Goal: Ask a question: Seek information or help from site administrators or community

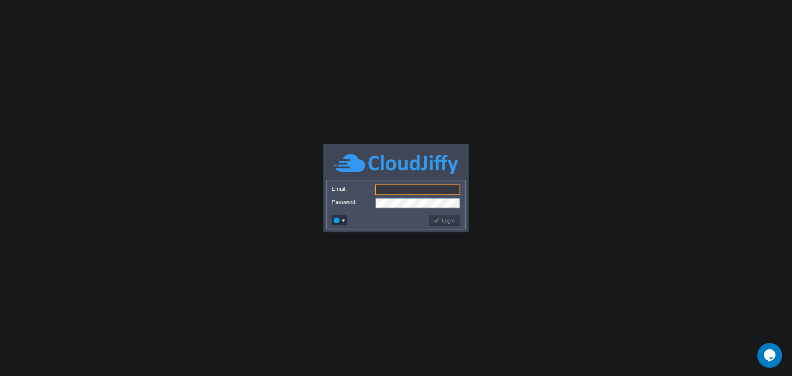
type input "[EMAIL_ADDRESS][DOMAIN_NAME]"
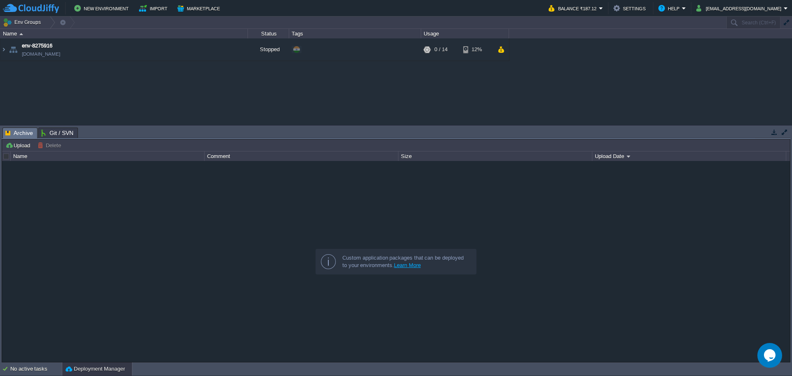
click at [208, 102] on div "env-8275916 [DOMAIN_NAME] Stopped + Add to Env Group RAM 0% CPU 0% 0 / 14 12%" at bounding box center [396, 81] width 792 height 86
click at [102, 11] on button "New Environment" at bounding box center [102, 8] width 57 height 10
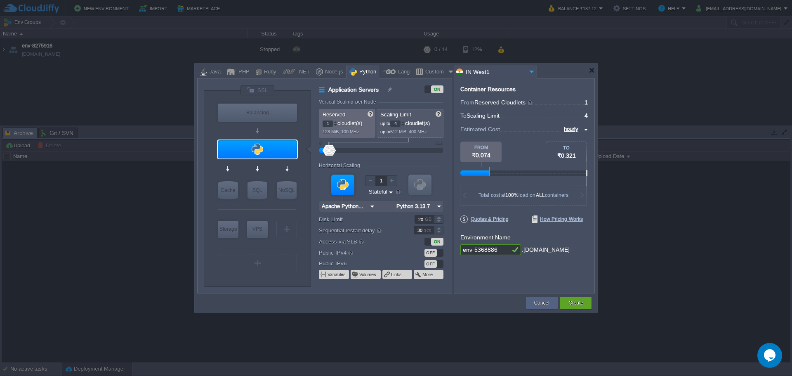
click at [499, 248] on input "env-5368886" at bounding box center [486, 249] width 50 height 11
type input "env-5368886bet"
click at [573, 300] on button "Create" at bounding box center [576, 303] width 15 height 8
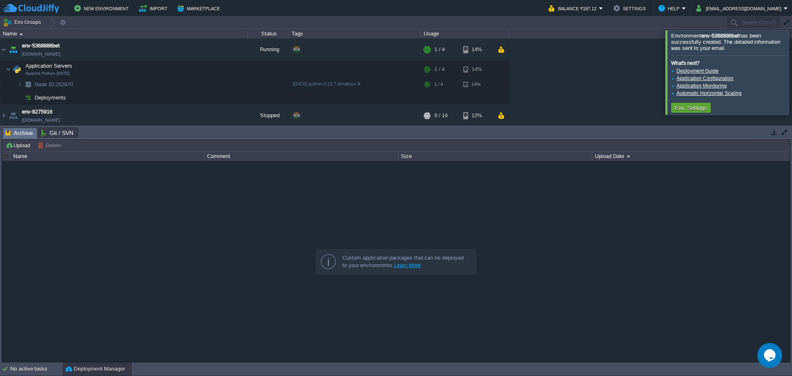
click at [792, 74] on div at bounding box center [802, 72] width 0 height 84
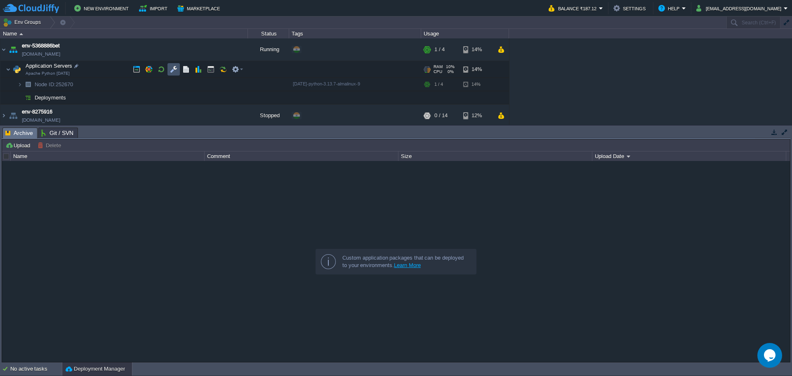
click at [176, 69] on button "button" at bounding box center [173, 69] width 7 height 7
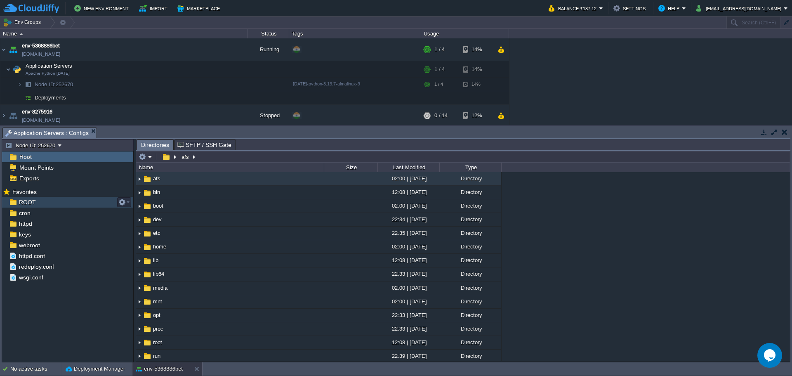
click at [28, 203] on span "ROOT" at bounding box center [27, 202] width 20 height 7
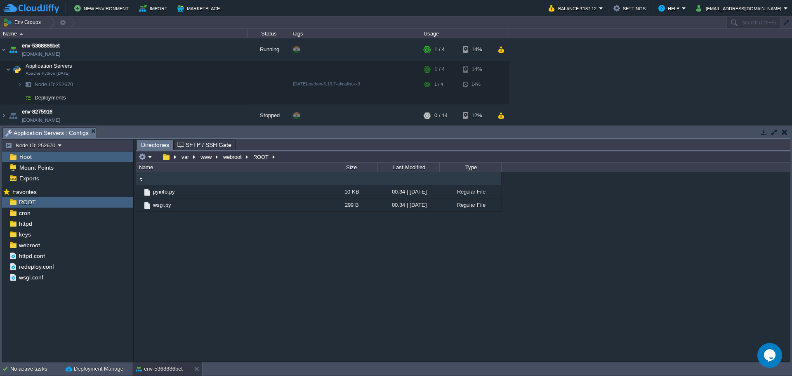
click at [189, 293] on div ".. pyinfo.py 10 KB 00:34 | [DATE] Regular File wsgi.py 299 B 00:34 | [DATE] Reg…" at bounding box center [463, 266] width 654 height 189
click at [151, 160] on em at bounding box center [146, 156] width 14 height 7
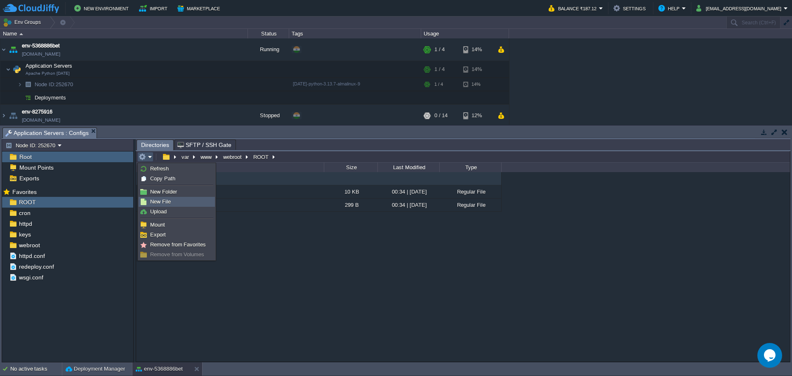
click at [160, 203] on span "New File" at bounding box center [160, 202] width 21 height 6
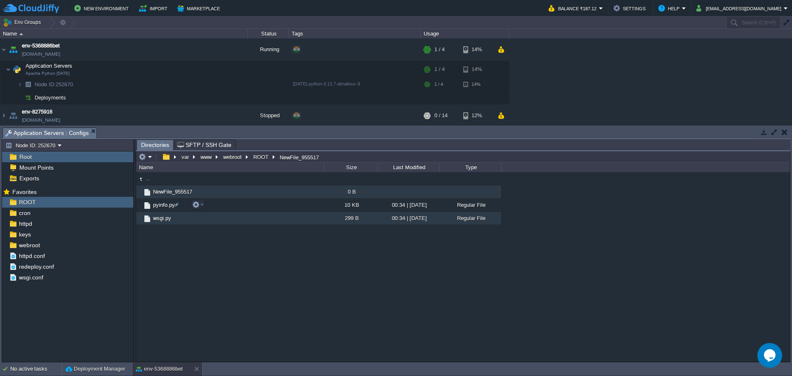
scroll to position [0, 0]
type input "bet.py"
click at [151, 193] on img at bounding box center [147, 192] width 9 height 9
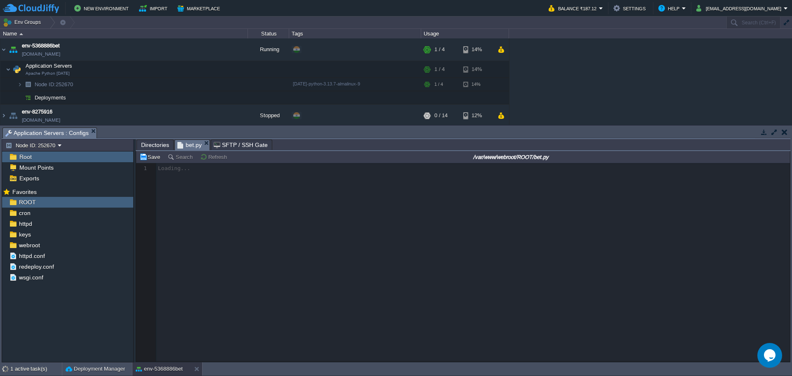
click at [350, 241] on div at bounding box center [463, 262] width 654 height 199
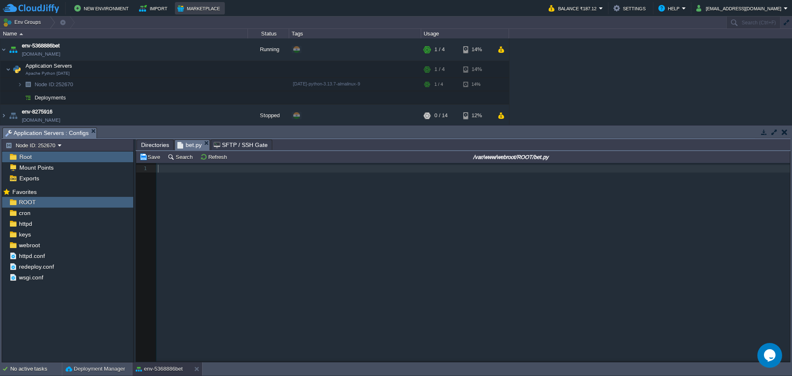
scroll to position [3, 0]
click at [297, 221] on div "1 1 ​" at bounding box center [469, 268] width 667 height 211
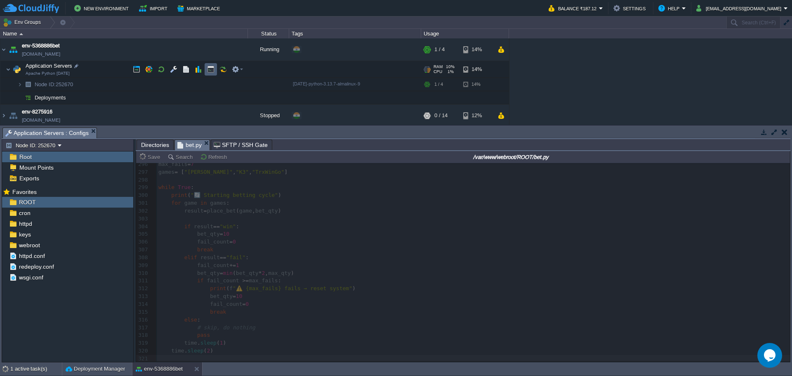
click at [208, 70] on button "button" at bounding box center [210, 69] width 7 height 7
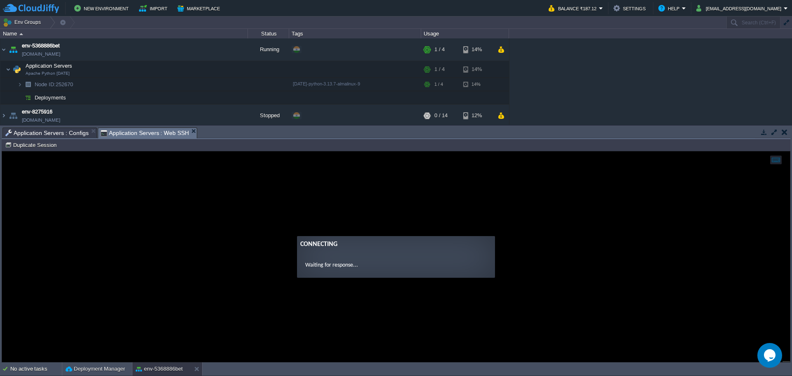
scroll to position [0, 0]
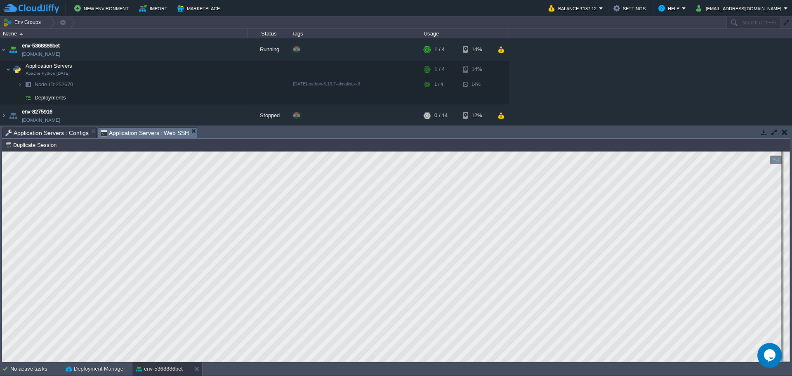
click at [45, 132] on span "Application Servers : Configs" at bounding box center [46, 133] width 83 height 10
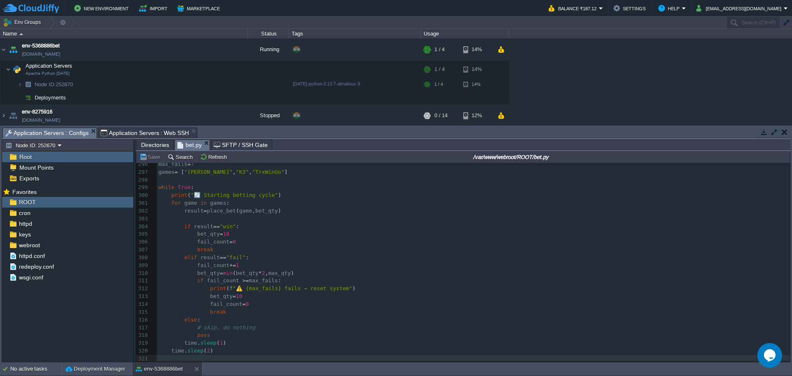
click at [512, 156] on input "/var/www/webroot/ROOT/bet.py" at bounding box center [511, 157] width 555 height 10
click at [132, 130] on span "Application Servers : Web SSH" at bounding box center [145, 133] width 89 height 10
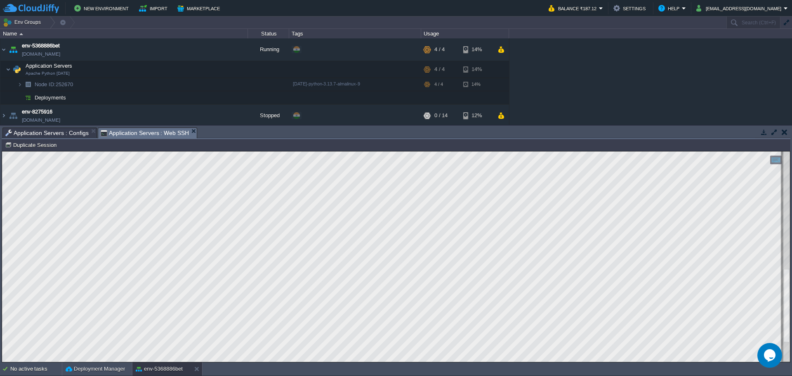
click at [310, 151] on html "Copy: Ctrl + Shift + C Paste: Ctrl + V Settings: Ctrl + Shift + Alt 0" at bounding box center [396, 151] width 788 height 0
click at [36, 135] on span "Application Servers : Configs" at bounding box center [46, 133] width 83 height 10
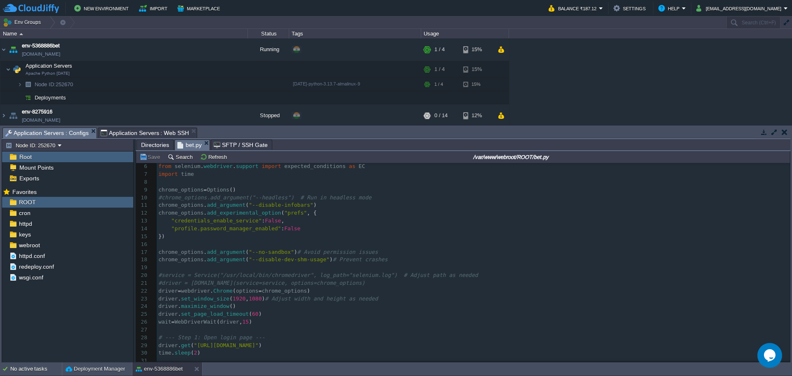
scroll to position [41, 0]
click at [158, 275] on div "xxxxxxxxxx 321 ​ 1 from selenium import webdriver 2 from selenium . webdriver .…" at bounding box center [473, 259] width 633 height 272
click at [139, 132] on span "Application Servers : Web SSH" at bounding box center [145, 133] width 89 height 10
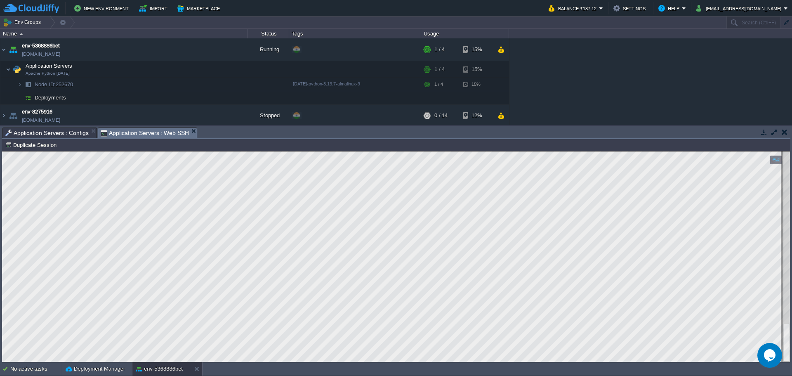
click at [55, 132] on span "Application Servers : Configs" at bounding box center [46, 133] width 83 height 10
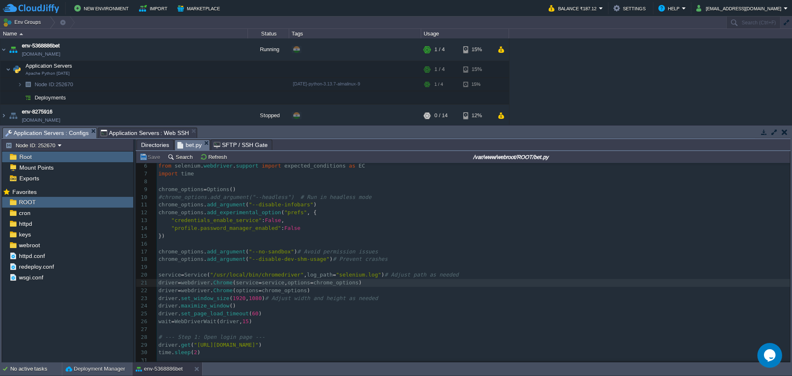
click at [158, 275] on div "xxxxxxxxxx 321 ​ 1 from selenium import webdriver 2 from selenium . webdriver .…" at bounding box center [473, 278] width 633 height 311
type textarea "#"
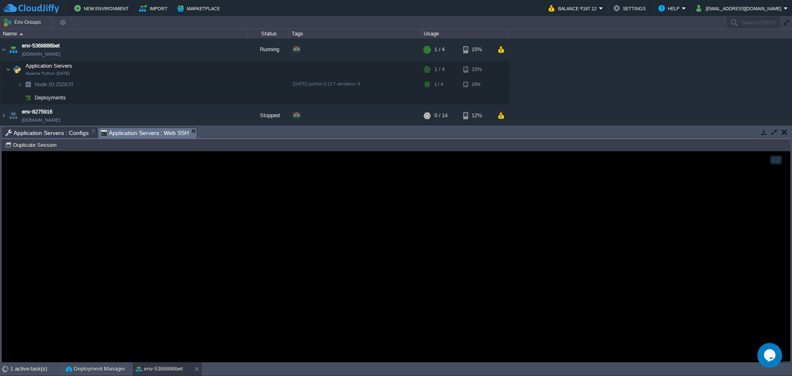
click at [134, 133] on span "Application Servers : Web SSH" at bounding box center [145, 133] width 89 height 10
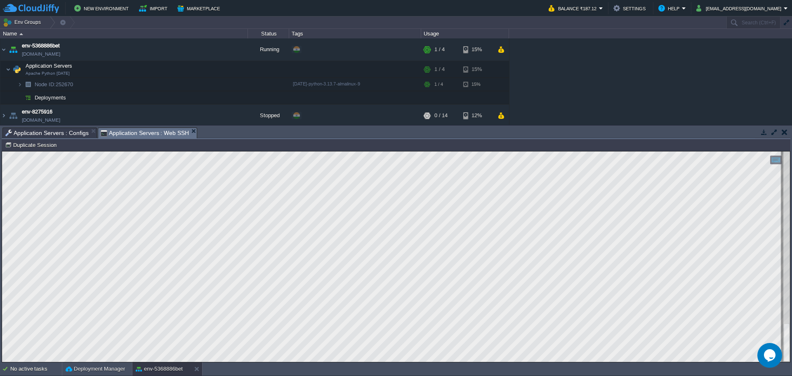
click at [52, 132] on span "Application Servers : Configs" at bounding box center [46, 133] width 83 height 10
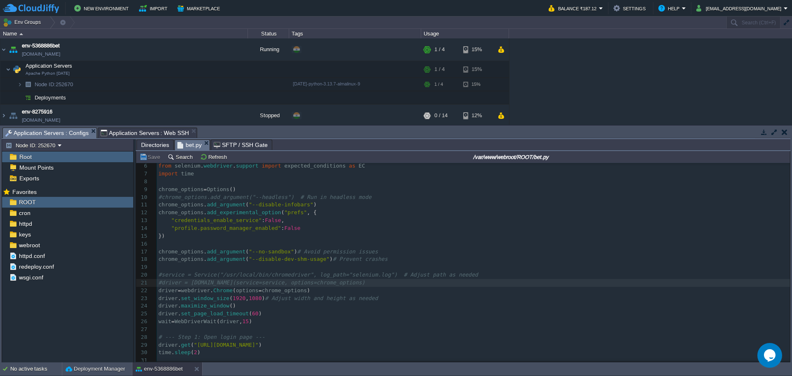
click at [241, 232] on div "xxxxxxxxxx 321 ​ 1 from selenium import webdriver 2 from selenium . webdriver .…" at bounding box center [473, 278] width 633 height 311
click at [199, 253] on span "chrome_options" at bounding box center [180, 251] width 45 height 6
click at [244, 254] on div "xxxxxxxxxx 321 ​ 1 from selenium import webdriver 2 from selenium . webdriver .…" at bounding box center [473, 278] width 633 height 311
click at [207, 292] on span "webdriver" at bounding box center [195, 290] width 29 height 6
type textarea "driver = [DOMAIN_NAME](options=chrome_options)"
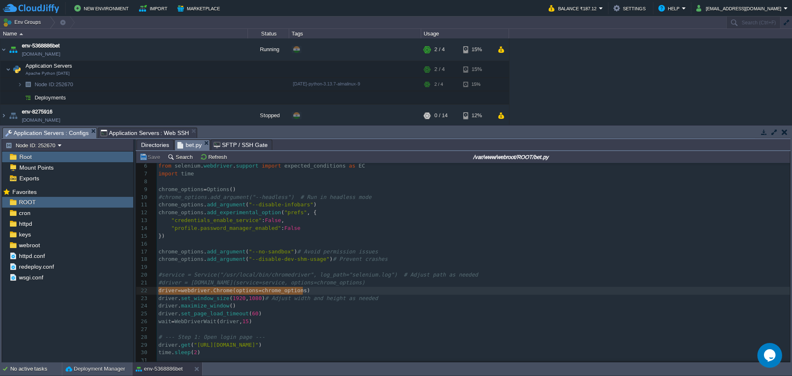
drag, startPoint x: 307, startPoint y: 291, endPoint x: 240, endPoint y: 295, distance: 67.8
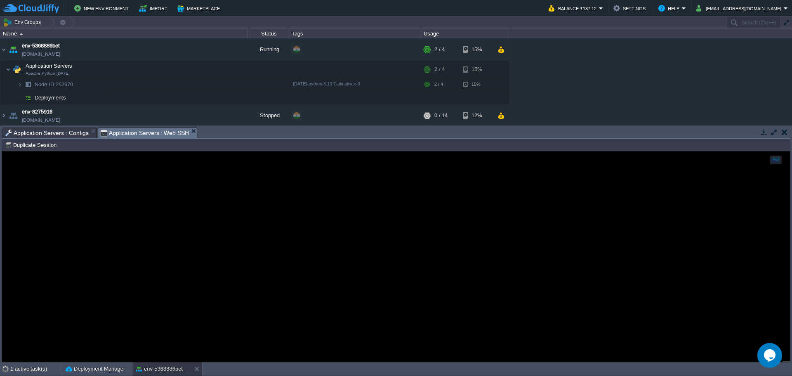
click at [122, 135] on span "Application Servers : Web SSH" at bounding box center [145, 133] width 89 height 10
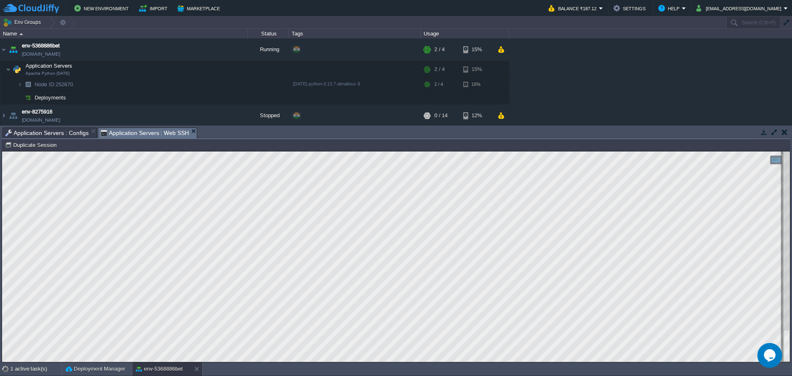
click at [43, 136] on span "Application Servers : Configs" at bounding box center [46, 133] width 83 height 10
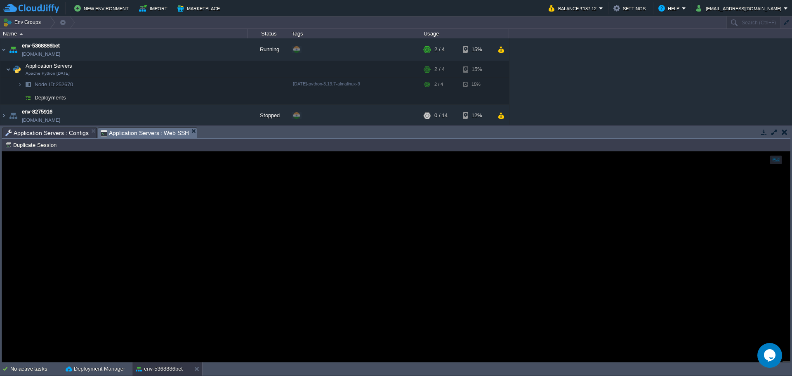
click at [142, 135] on span "Application Servers : Web SSH" at bounding box center [145, 133] width 89 height 10
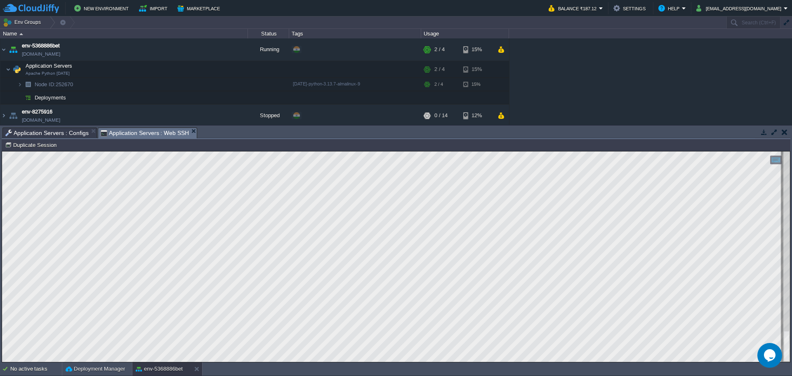
click at [59, 133] on span "Application Servers : Configs" at bounding box center [46, 133] width 83 height 10
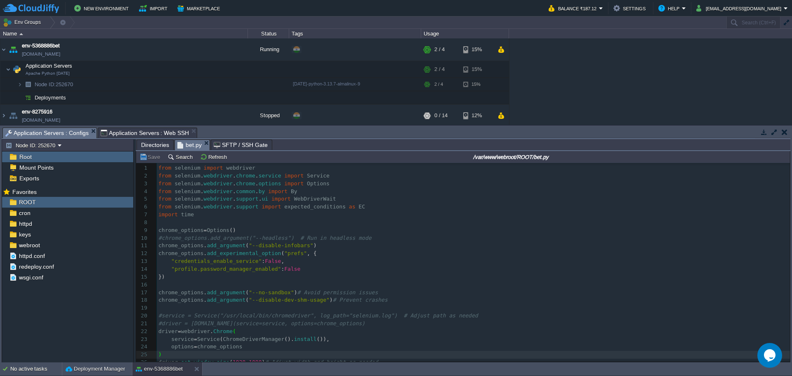
scroll to position [0, 0]
click at [196, 220] on pre "​" at bounding box center [473, 223] width 633 height 8
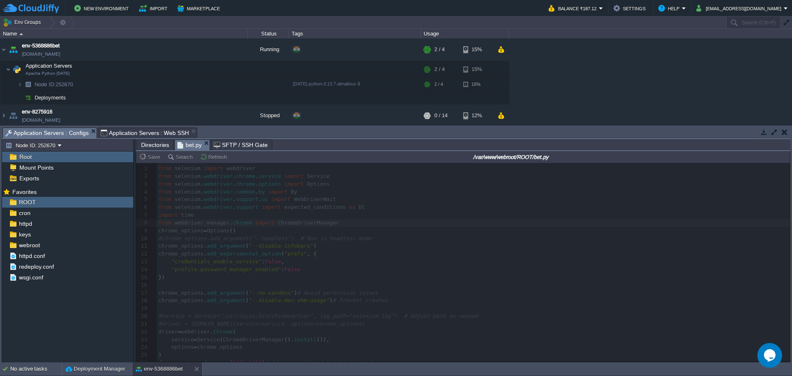
click at [135, 131] on span "Application Servers : Web SSH" at bounding box center [145, 133] width 89 height 10
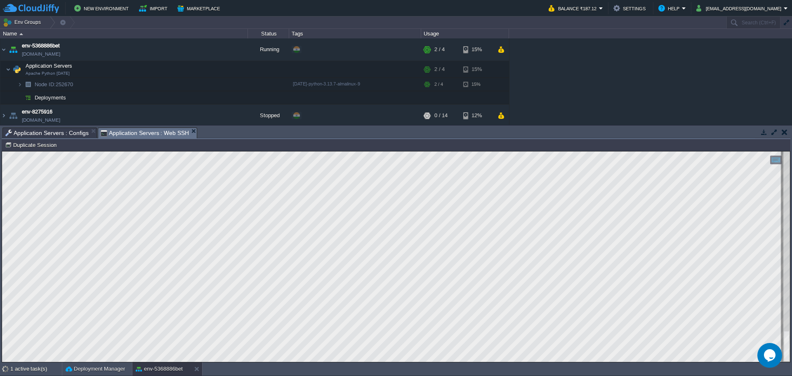
click at [46, 135] on span "Application Servers : Configs" at bounding box center [46, 133] width 83 height 10
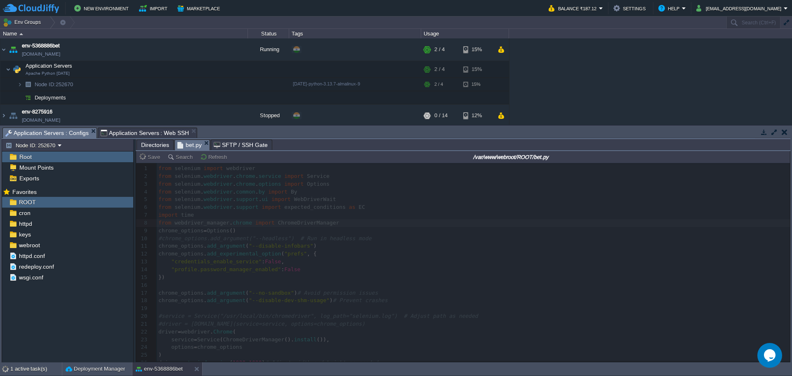
click at [125, 130] on span "Application Servers : Web SSH" at bounding box center [145, 133] width 89 height 10
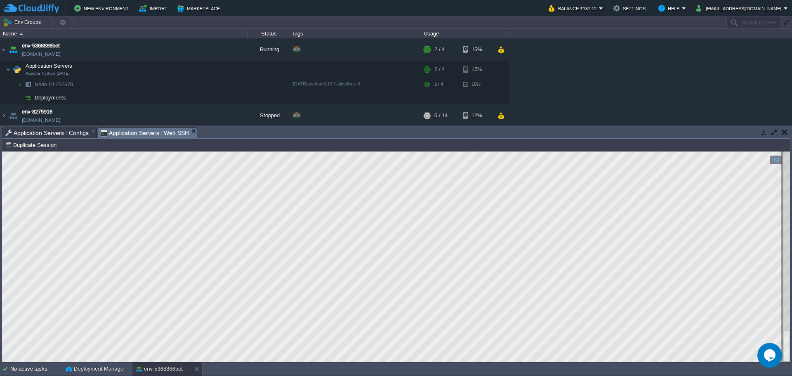
click at [54, 132] on span "Application Servers : Configs" at bounding box center [46, 133] width 83 height 10
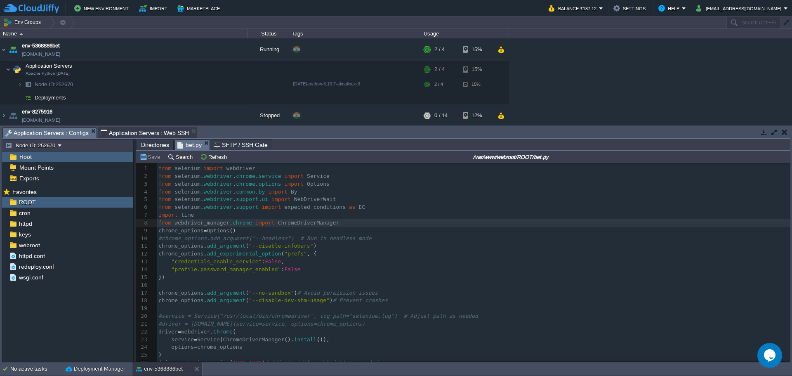
click at [121, 130] on span "Application Servers : Web SSH" at bounding box center [145, 133] width 89 height 10
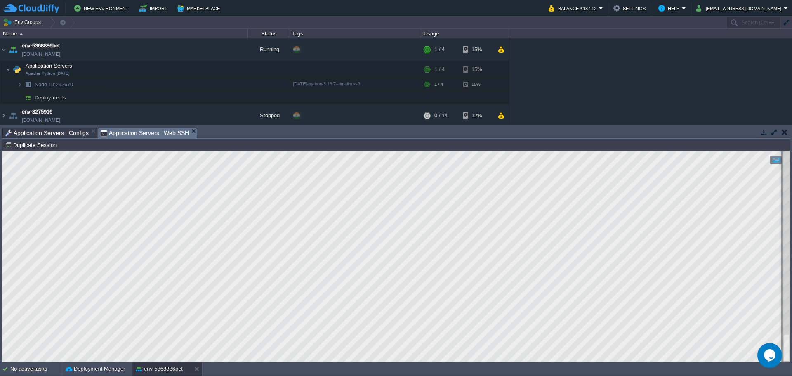
click at [48, 129] on span "Application Servers : Configs" at bounding box center [46, 133] width 83 height 10
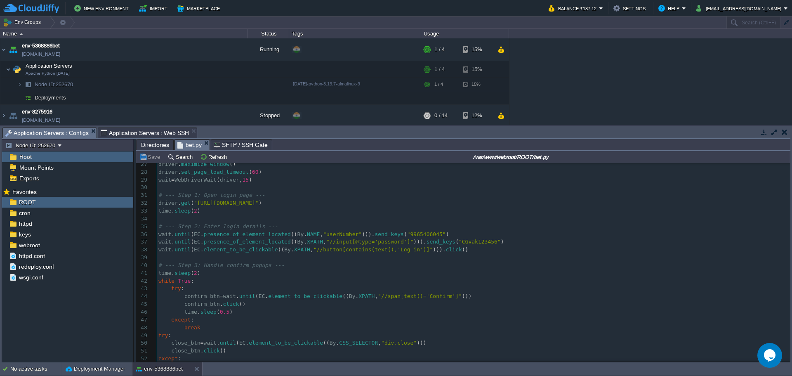
scroll to position [165, 0]
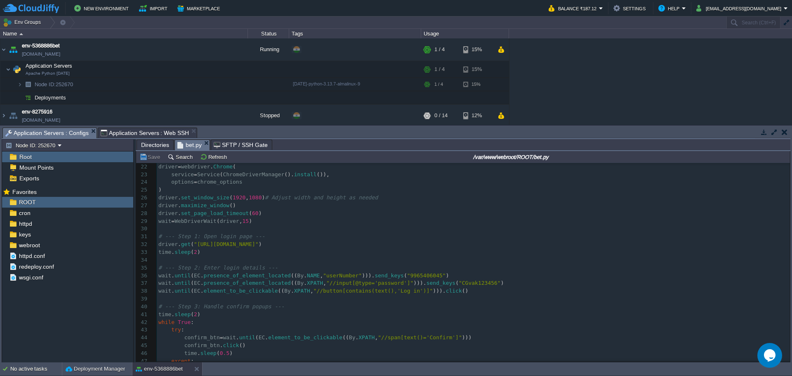
drag, startPoint x: 208, startPoint y: 255, endPoint x: 116, endPoint y: 138, distance: 148.7
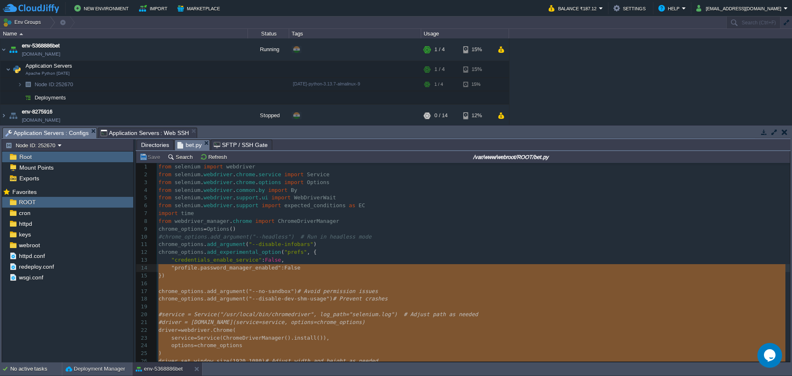
scroll to position [0, 0]
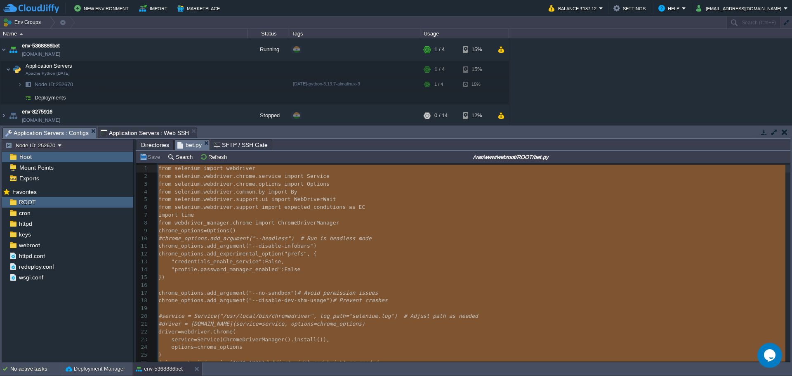
type textarea "-"
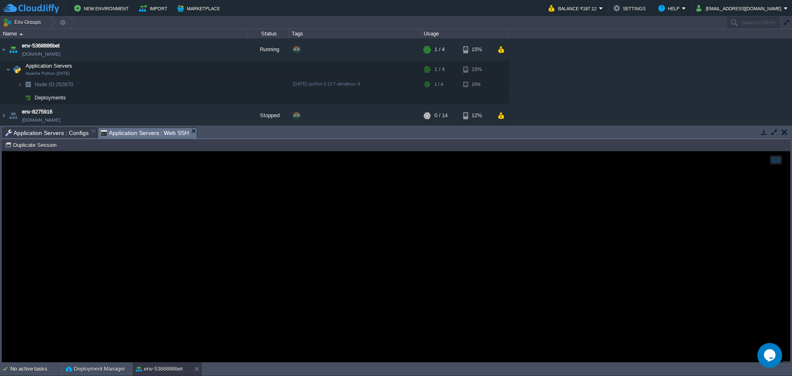
click at [106, 134] on span "Application Servers : Web SSH" at bounding box center [145, 133] width 89 height 10
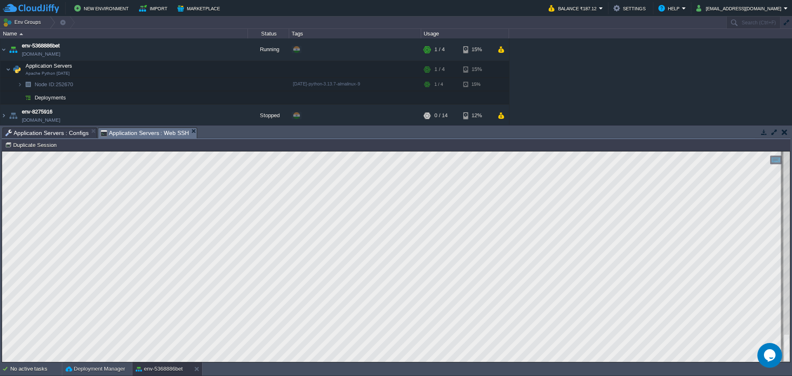
click at [35, 134] on span "Application Servers : Configs" at bounding box center [46, 133] width 83 height 10
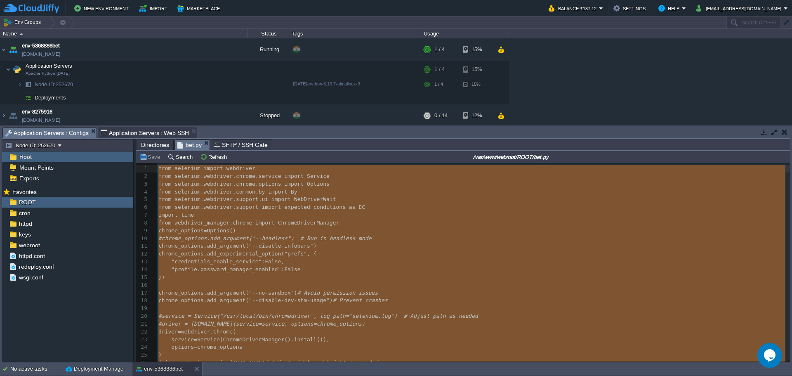
click at [269, 250] on pre "chrome_options . add_argument ( "--disable-infobars" )" at bounding box center [473, 246] width 633 height 8
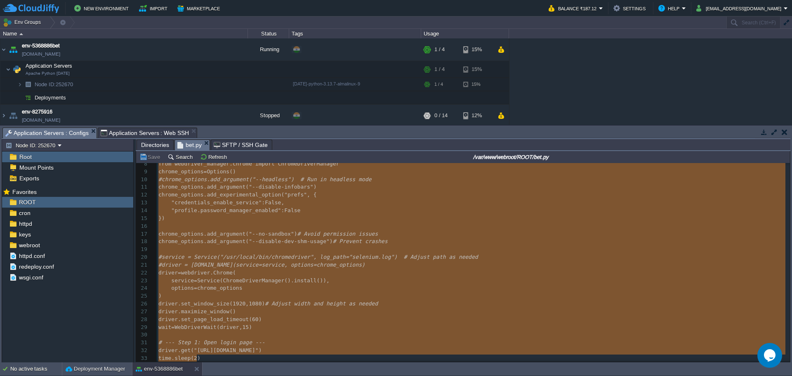
scroll to position [82, 0]
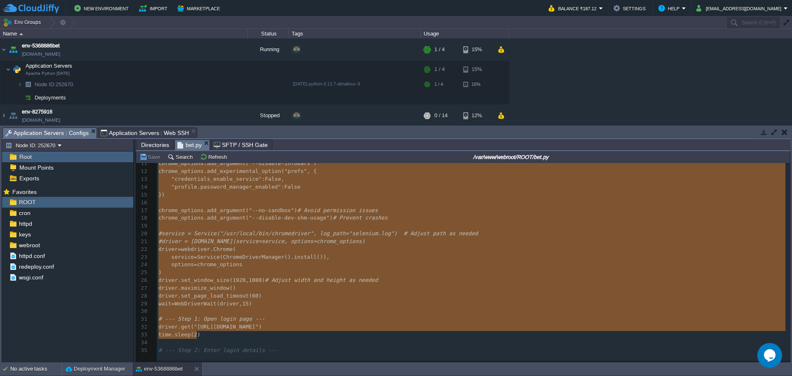
click at [268, 267] on pre "options = chrome_options" at bounding box center [473, 265] width 633 height 8
click at [302, 208] on span "# Avoid permission issues" at bounding box center [338, 210] width 81 height 6
click at [293, 300] on pre "driver . set_page_load_timeout ( 60 )" at bounding box center [473, 296] width 633 height 8
click at [478, 277] on pre "driver . set_window_size ( 1920 , 1080 ) # Adjust width and height as needed" at bounding box center [473, 281] width 633 height 8
click at [287, 202] on pre "​" at bounding box center [473, 203] width 633 height 8
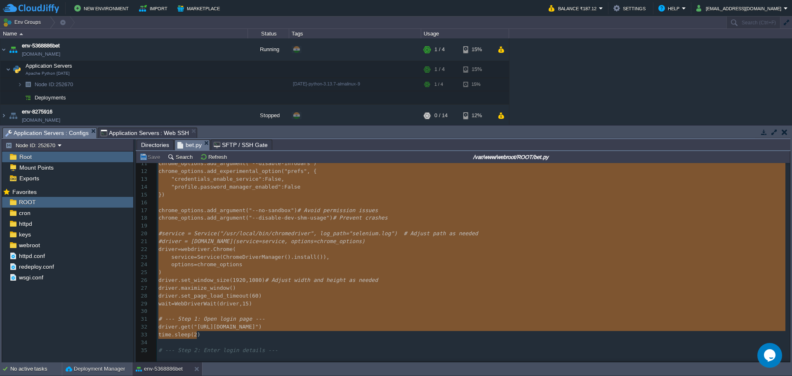
click at [220, 180] on span ""credentials_enable_service"" at bounding box center [216, 179] width 90 height 6
click at [194, 229] on pre "​" at bounding box center [473, 226] width 633 height 8
click at [230, 300] on pre "wait = WebDriverWait ( driver , 15 )" at bounding box center [473, 304] width 633 height 8
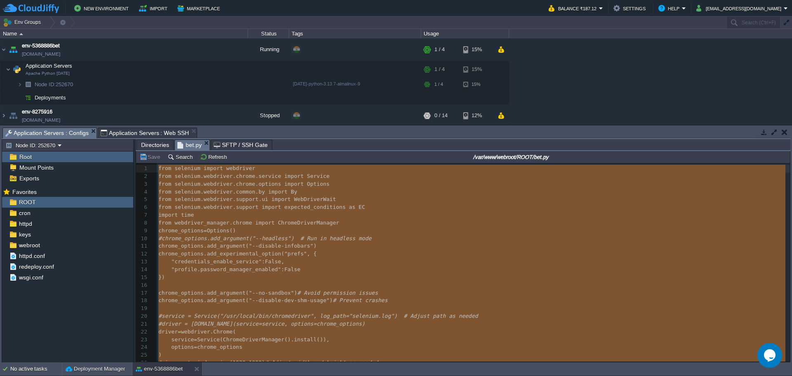
click at [417, 277] on pre "})" at bounding box center [473, 278] width 633 height 8
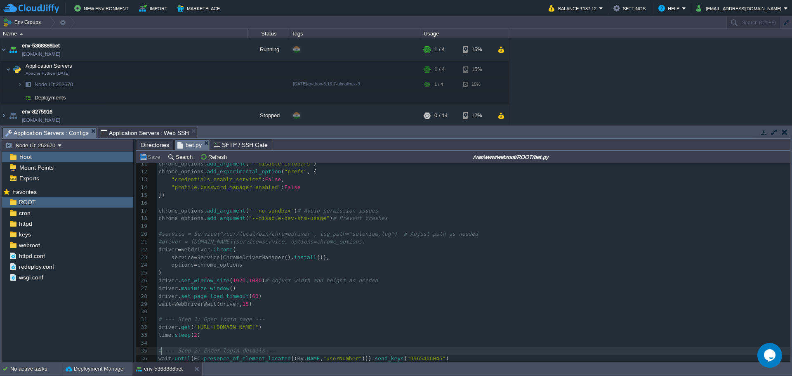
scroll to position [83, 0]
click at [326, 227] on pre "​" at bounding box center [473, 226] width 633 height 8
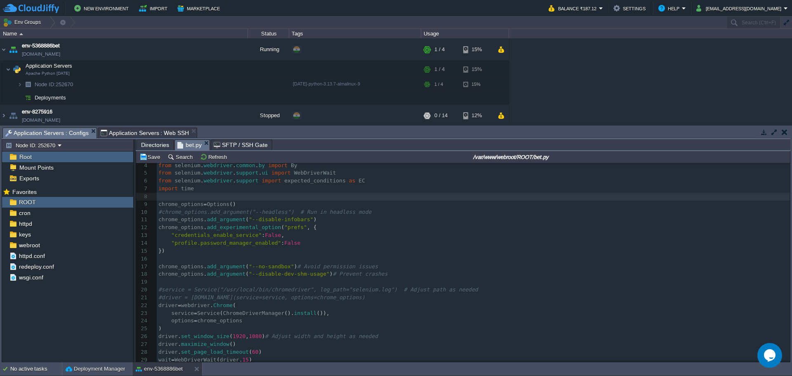
scroll to position [0, 0]
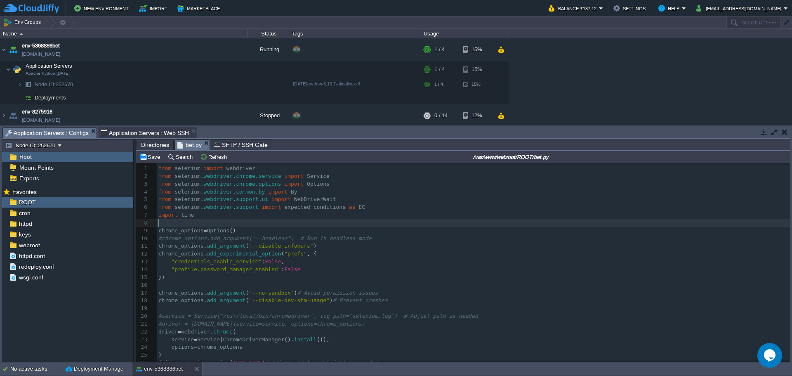
type textarea "driver = [DOMAIN_NAME](options=chrome_options)"
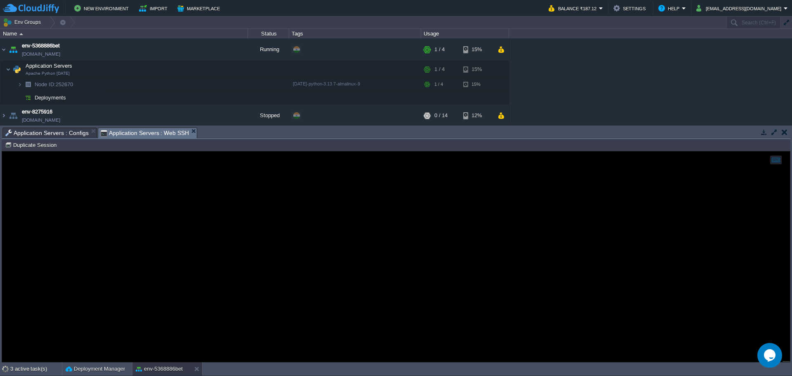
click at [133, 135] on span "Application Servers : Web SSH" at bounding box center [145, 133] width 89 height 10
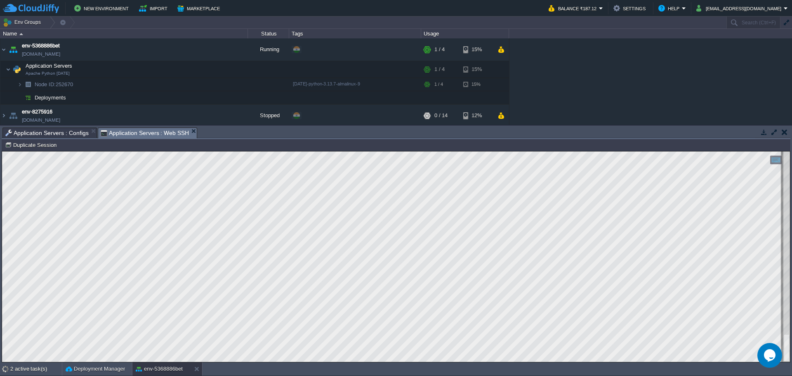
drag, startPoint x: 48, startPoint y: 134, endPoint x: 137, endPoint y: 135, distance: 89.2
click at [48, 134] on span "Application Servers : Configs" at bounding box center [46, 133] width 83 height 10
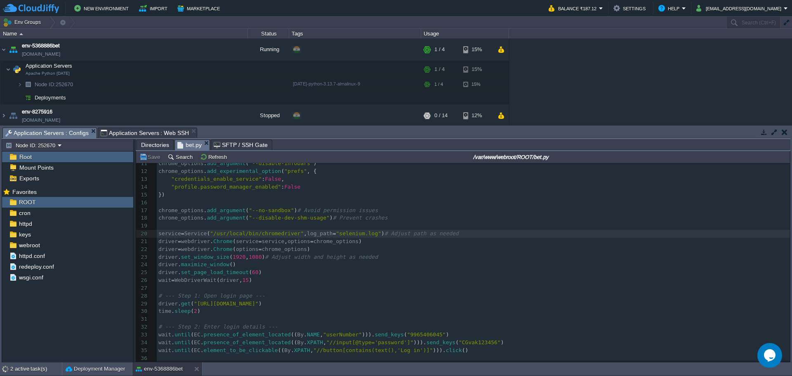
click at [138, 132] on span "Application Servers : Web SSH" at bounding box center [145, 133] width 89 height 10
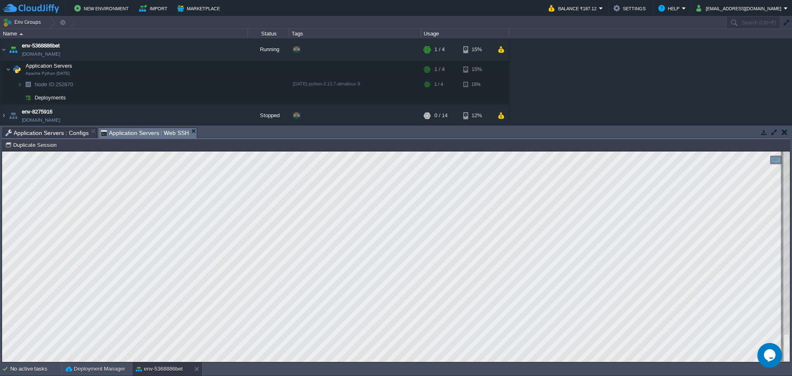
click at [444, 151] on html "Copy: Ctrl + Shift + C Paste: Ctrl + V Settings: Ctrl + Shift + Alt 0" at bounding box center [396, 151] width 788 height 0
click at [50, 132] on span "Application Servers : Configs" at bounding box center [46, 133] width 83 height 10
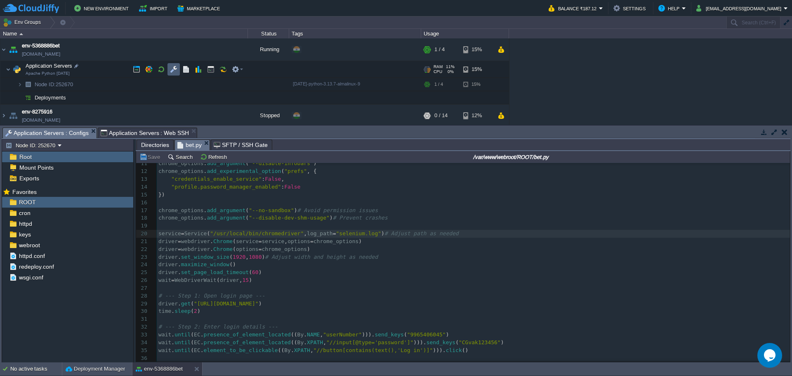
click at [168, 69] on td at bounding box center [174, 69] width 12 height 12
click at [243, 66] on td at bounding box center [237, 69] width 17 height 12
click at [173, 70] on button "button" at bounding box center [173, 69] width 7 height 7
click at [243, 71] on td at bounding box center [237, 69] width 17 height 12
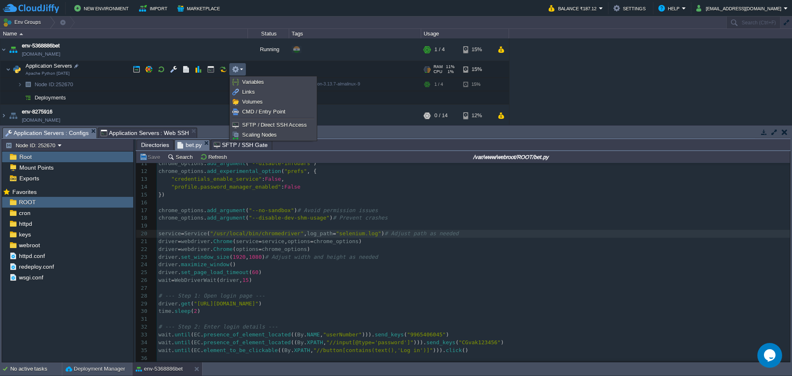
click at [276, 213] on pre "chrome_options . add_argument ( "--no-sandbox" ) # Avoid permission issues" at bounding box center [473, 211] width 633 height 8
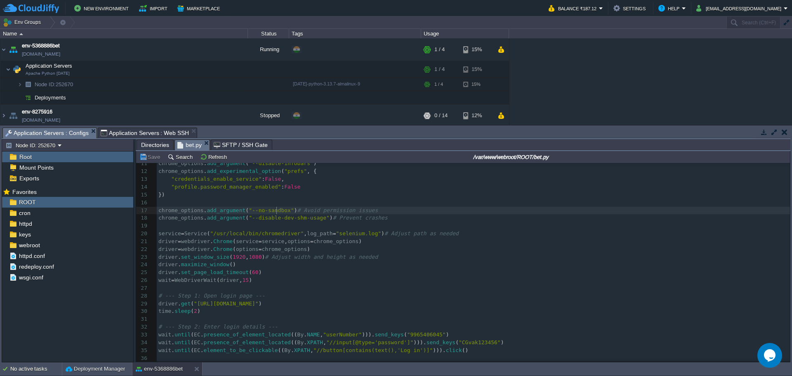
click at [118, 126] on div "Tasks Activity Log Archive Git / SVN Application Servers : Configs Application …" at bounding box center [396, 243] width 792 height 237
click at [118, 132] on span "Application Servers : Web SSH" at bounding box center [145, 133] width 89 height 10
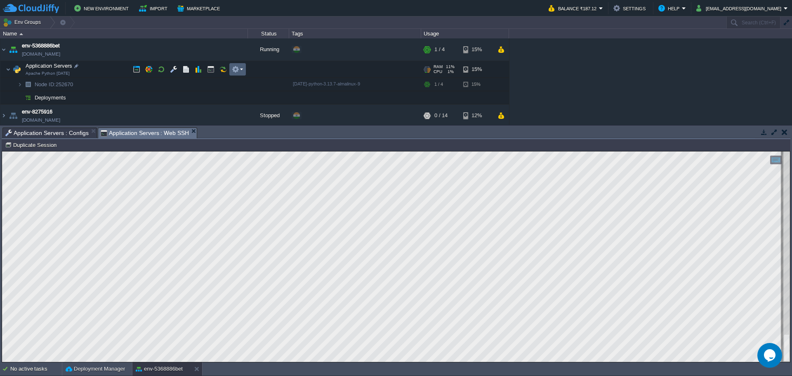
click at [236, 70] on button "button" at bounding box center [235, 69] width 7 height 7
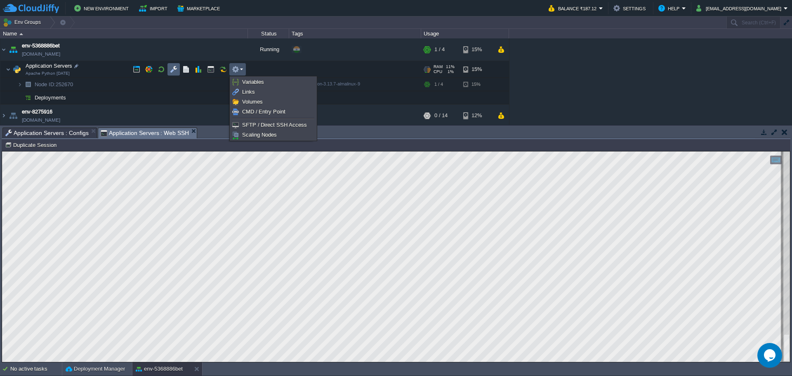
click at [174, 68] on button "button" at bounding box center [173, 69] width 7 height 7
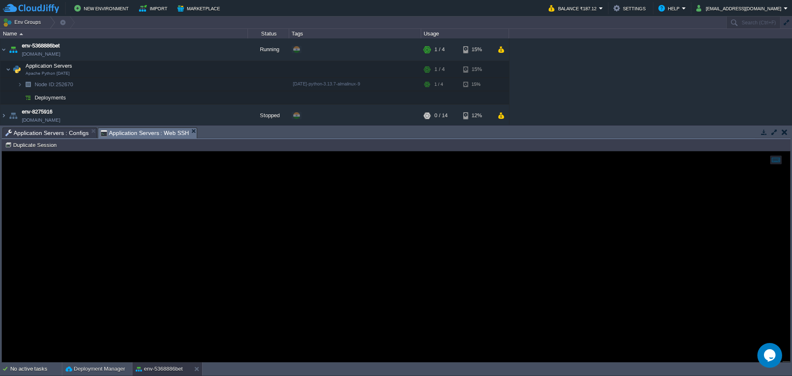
click at [133, 132] on span "Application Servers : Web SSH" at bounding box center [145, 133] width 89 height 10
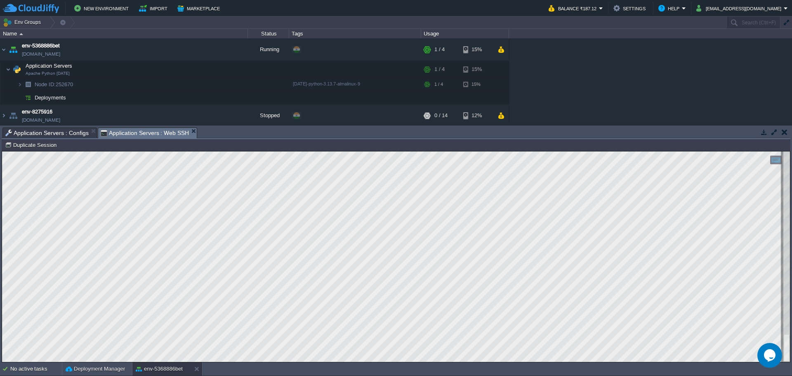
click at [57, 132] on span "Application Servers : Configs" at bounding box center [46, 133] width 83 height 10
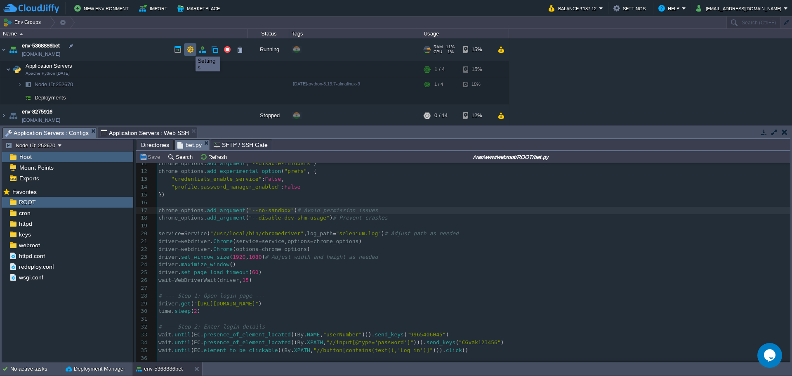
click at [189, 49] on button "button" at bounding box center [190, 49] width 7 height 7
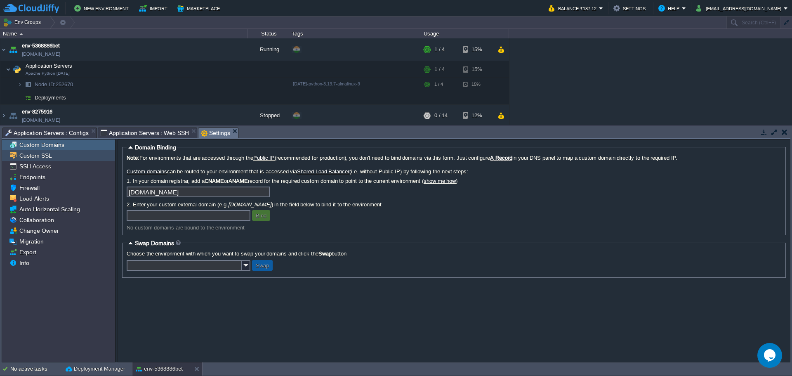
click at [40, 156] on span "Custom SSL" at bounding box center [35, 155] width 35 height 7
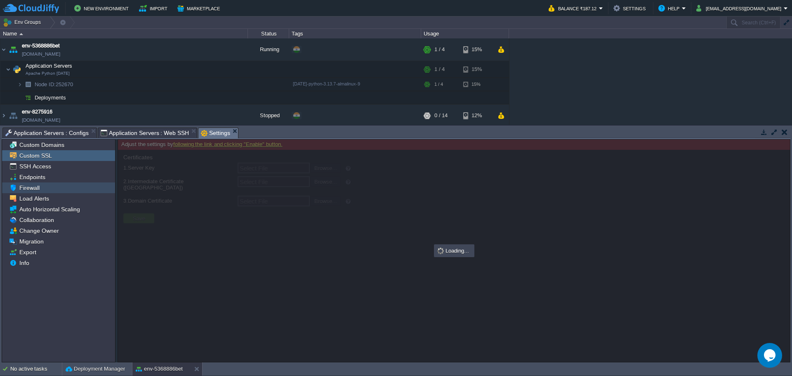
click at [37, 183] on div "Firewall" at bounding box center [58, 187] width 113 height 11
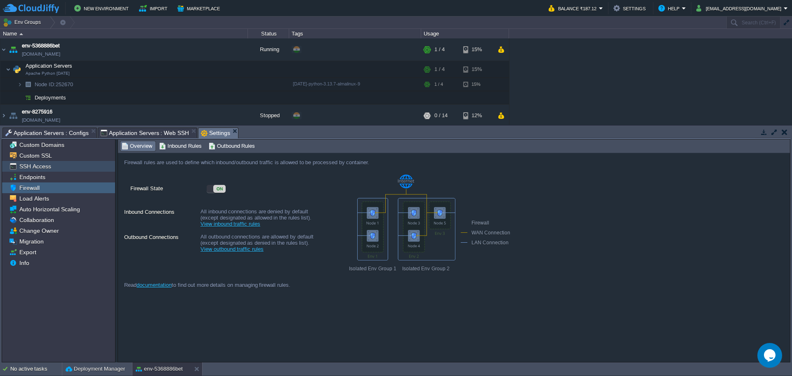
click at [39, 167] on span "SSH Access" at bounding box center [35, 166] width 35 height 7
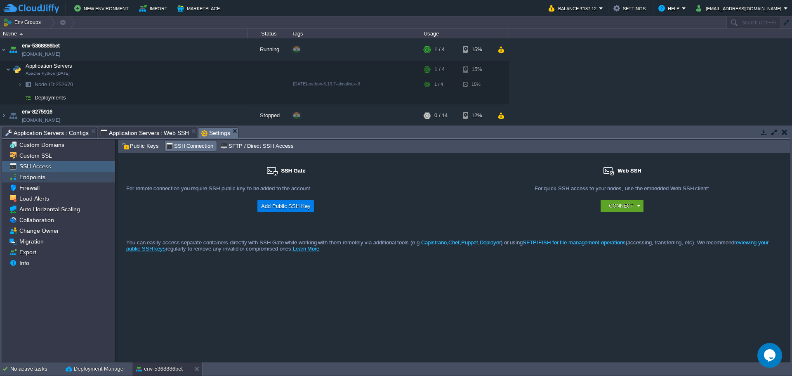
click at [38, 177] on span "Endpoints" at bounding box center [32, 176] width 29 height 7
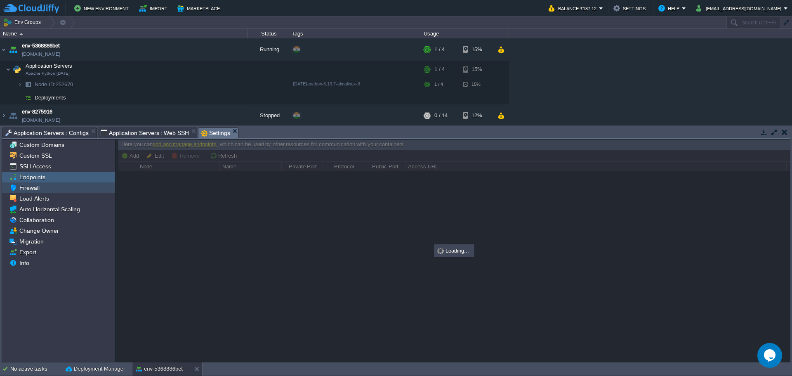
click at [35, 186] on span "Firewall" at bounding box center [29, 187] width 23 height 7
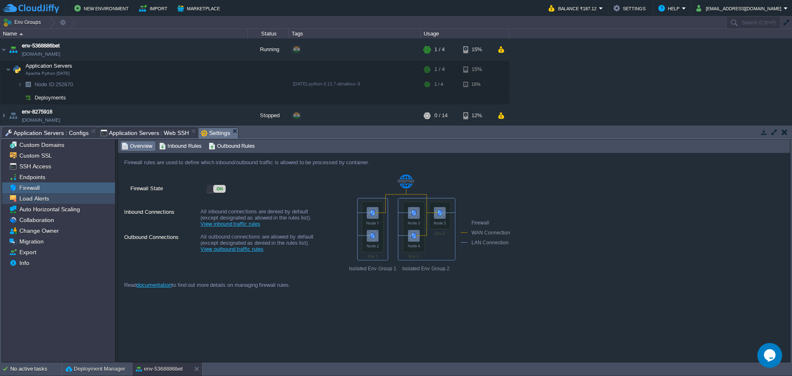
click at [33, 198] on span "Load Alerts" at bounding box center [34, 198] width 33 height 7
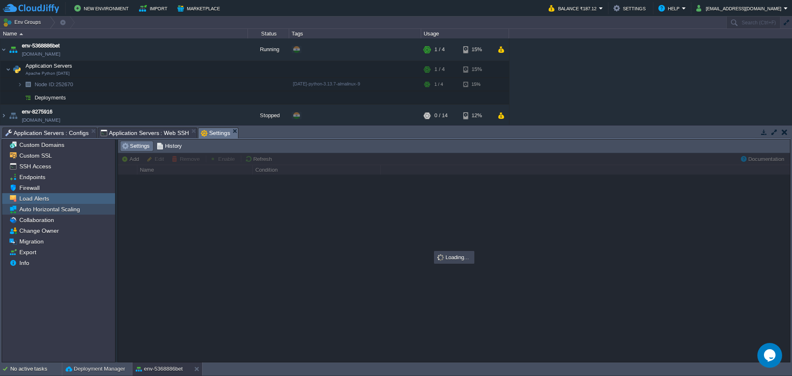
click at [33, 213] on span "Auto Horizontal Scaling" at bounding box center [50, 209] width 64 height 7
click at [32, 240] on span "Migration" at bounding box center [31, 241] width 27 height 7
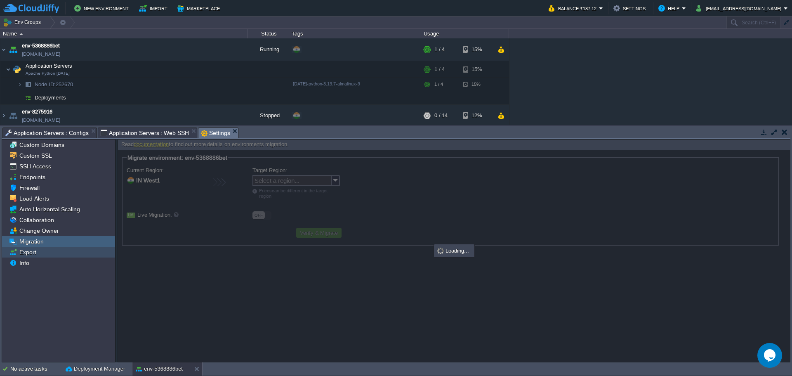
click at [31, 254] on span "Export" at bounding box center [28, 251] width 20 height 7
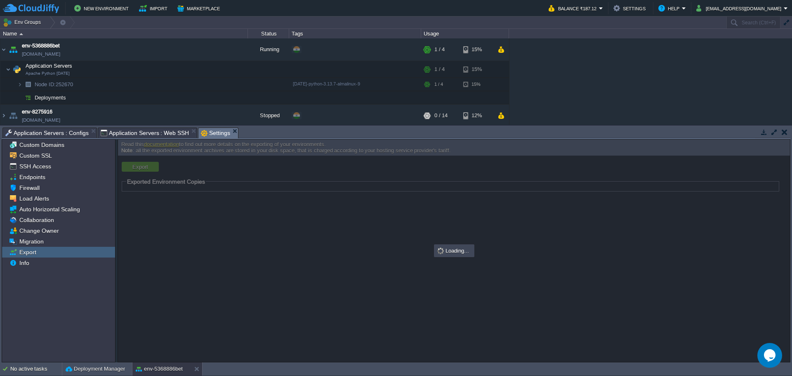
click at [33, 222] on span "Collaboration" at bounding box center [37, 219] width 38 height 7
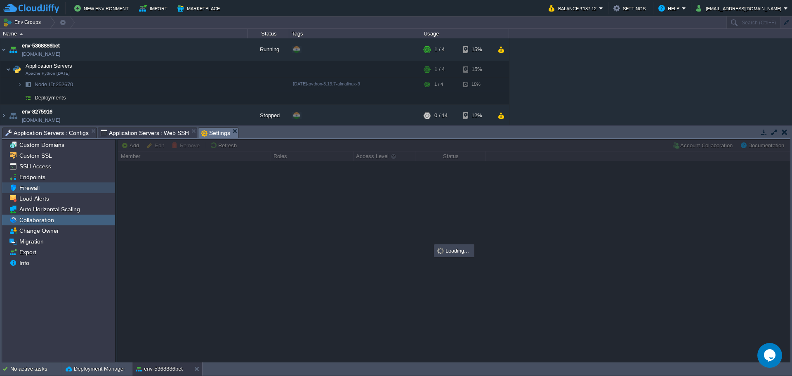
click at [33, 186] on span "Firewall" at bounding box center [29, 187] width 23 height 7
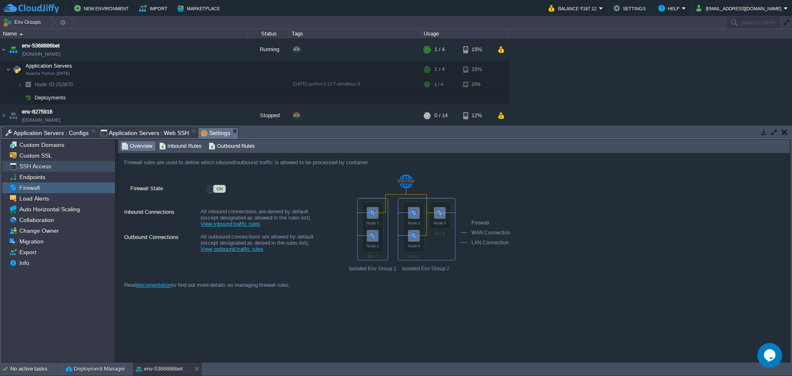
click at [34, 171] on div "SSH Access" at bounding box center [58, 166] width 113 height 11
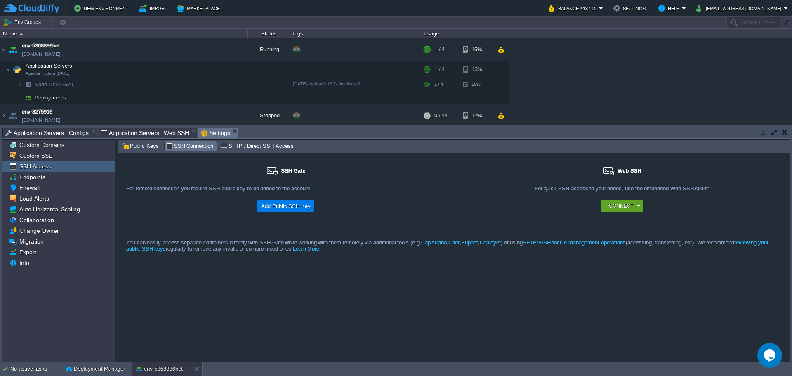
click at [48, 133] on span "Application Servers : Configs" at bounding box center [46, 133] width 83 height 10
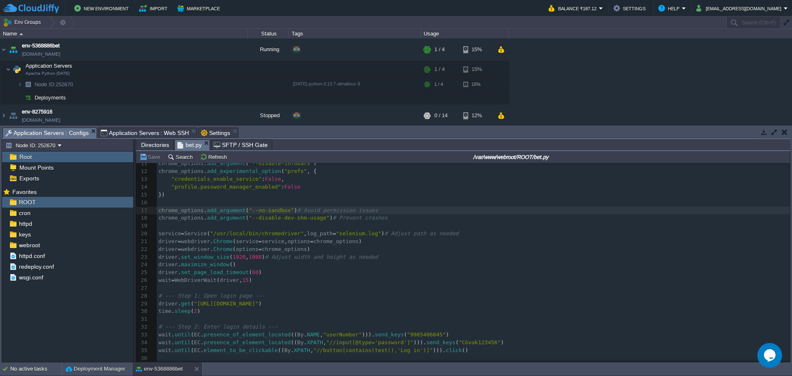
click at [137, 126] on div "Tasks Activity Log Archive Git / SVN Application Servers : Configs Application …" at bounding box center [396, 243] width 792 height 237
click at [137, 130] on span "Application Servers : Web SSH" at bounding box center [145, 133] width 89 height 10
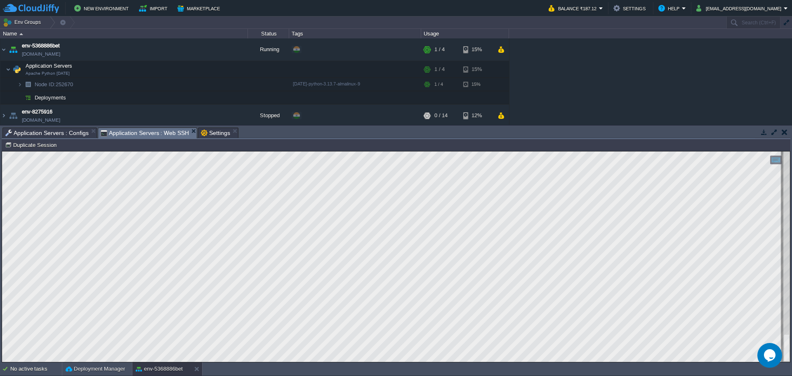
click at [232, 151] on html "Copy: Ctrl + Shift + C Paste: Ctrl + V Settings: Ctrl + Shift + Alt 0" at bounding box center [396, 151] width 788 height 0
click at [41, 136] on span "Application Servers : Configs" at bounding box center [46, 133] width 83 height 10
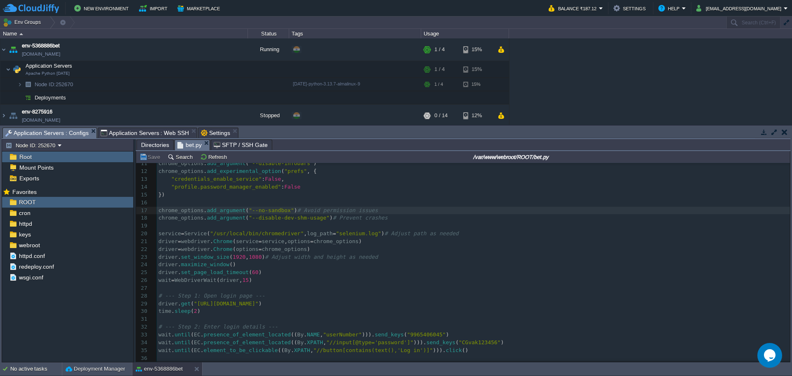
click at [199, 245] on pre "driver = webdriver . Chrome ( service = service , options = chrome_options )" at bounding box center [473, 242] width 633 height 8
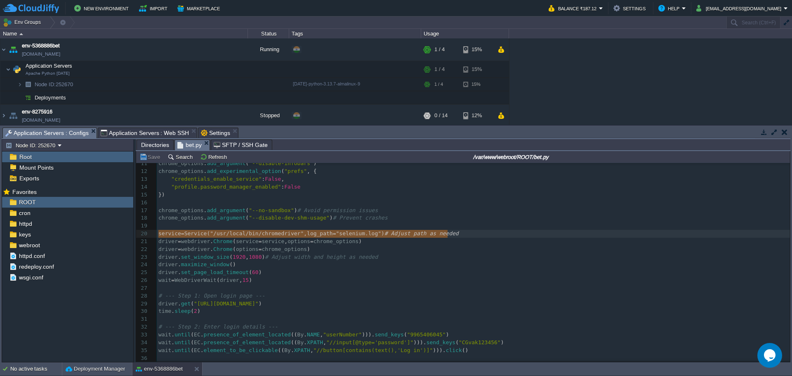
type textarea "service = Service("/usr/local/bin/chromedriver", log_path="selenium.log") # Adj…"
drag, startPoint x: 462, startPoint y: 234, endPoint x: 158, endPoint y: 236, distance: 303.8
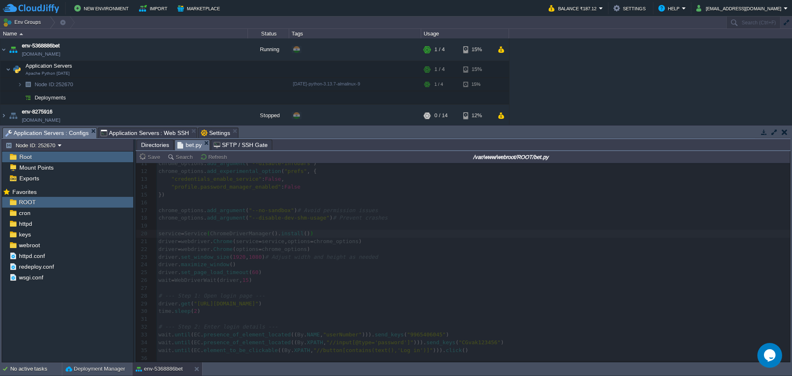
click at [144, 130] on span "Application Servers : Web SSH" at bounding box center [145, 133] width 89 height 10
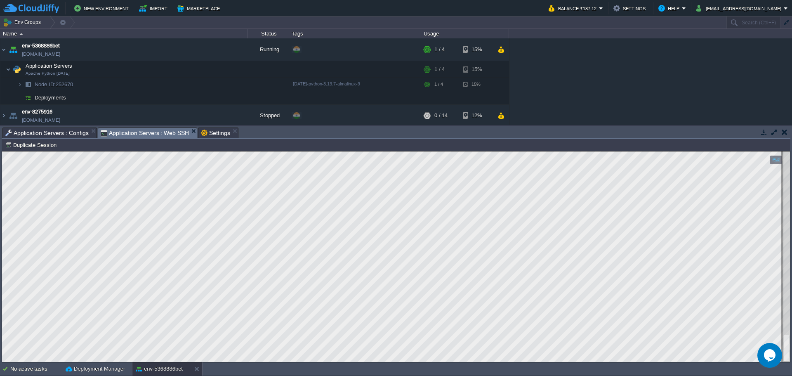
click at [56, 134] on span "Application Servers : Configs" at bounding box center [46, 133] width 83 height 10
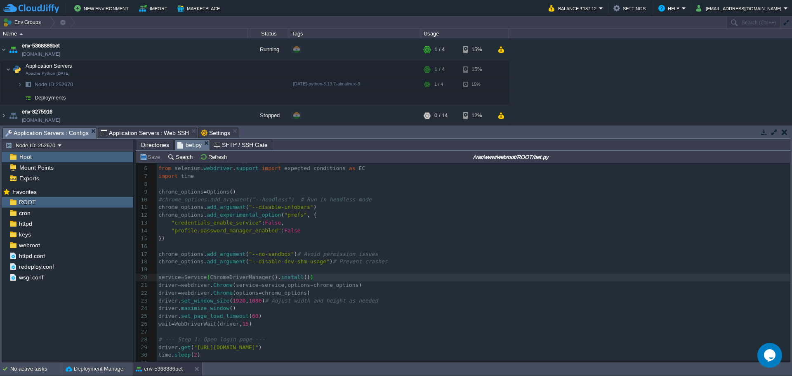
scroll to position [0, 0]
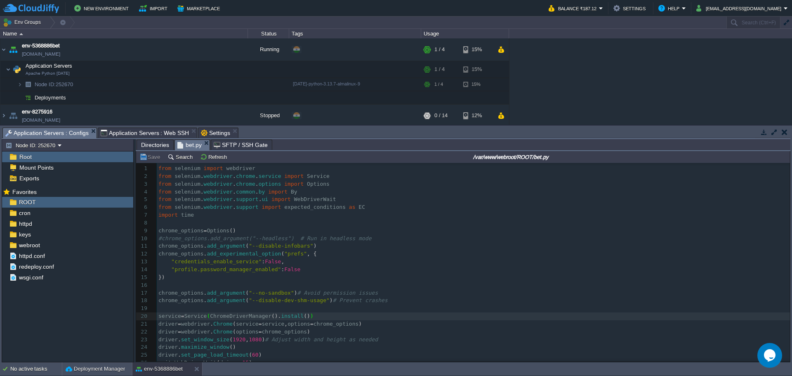
click at [184, 222] on pre "​" at bounding box center [473, 223] width 633 height 8
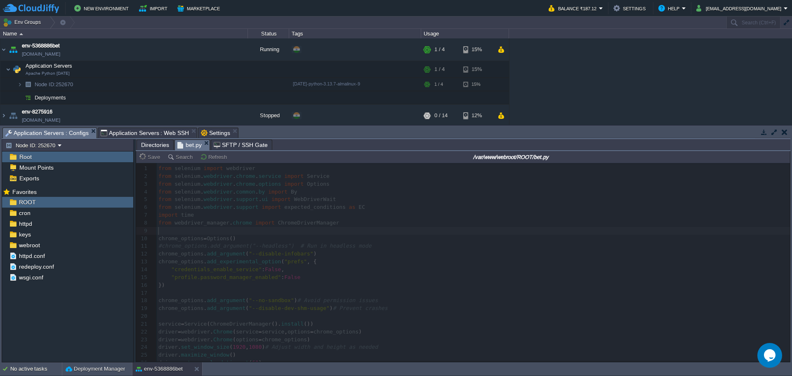
click at [126, 128] on span "Application Servers : Web SSH" at bounding box center [145, 133] width 89 height 10
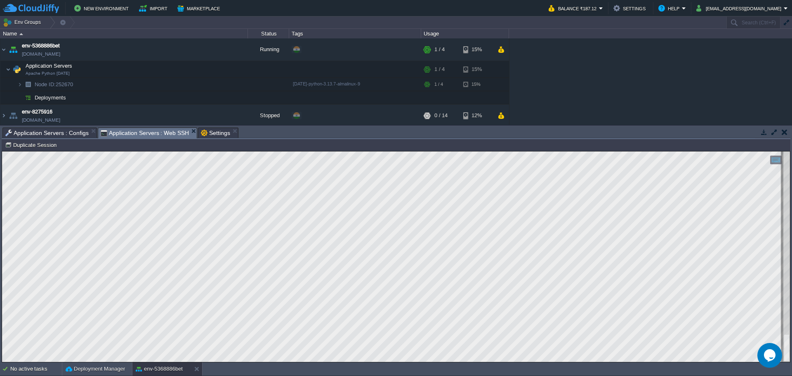
click at [40, 131] on span "Application Servers : Configs" at bounding box center [46, 133] width 83 height 10
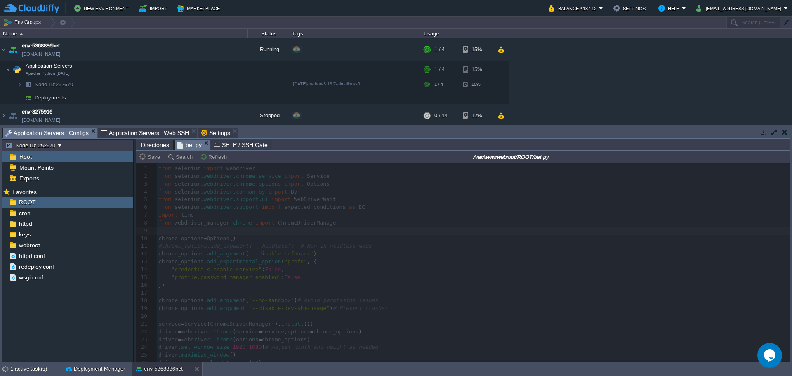
click at [140, 134] on span "Application Servers : Web SSH" at bounding box center [145, 133] width 89 height 10
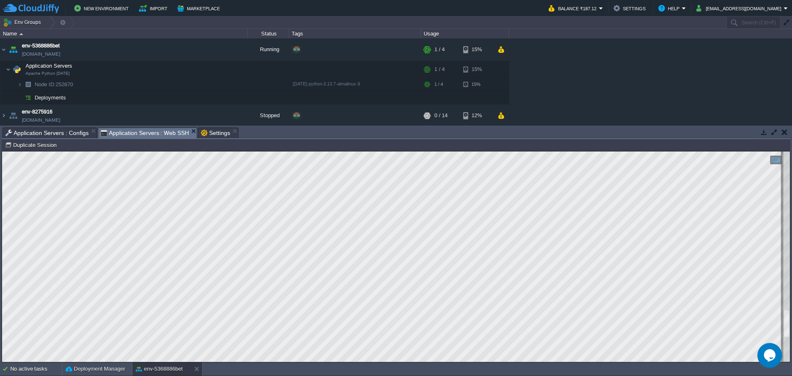
click at [246, 151] on html "Copy: Ctrl + Shift + C Paste: Ctrl + V Settings: Ctrl + Shift + Alt 0" at bounding box center [396, 151] width 788 height 0
click at [47, 132] on span "Application Servers : Configs" at bounding box center [46, 133] width 83 height 10
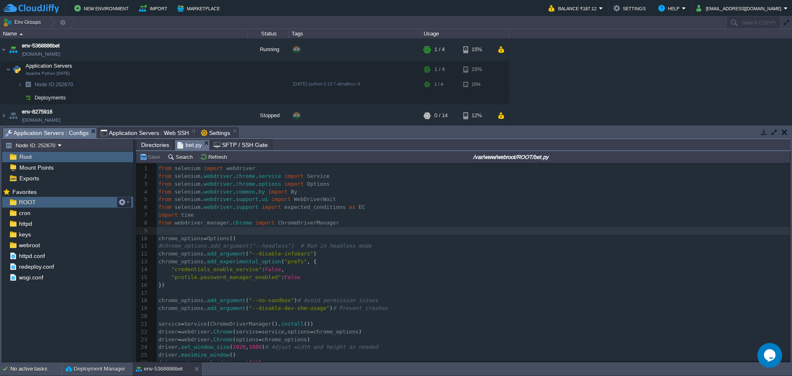
click at [32, 203] on span "ROOT" at bounding box center [27, 202] width 20 height 7
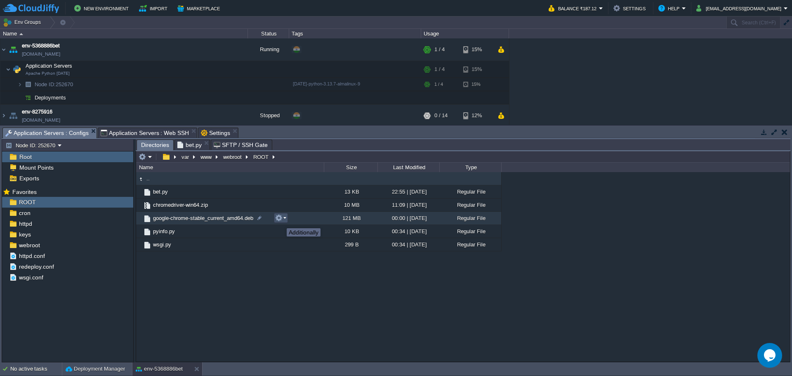
click at [281, 221] on button "button" at bounding box center [278, 217] width 7 height 7
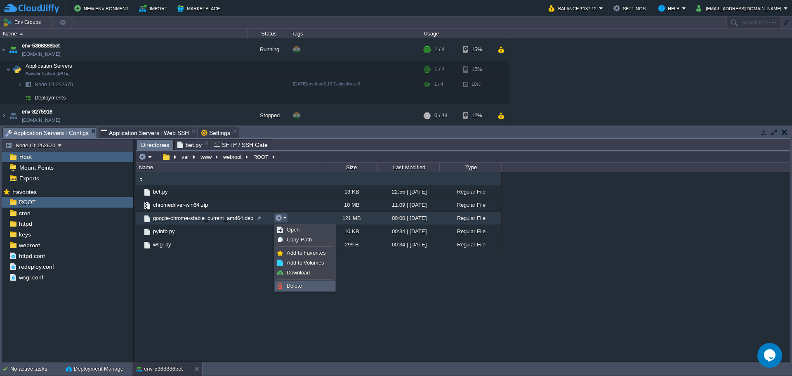
click at [294, 284] on span "Delete" at bounding box center [294, 286] width 15 height 6
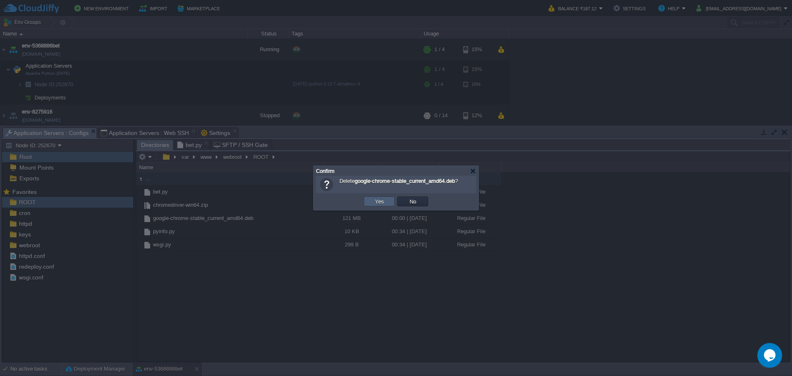
click at [389, 205] on td "Yes" at bounding box center [379, 201] width 31 height 10
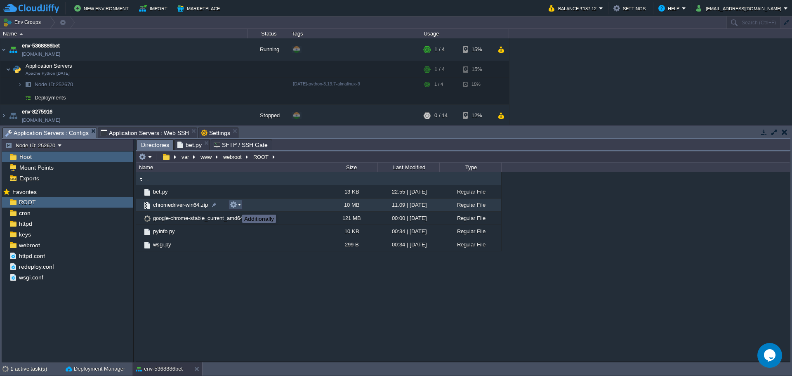
click at [236, 207] on button "button" at bounding box center [233, 204] width 7 height 7
click at [244, 273] on span "Delete" at bounding box center [248, 272] width 15 height 6
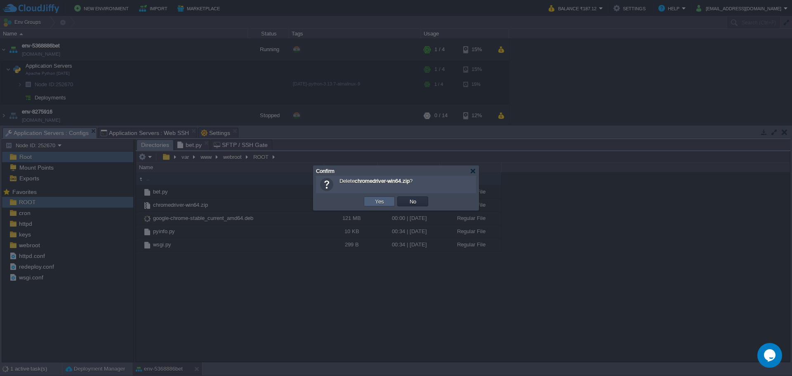
click at [376, 198] on button "Yes" at bounding box center [380, 201] width 14 height 7
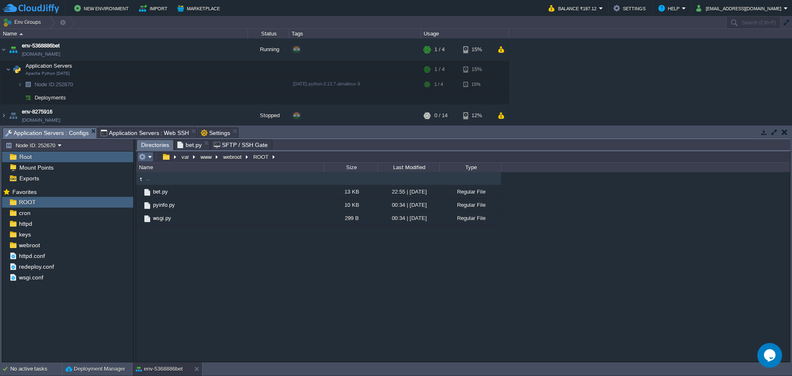
click at [147, 156] on em at bounding box center [146, 156] width 14 height 7
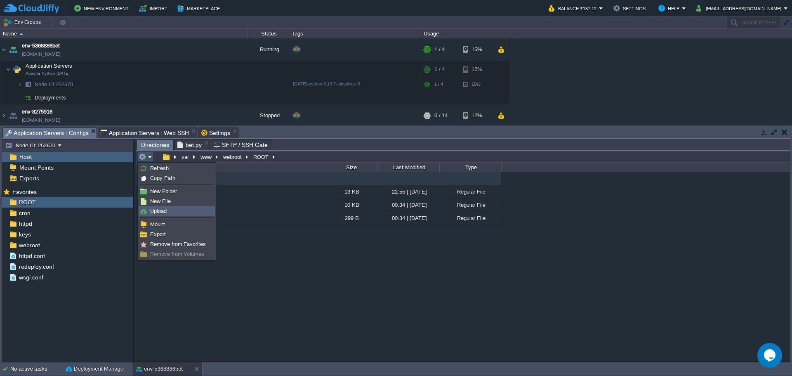
click at [156, 213] on span "Upload" at bounding box center [158, 211] width 17 height 6
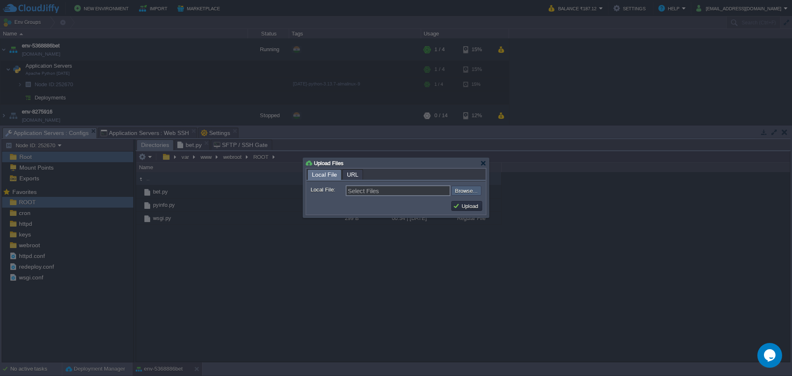
click at [460, 193] on input "file" at bounding box center [429, 191] width 104 height 10
type input "C:\fakepath\chromedriver.exe"
type input "chromedriver.exe"
click at [472, 205] on button "Upload" at bounding box center [467, 205] width 28 height 7
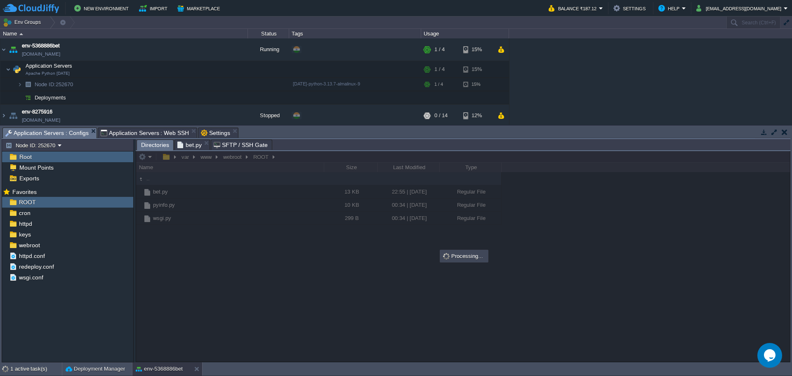
click at [185, 146] on span "bet.py" at bounding box center [189, 145] width 24 height 10
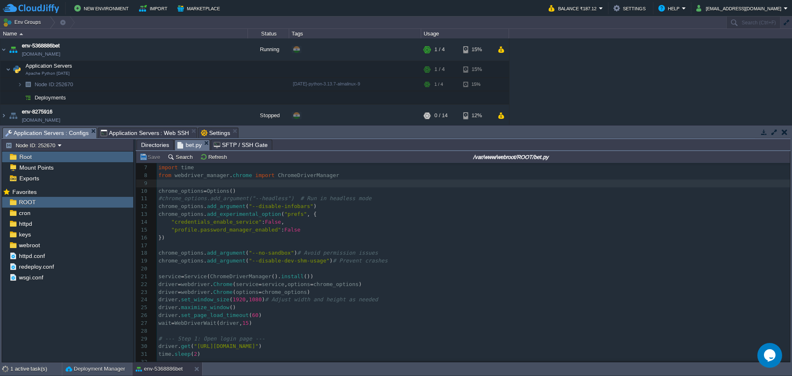
scroll to position [82, 0]
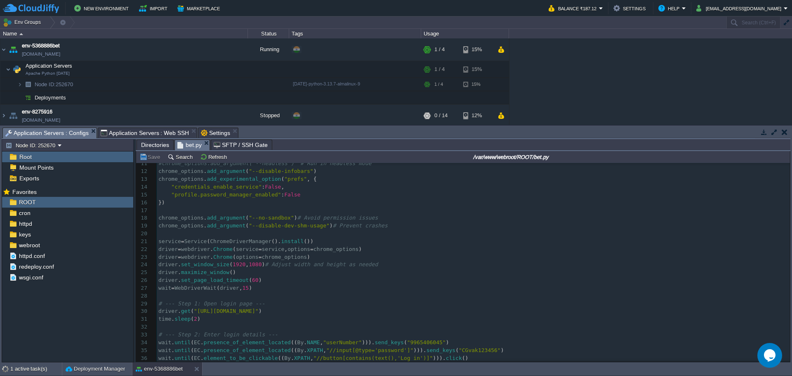
click at [216, 246] on pre "driver = webdriver . Chrome ( service = service , options = chrome_options )" at bounding box center [473, 250] width 633 height 8
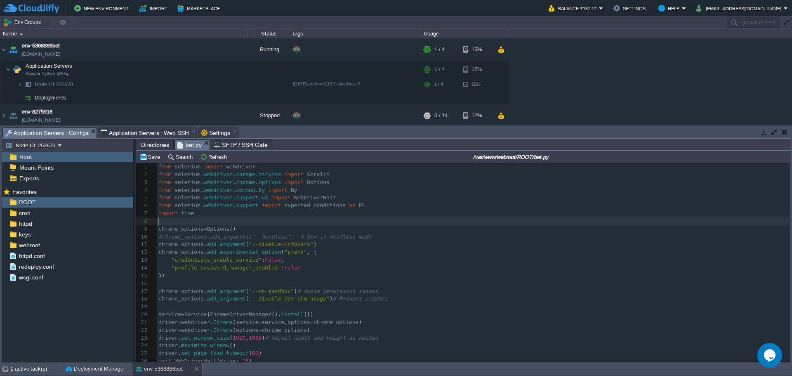
scroll to position [0, 0]
type textarea "service = Service("/usr/local/bin/chromedriver", log_path="selenium.log") # Adj…"
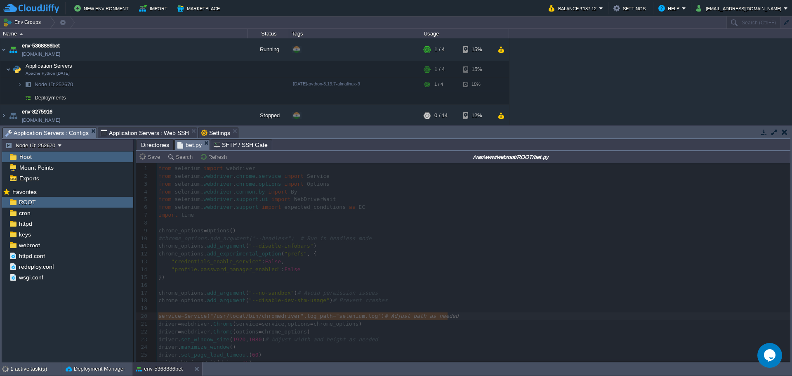
click at [272, 318] on div at bounding box center [463, 262] width 654 height 199
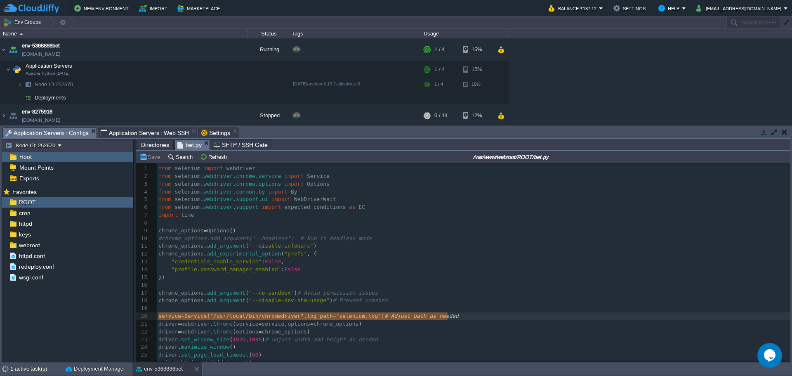
click at [149, 142] on span "Directories" at bounding box center [155, 145] width 28 height 10
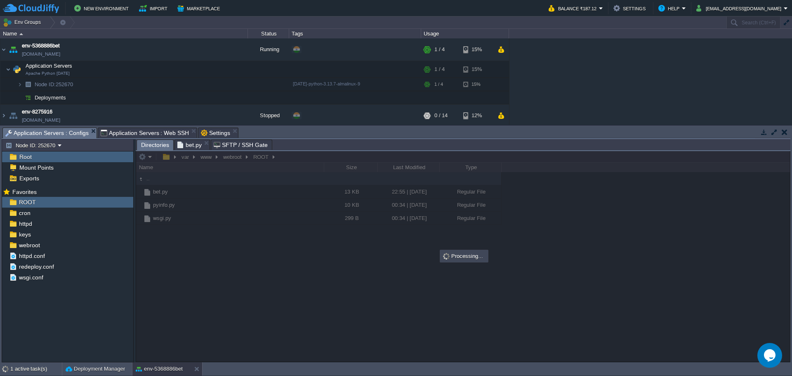
click at [150, 156] on div at bounding box center [463, 256] width 654 height 210
click at [333, 306] on div at bounding box center [463, 256] width 654 height 210
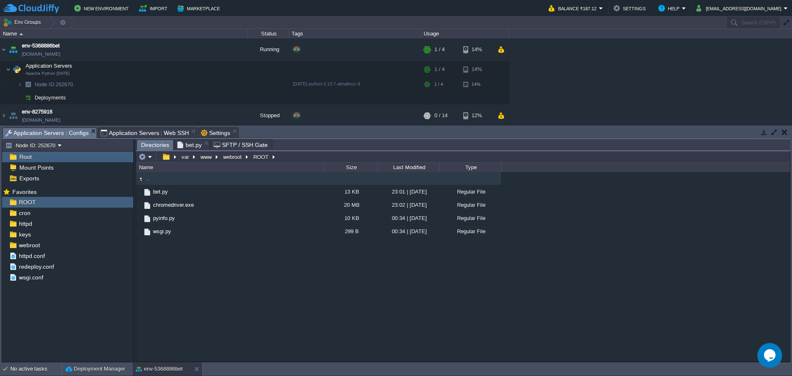
click at [198, 282] on div ".. bet.py 13 KB 23:01 | [DATE] Regular File chromedriver.exe 20 MB 23:02 | [DAT…" at bounding box center [463, 266] width 654 height 189
click at [147, 157] on em at bounding box center [146, 156] width 14 height 7
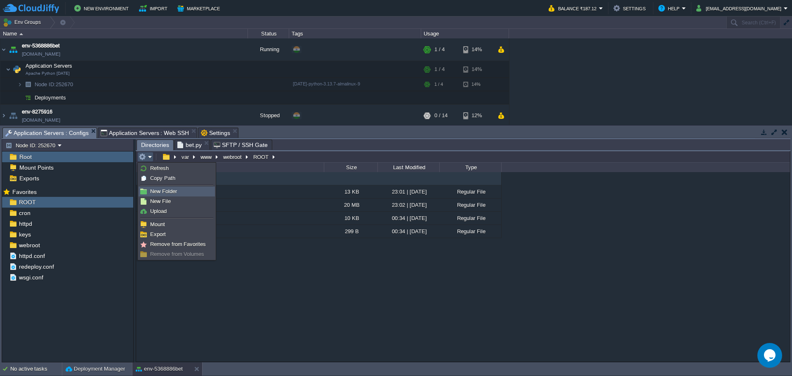
click at [163, 189] on span "New Folder" at bounding box center [163, 191] width 27 height 6
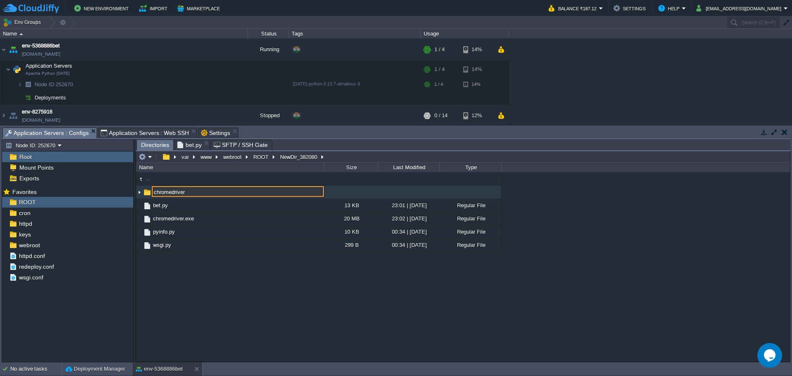
type input "chromedriver"
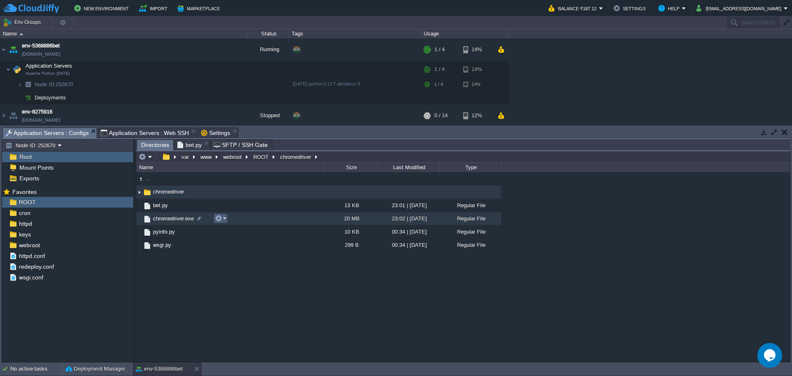
click at [222, 217] on button "button" at bounding box center [218, 218] width 7 height 7
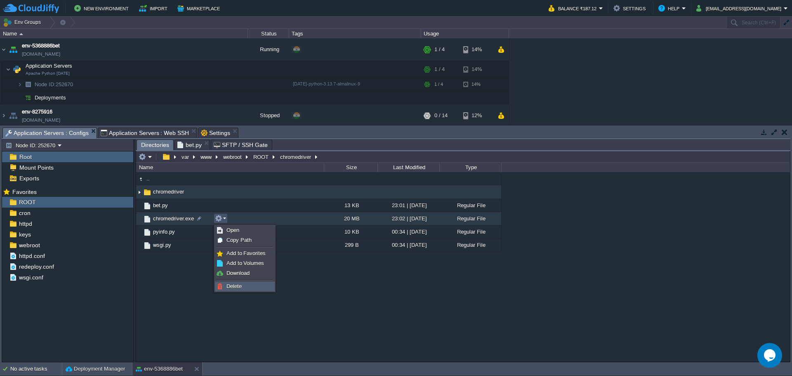
click at [241, 288] on span "Delete" at bounding box center [234, 286] width 15 height 6
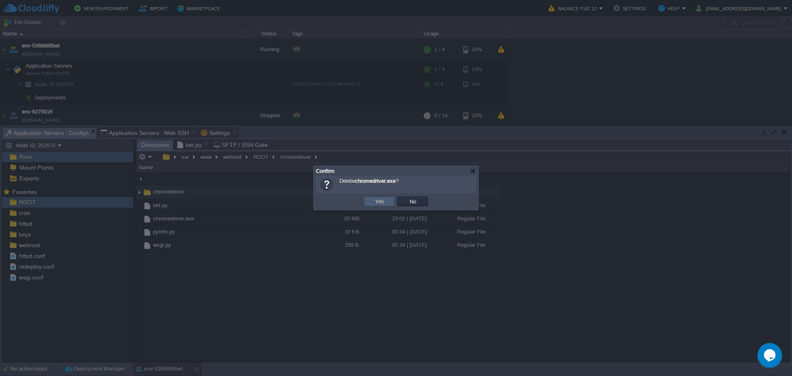
click at [373, 203] on button "Yes" at bounding box center [380, 201] width 14 height 7
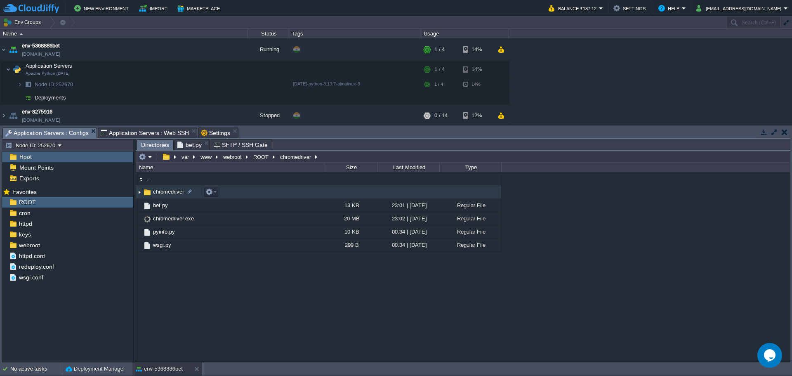
click at [159, 189] on span "chromedriver" at bounding box center [168, 191] width 33 height 7
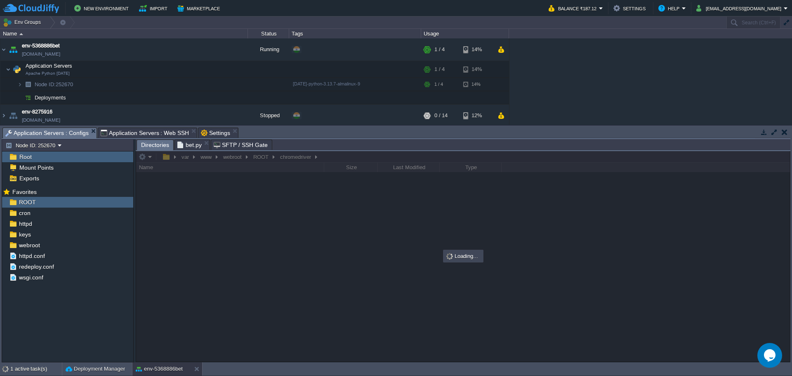
click at [149, 156] on div at bounding box center [463, 256] width 654 height 210
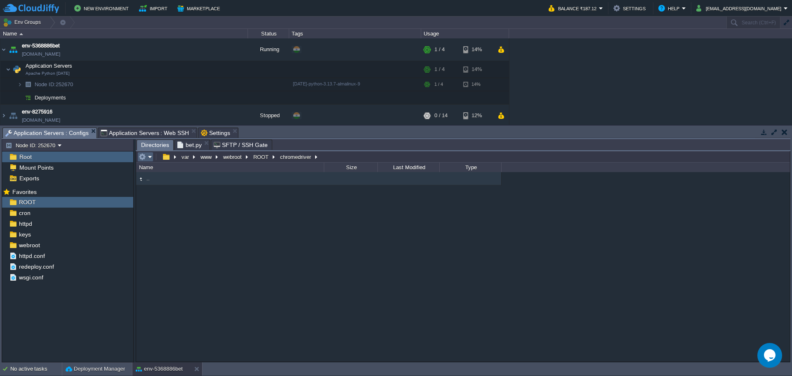
click at [149, 156] on em at bounding box center [146, 156] width 14 height 7
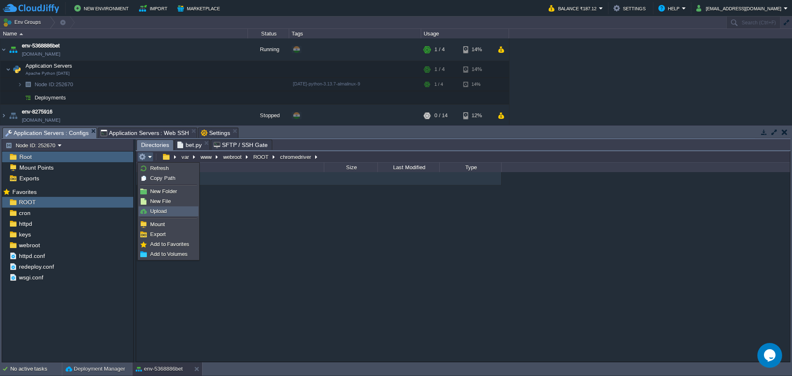
click at [159, 214] on span "Upload" at bounding box center [158, 211] width 17 height 6
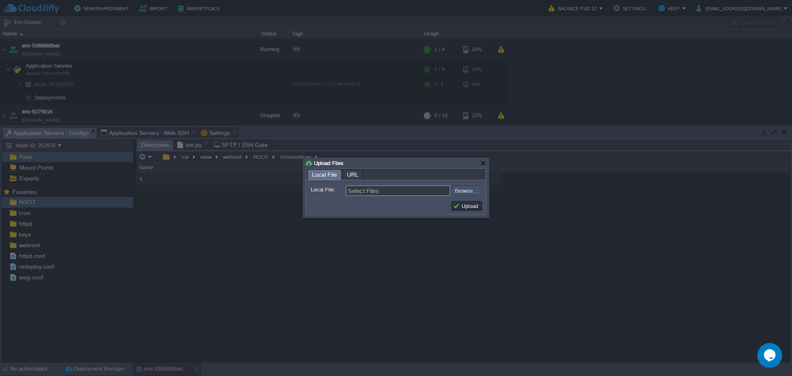
click at [477, 194] on input "file" at bounding box center [429, 191] width 104 height 10
type input "C:\fakepath\chromedriver.exe"
type input "chromedriver.exe"
click at [475, 210] on td "Upload" at bounding box center [466, 206] width 31 height 10
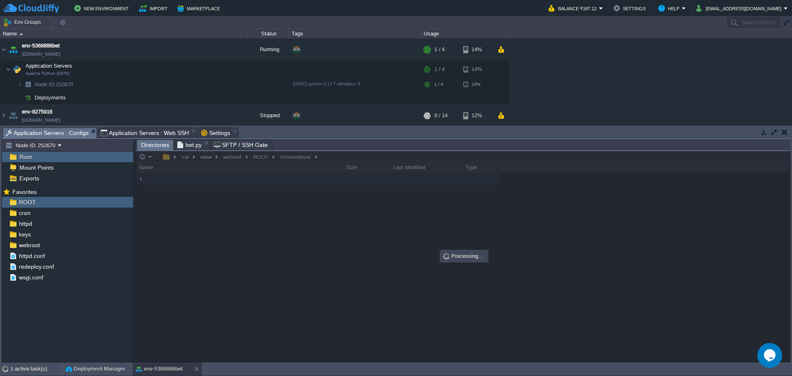
click at [360, 156] on div at bounding box center [463, 256] width 654 height 210
click at [184, 146] on span "bet.py" at bounding box center [189, 145] width 24 height 10
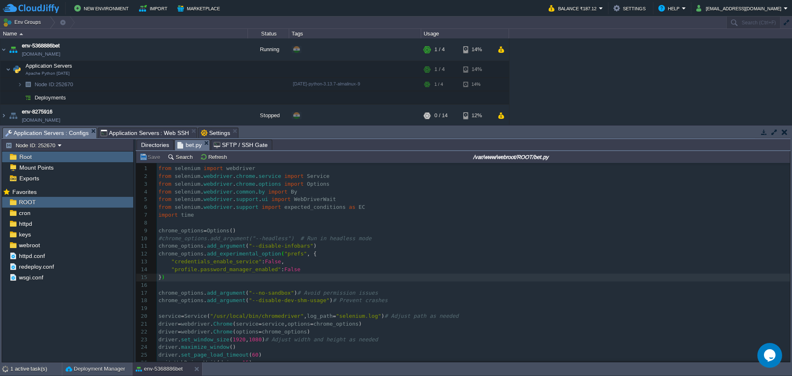
click at [151, 145] on span "Directories" at bounding box center [155, 145] width 28 height 10
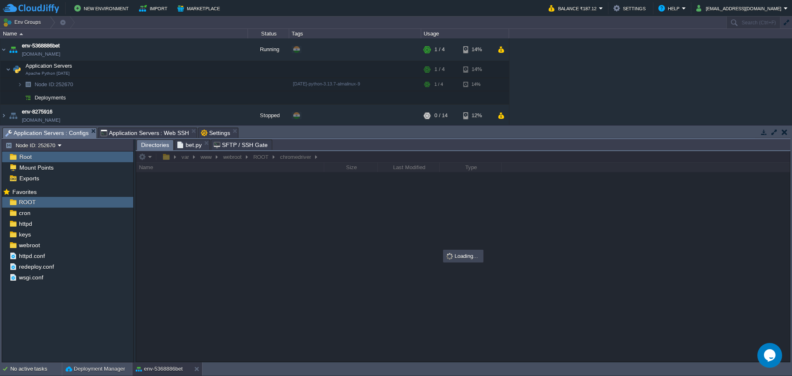
click at [343, 156] on div at bounding box center [463, 256] width 654 height 210
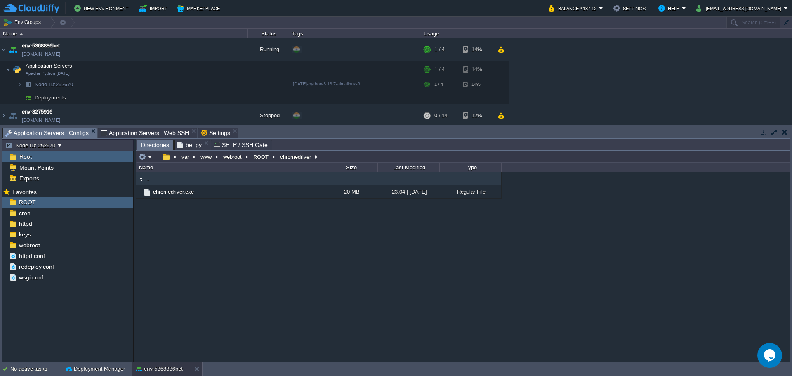
type input "/var/www/webroot/ROOT/chromedriver"
click at [347, 158] on input "/var/www/webroot/ROOT/chromedriver" at bounding box center [463, 157] width 654 height 12
click at [191, 145] on span "bet.py" at bounding box center [189, 145] width 24 height 10
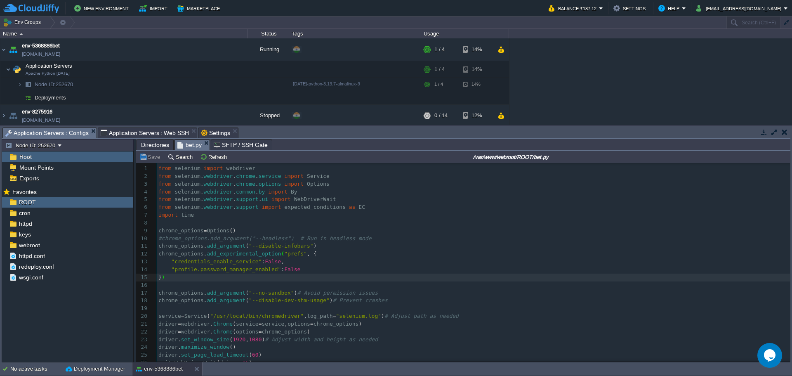
click at [295, 318] on div "x ​ 1 from selenium import webdriver 2 from selenium . webdriver . chrome . ser…" at bounding box center [473, 340] width 633 height 350
type textarea "/usr/local/bin/chromedriver"
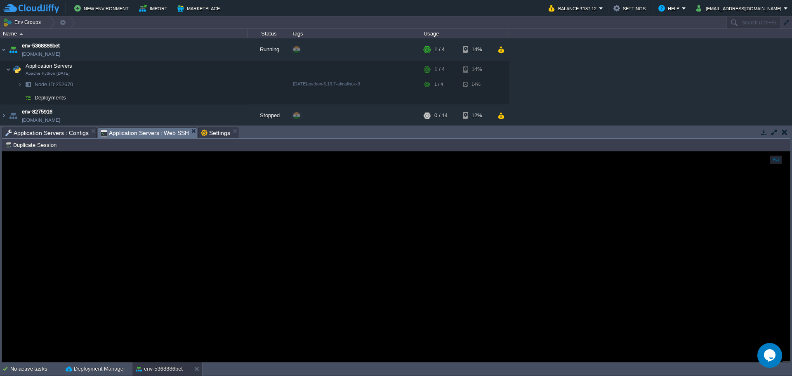
click at [125, 130] on span "Application Servers : Web SSH" at bounding box center [145, 133] width 89 height 10
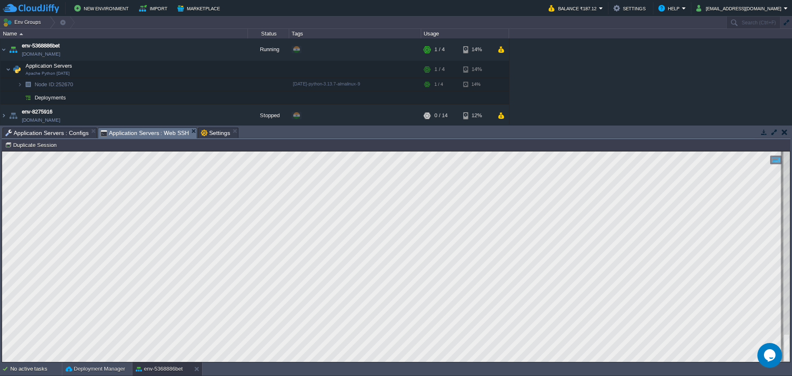
click at [52, 133] on span "Application Servers : Configs" at bounding box center [46, 133] width 83 height 10
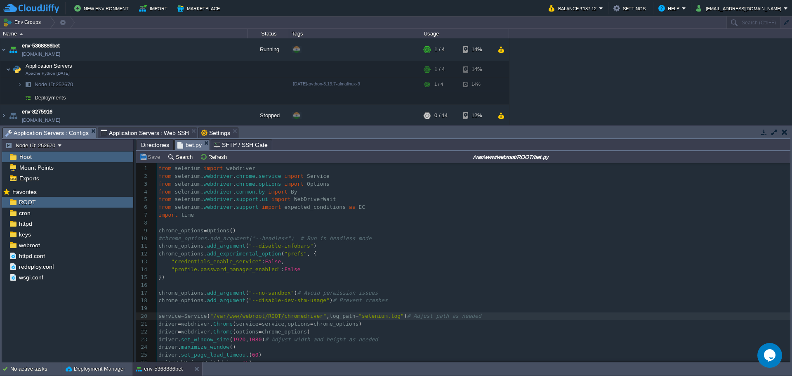
click at [400, 161] on input "/var/www/webroot/ROOT/bet.py" at bounding box center [511, 157] width 555 height 10
click at [442, 158] on input "/var/www/webroot/ROOT/bet.py" at bounding box center [511, 157] width 555 height 10
drag, startPoint x: 539, startPoint y: 157, endPoint x: 444, endPoint y: 163, distance: 95.9
click at [448, 158] on input "/var/www/webroot/ROOT/bet.py" at bounding box center [511, 157] width 555 height 10
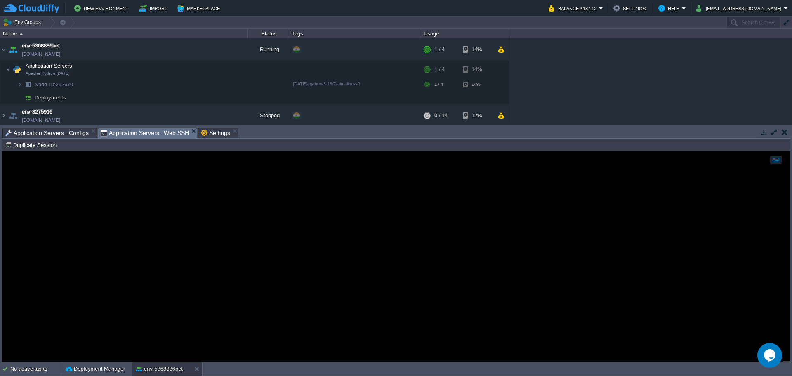
click at [133, 131] on span "Application Servers : Web SSH" at bounding box center [145, 133] width 89 height 10
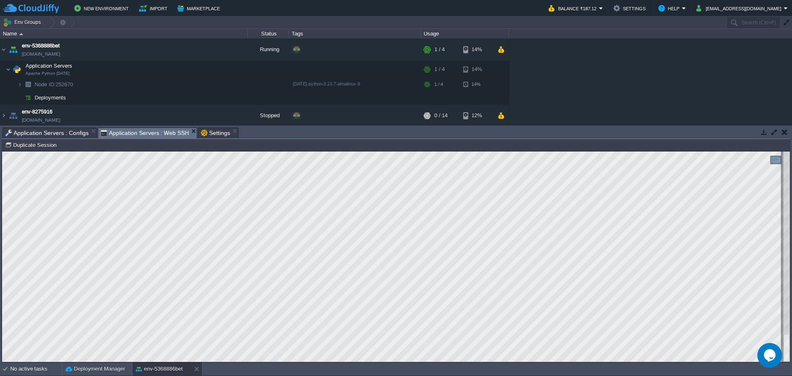
click at [230, 151] on html "Copy: Ctrl + Shift + C Paste: Ctrl + V Settings: Ctrl + Shift + Alt 0" at bounding box center [396, 151] width 788 height 0
click at [39, 135] on span "Application Servers : Configs" at bounding box center [46, 133] width 83 height 10
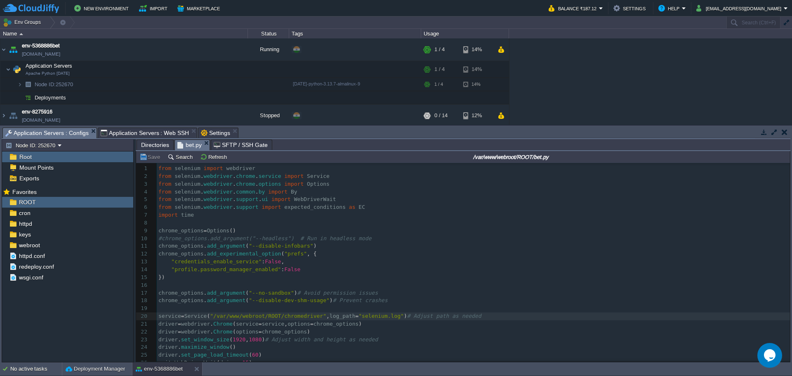
click at [256, 300] on div "x ​ 1 from selenium import webdriver 2 from selenium . webdriver . chrome . ser…" at bounding box center [473, 340] width 633 height 350
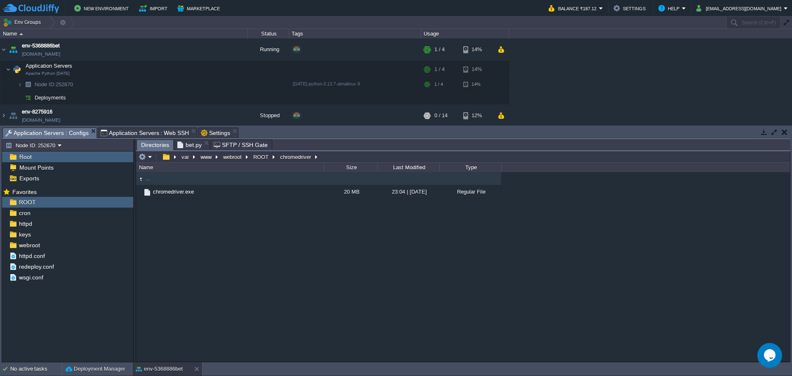
click at [148, 144] on span "Directories" at bounding box center [155, 145] width 28 height 10
click at [222, 194] on em at bounding box center [220, 191] width 11 height 7
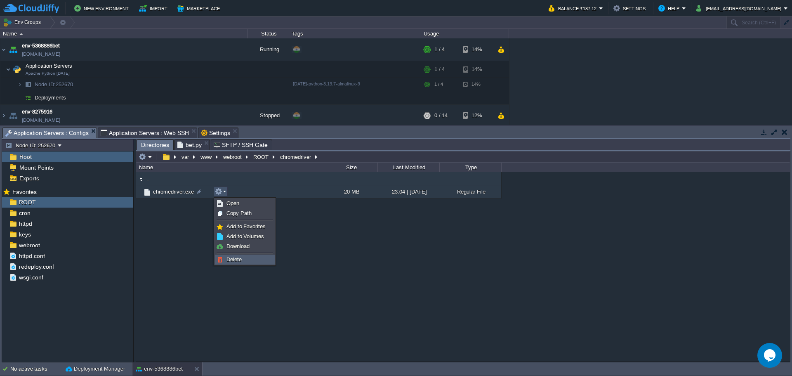
click at [238, 259] on span "Delete" at bounding box center [234, 259] width 15 height 6
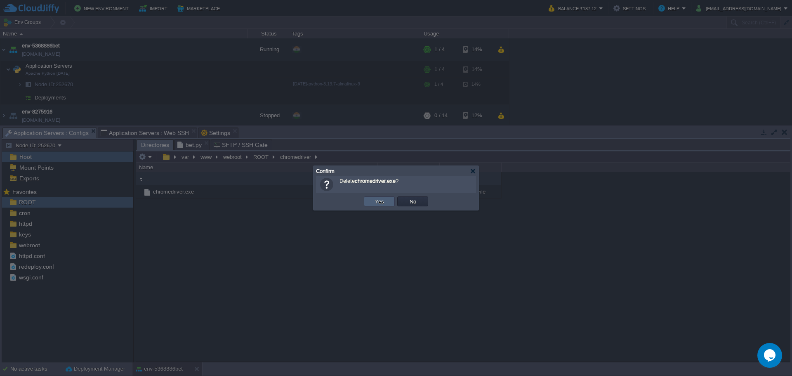
click at [377, 199] on button "Yes" at bounding box center [380, 201] width 14 height 7
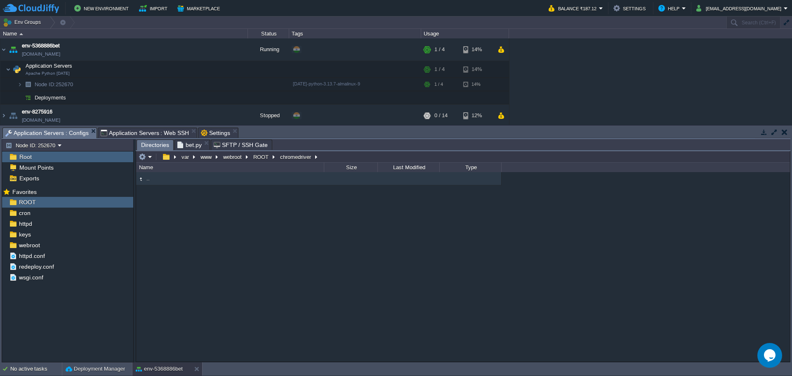
drag, startPoint x: 707, startPoint y: 259, endPoint x: 643, endPoint y: 258, distance: 63.1
click at [707, 259] on div ".." at bounding box center [463, 266] width 654 height 189
click at [149, 157] on em at bounding box center [146, 156] width 14 height 7
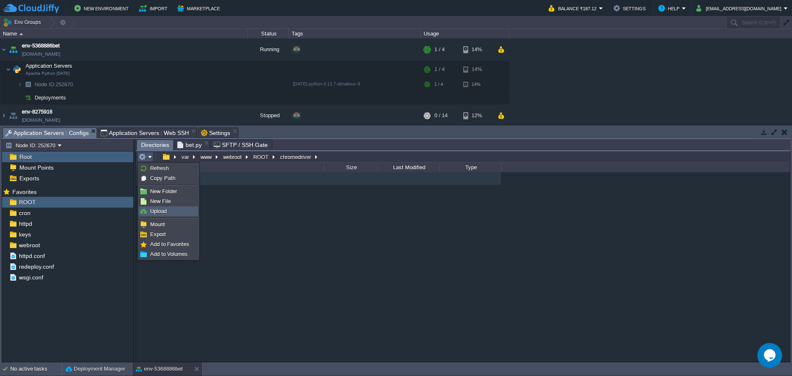
click at [161, 213] on span "Upload" at bounding box center [158, 211] width 17 height 6
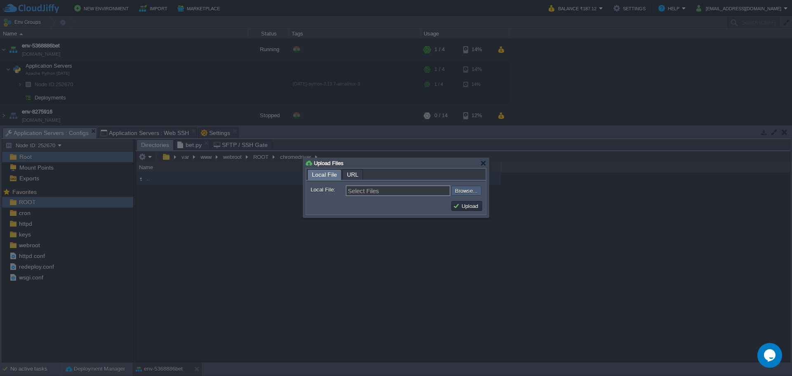
click at [466, 194] on input "file" at bounding box center [429, 191] width 104 height 10
type input "C:\fakepath\chromedriver"
type input "chromedriver"
click at [468, 208] on button "Upload" at bounding box center [467, 205] width 28 height 7
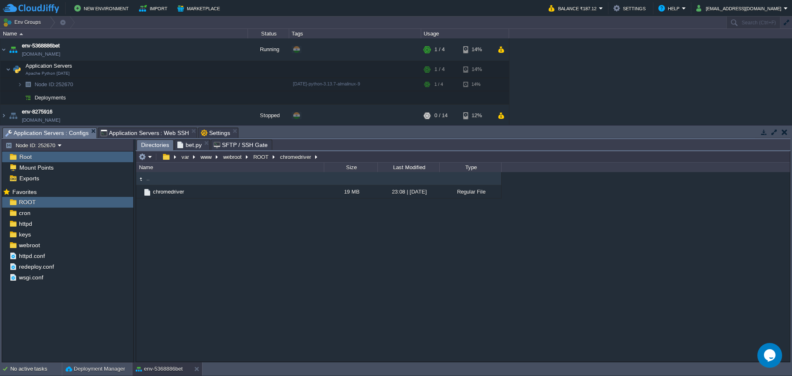
click at [189, 146] on span "bet.py" at bounding box center [189, 145] width 24 height 10
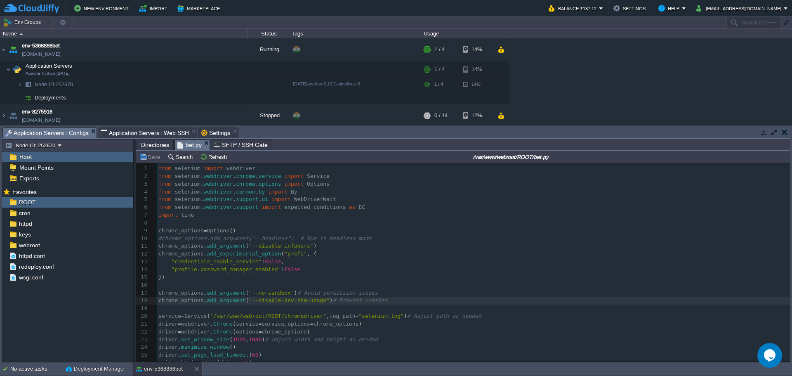
click at [131, 130] on span "Application Servers : Web SSH" at bounding box center [145, 133] width 89 height 10
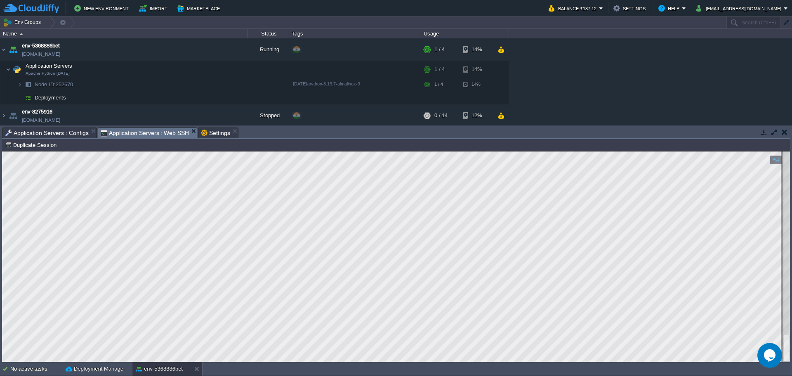
click at [51, 135] on span "Application Servers : Configs" at bounding box center [46, 133] width 83 height 10
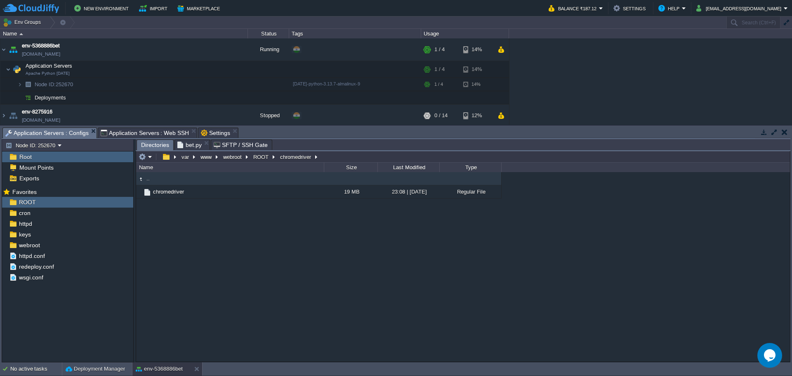
click at [152, 146] on span "Directories" at bounding box center [155, 145] width 28 height 10
type input "/var/www/webroot/ROOT/chromedriver"
click at [335, 157] on input "/var/www/webroot/ROOT/chromedriver" at bounding box center [463, 157] width 654 height 12
click at [187, 144] on span "bet.py" at bounding box center [189, 145] width 24 height 10
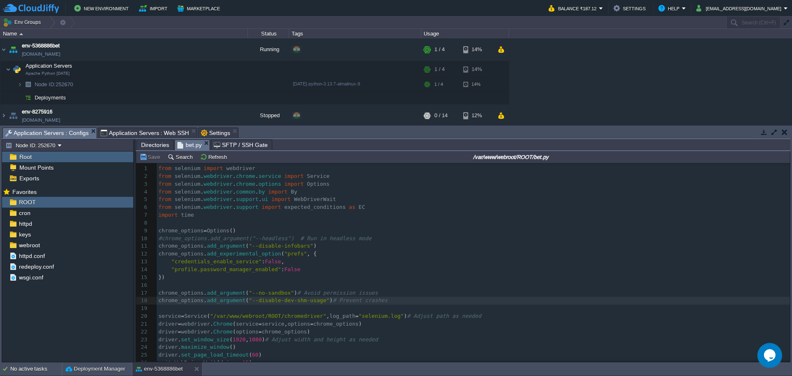
click at [214, 316] on div "x ​ 1 from selenium import webdriver 2 from selenium . webdriver . chrome . ser…" at bounding box center [473, 340] width 633 height 350
type textarea "/var/www/webroot/ROOT/chromedriver"
click at [144, 132] on span "Application Servers : Web SSH" at bounding box center [145, 133] width 89 height 10
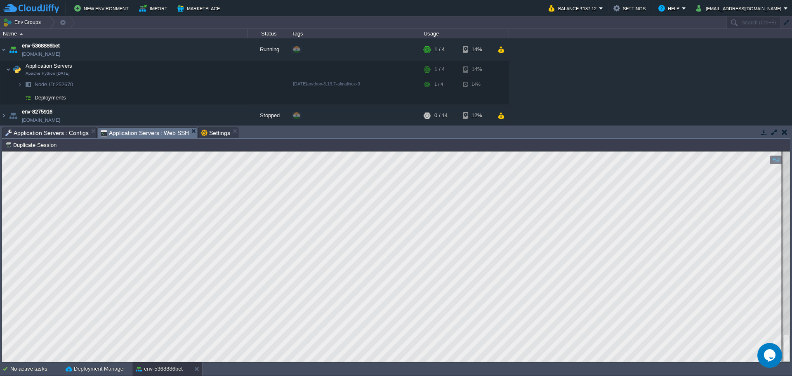
click at [438, 151] on html "Copy: Ctrl + Shift + C Paste: Ctrl + V Settings: Ctrl + Shift + Alt 0" at bounding box center [396, 151] width 788 height 0
click at [50, 133] on span "Application Servers : Configs" at bounding box center [46, 133] width 83 height 10
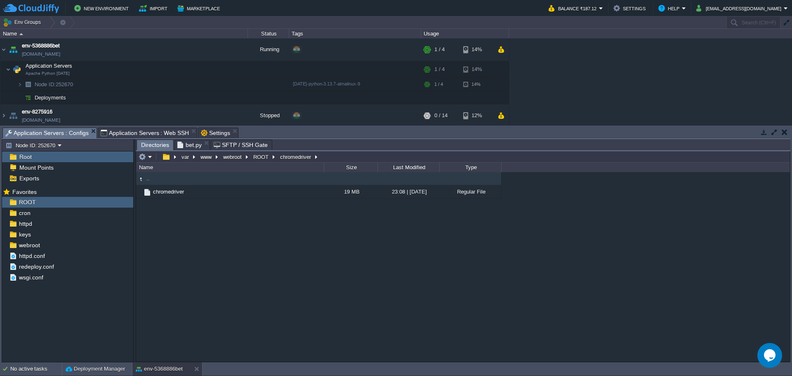
click at [151, 145] on span "Directories" at bounding box center [155, 145] width 28 height 10
click at [211, 194] on button "button" at bounding box center [209, 191] width 7 height 7
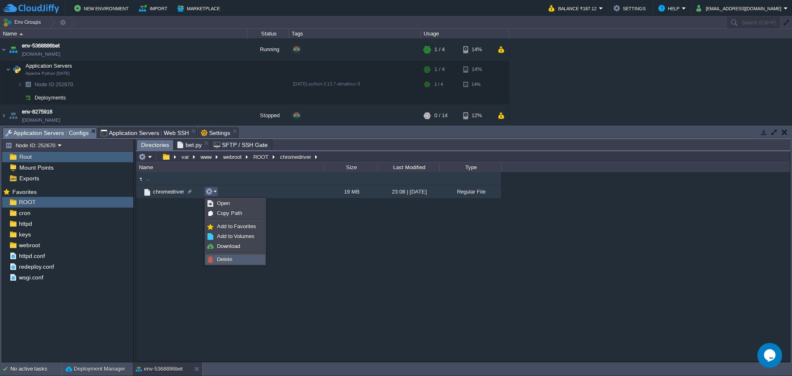
click at [235, 261] on link "Delete" at bounding box center [235, 259] width 59 height 9
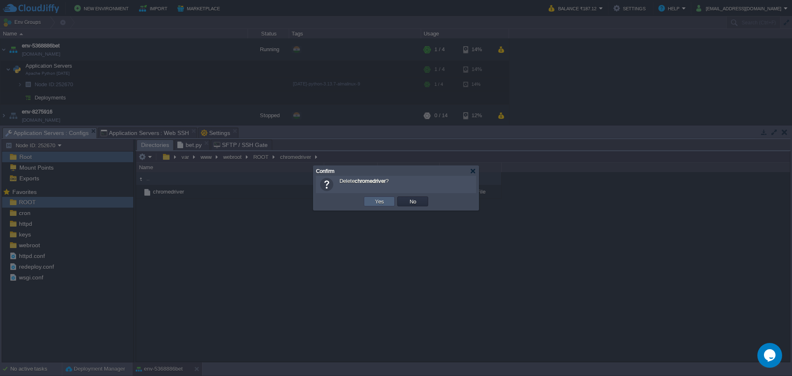
click at [386, 206] on td "Yes" at bounding box center [379, 201] width 31 height 10
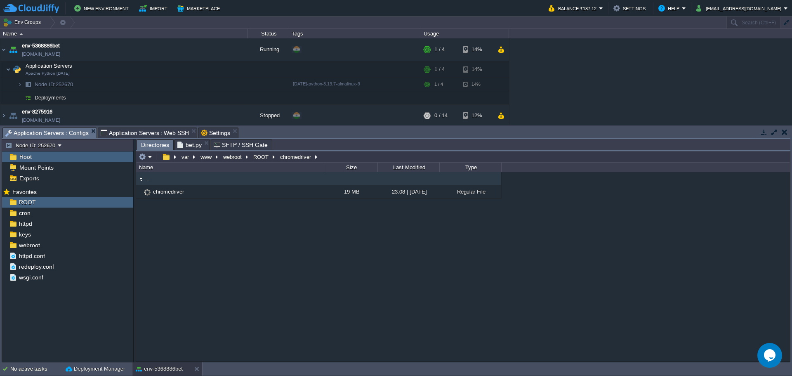
type input "/var/www/webroot/ROOT/chromedriver"
click at [340, 160] on input "/var/www/webroot/ROOT/chromedriver" at bounding box center [463, 157] width 654 height 12
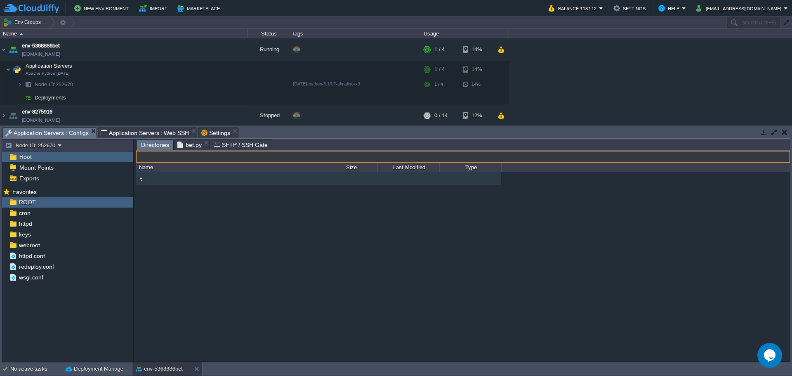
type input "/var/www/webroot/ROOT/chromedriver"
click at [157, 134] on span "Application Servers : Web SSH" at bounding box center [145, 133] width 89 height 10
click at [44, 130] on span "Application Servers : Configs" at bounding box center [46, 133] width 83 height 10
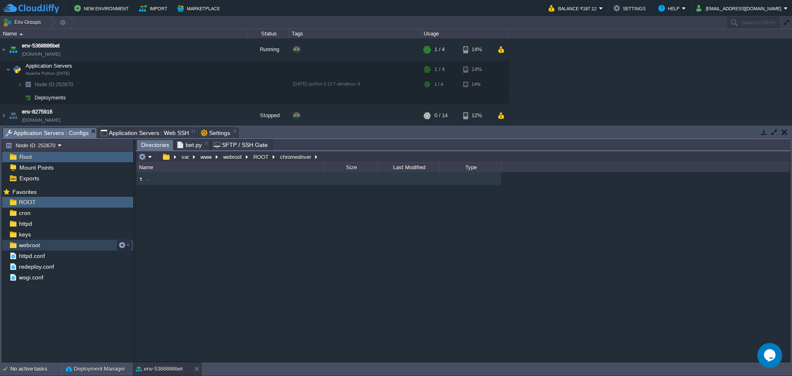
click at [245, 256] on div ".." at bounding box center [463, 266] width 654 height 189
click at [154, 158] on table at bounding box center [145, 157] width 17 height 10
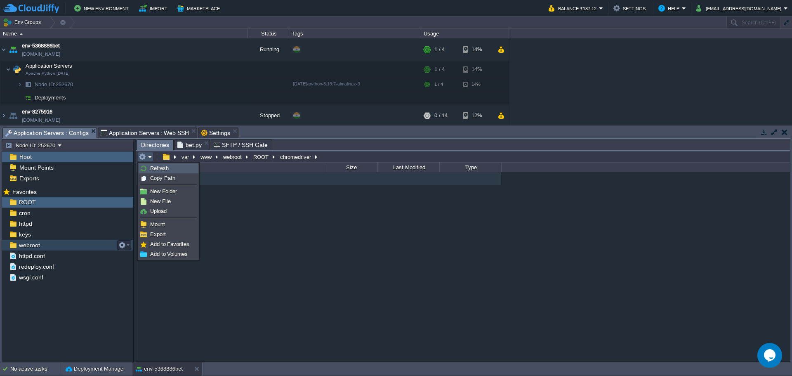
click at [158, 167] on span "Refresh" at bounding box center [159, 168] width 19 height 6
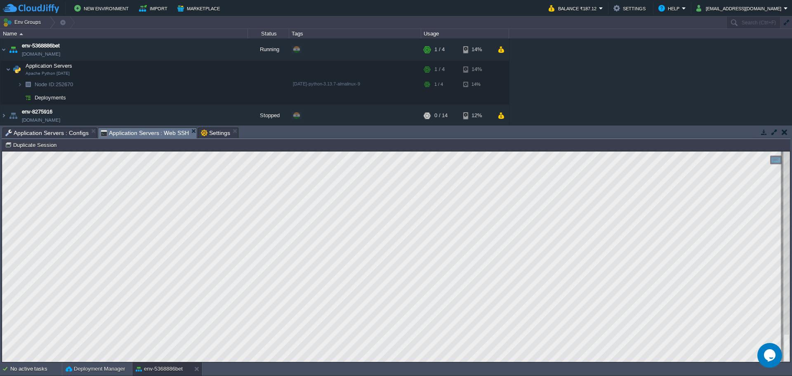
click at [141, 133] on span "Application Servers : Web SSH" at bounding box center [145, 133] width 89 height 10
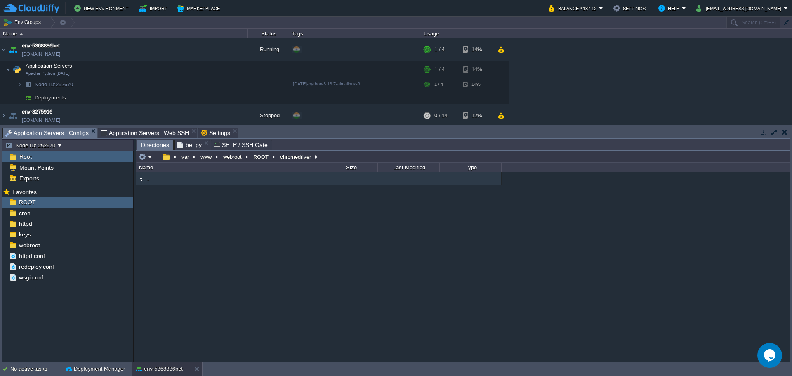
click at [50, 134] on span "Application Servers : Configs" at bounding box center [46, 133] width 83 height 10
click at [262, 157] on button "ROOT" at bounding box center [261, 156] width 19 height 7
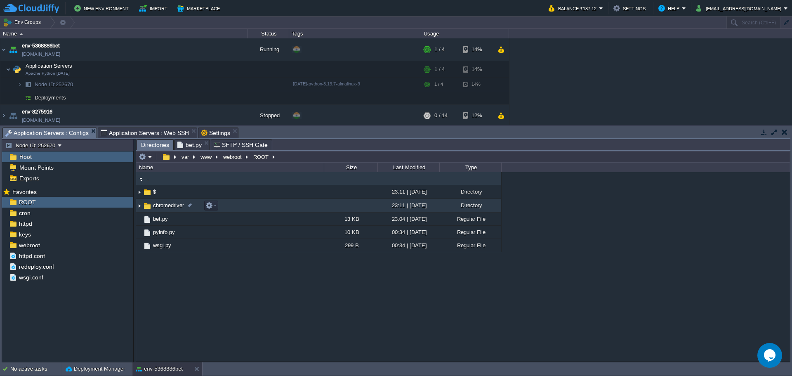
click at [158, 205] on span "chromedriver" at bounding box center [168, 205] width 33 height 7
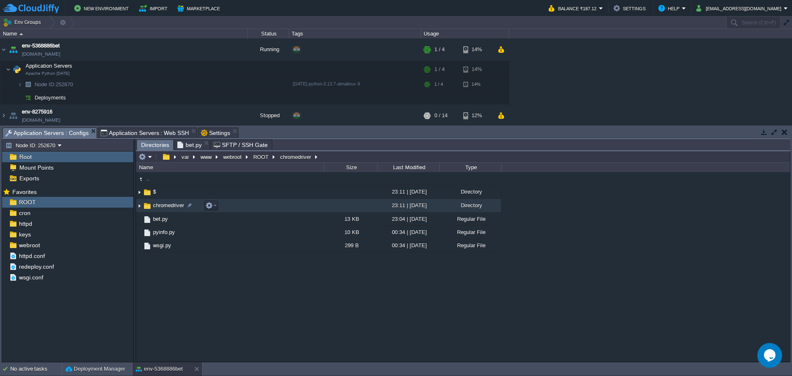
click at [158, 205] on span "chromedriver" at bounding box center [168, 205] width 33 height 7
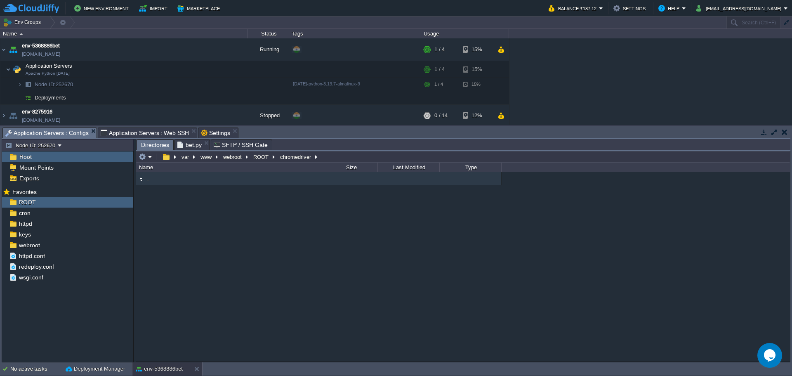
click at [274, 269] on div ".." at bounding box center [463, 266] width 654 height 189
click at [120, 132] on span "Application Servers : Web SSH" at bounding box center [145, 133] width 89 height 10
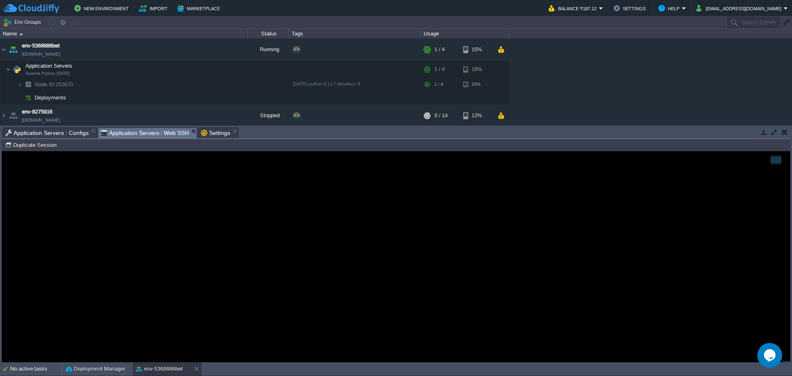
click at [62, 135] on span "Application Servers : Configs" at bounding box center [46, 133] width 83 height 10
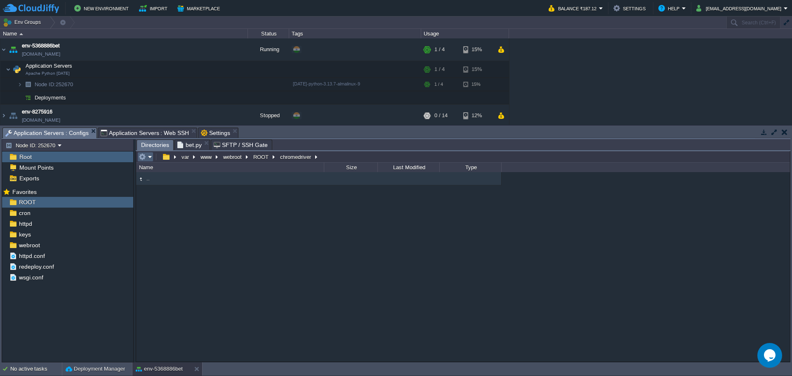
click at [154, 159] on table at bounding box center [145, 157] width 17 height 10
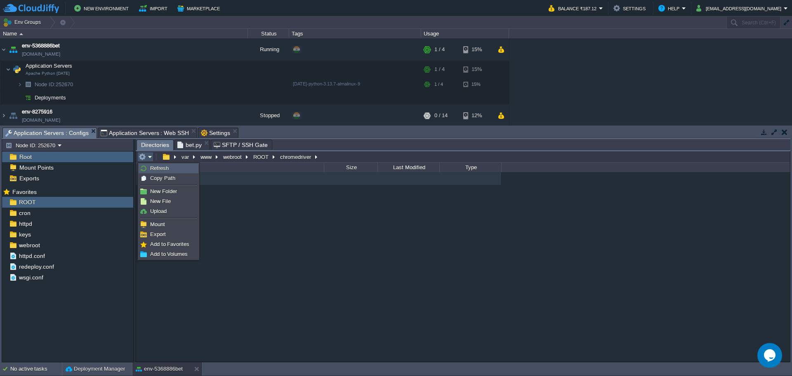
click at [155, 172] on link "Refresh" at bounding box center [168, 168] width 59 height 9
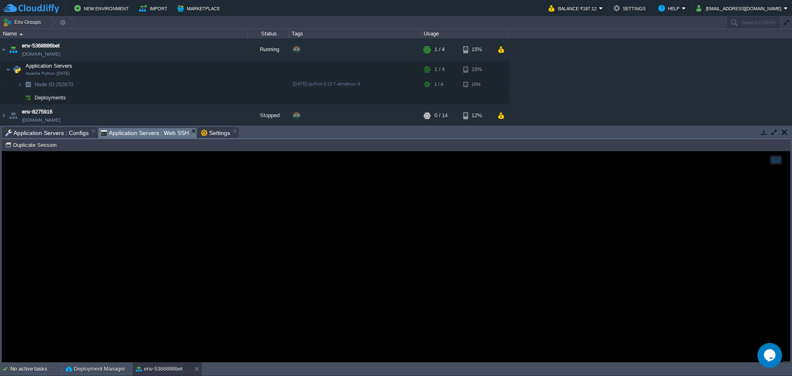
click at [127, 133] on span "Application Servers : Web SSH" at bounding box center [145, 133] width 89 height 10
click at [43, 132] on span "Application Servers : Configs" at bounding box center [46, 133] width 83 height 10
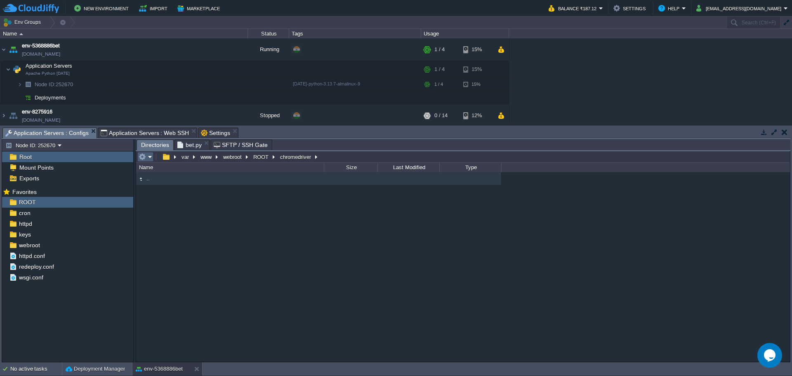
click at [149, 161] on em at bounding box center [146, 156] width 14 height 7
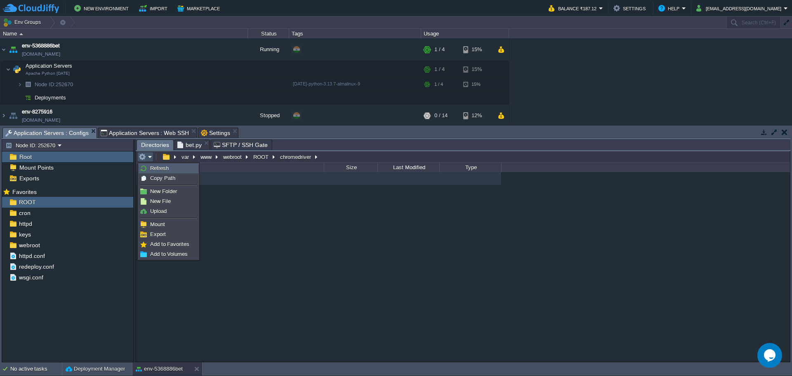
click at [158, 169] on span "Refresh" at bounding box center [159, 168] width 19 height 6
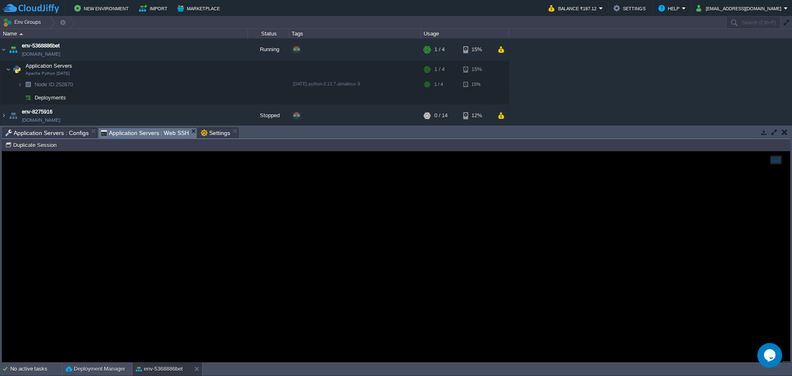
click at [137, 135] on span "Application Servers : Web SSH" at bounding box center [145, 133] width 89 height 10
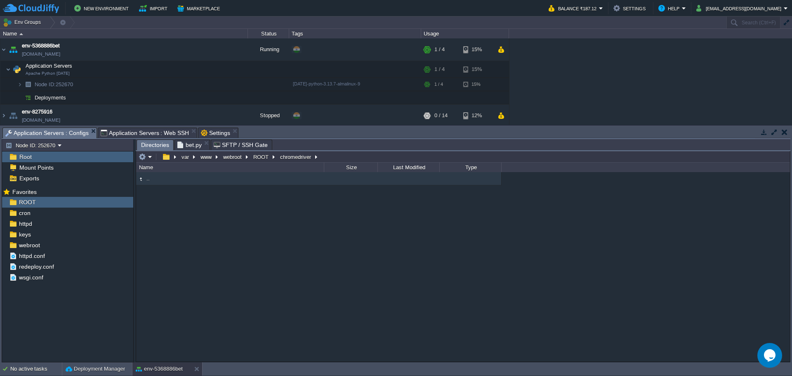
click at [47, 134] on span "Application Servers : Configs" at bounding box center [46, 133] width 83 height 10
click at [262, 155] on button "ROOT" at bounding box center [261, 156] width 19 height 7
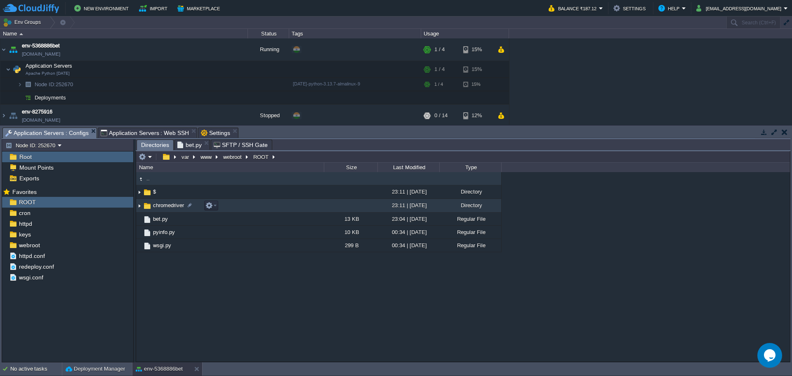
click at [158, 203] on span "chromedriver" at bounding box center [168, 205] width 33 height 7
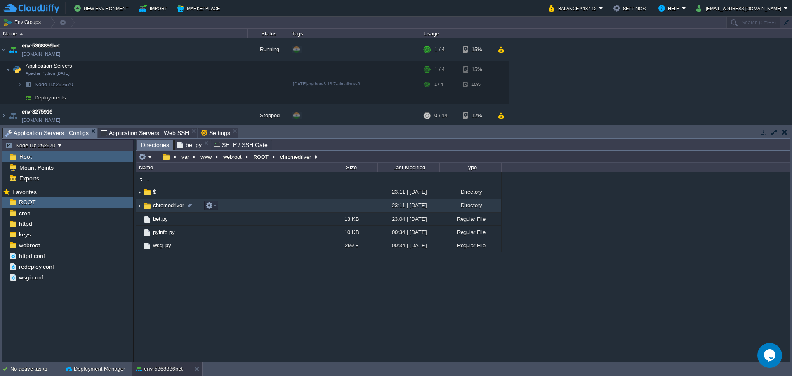
click at [158, 203] on span "chromedriver" at bounding box center [168, 205] width 33 height 7
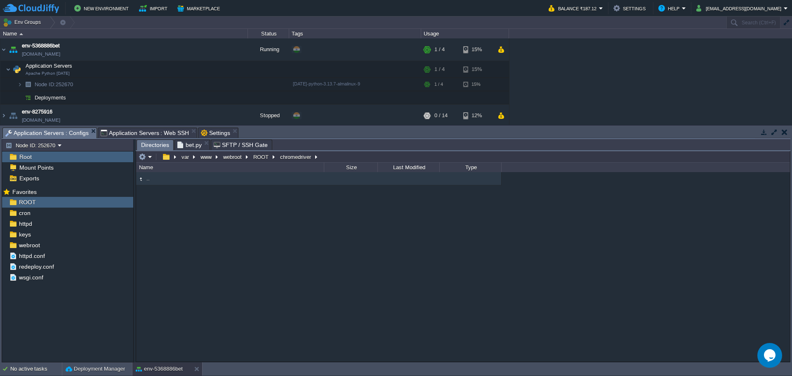
click at [148, 135] on span "Application Servers : Web SSH" at bounding box center [145, 133] width 89 height 10
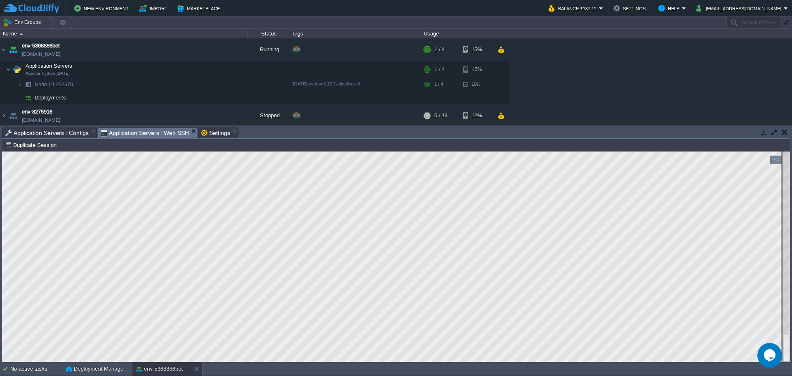
click at [314, 151] on html "Copy: Ctrl + Shift + C Paste: Ctrl + V Settings: Ctrl + Shift + Alt 0" at bounding box center [396, 151] width 788 height 0
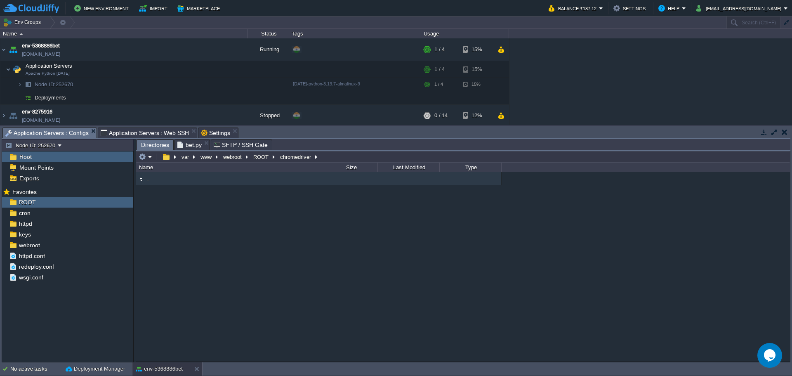
click at [46, 132] on span "Application Servers : Configs" at bounding box center [46, 133] width 83 height 10
click at [350, 159] on input "/var/www/webroot/ROOT/chromedriver" at bounding box center [463, 157] width 654 height 12
paste input "HOME/chrome/chromedriver-linux64"
type input "HOME/chrome/chromedriver-linux64/chromedriver"
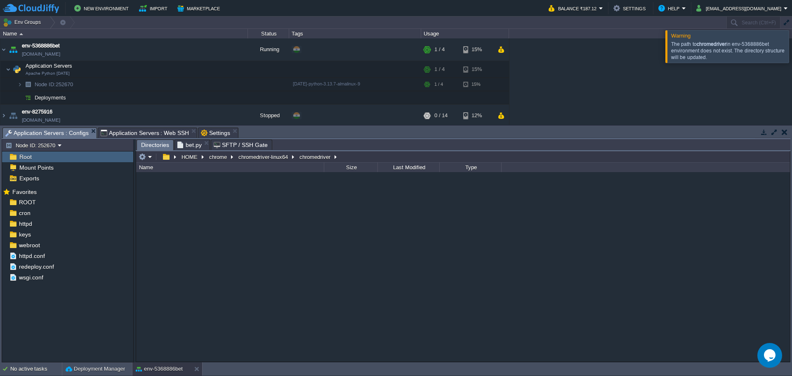
click at [336, 201] on div at bounding box center [463, 266] width 654 height 189
click at [373, 225] on div at bounding box center [463, 266] width 654 height 189
click at [143, 135] on span "Application Servers : Web SSH" at bounding box center [145, 133] width 89 height 10
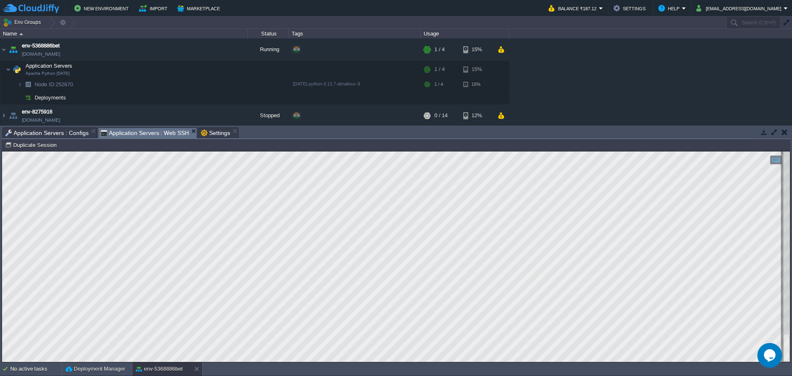
click at [43, 133] on span "Application Servers : Configs" at bounding box center [46, 133] width 83 height 10
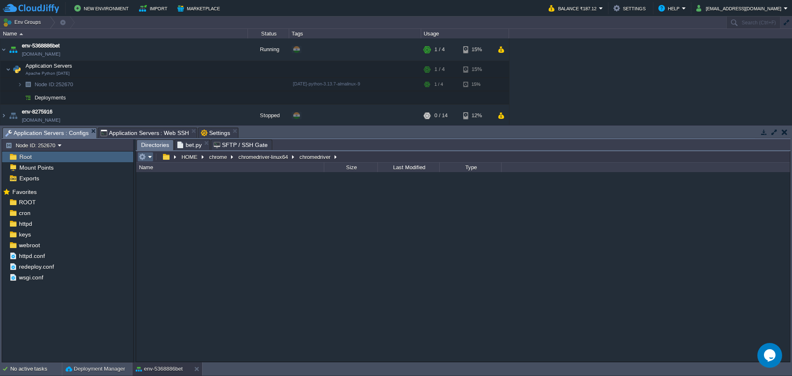
click at [147, 154] on em at bounding box center [146, 156] width 14 height 7
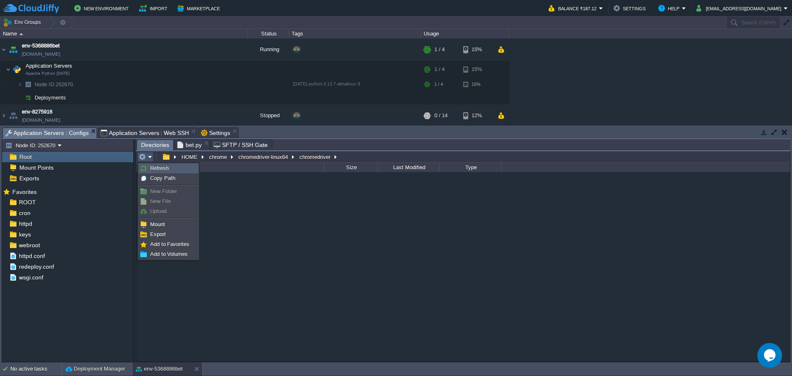
click at [152, 170] on span "Refresh" at bounding box center [159, 168] width 19 height 6
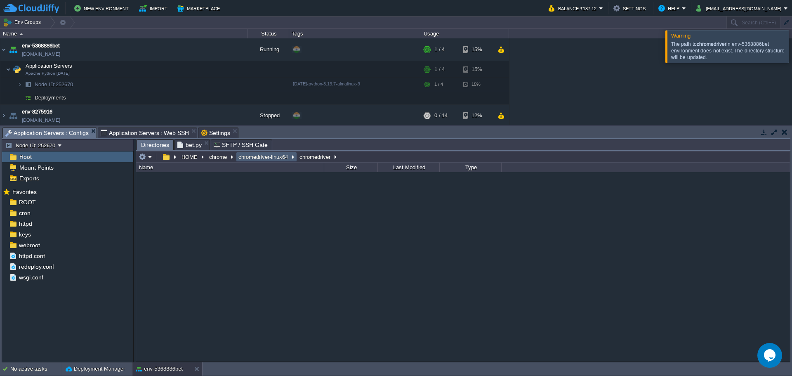
click at [269, 160] on button "chromedriver-linux64" at bounding box center [263, 156] width 53 height 7
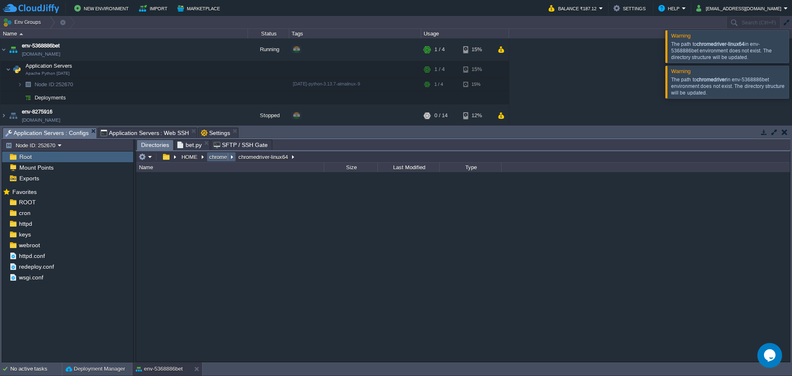
click at [213, 159] on button "chrome" at bounding box center [218, 156] width 21 height 7
click at [187, 159] on button "HOME" at bounding box center [189, 156] width 19 height 7
click at [169, 158] on button "button" at bounding box center [166, 156] width 12 height 7
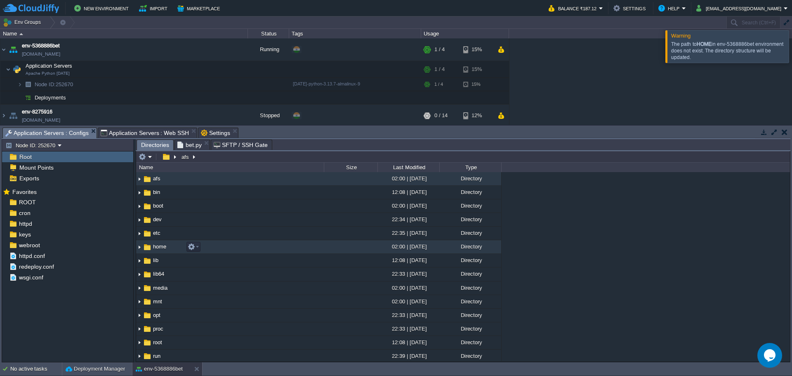
click at [229, 244] on td "home" at bounding box center [230, 247] width 188 height 14
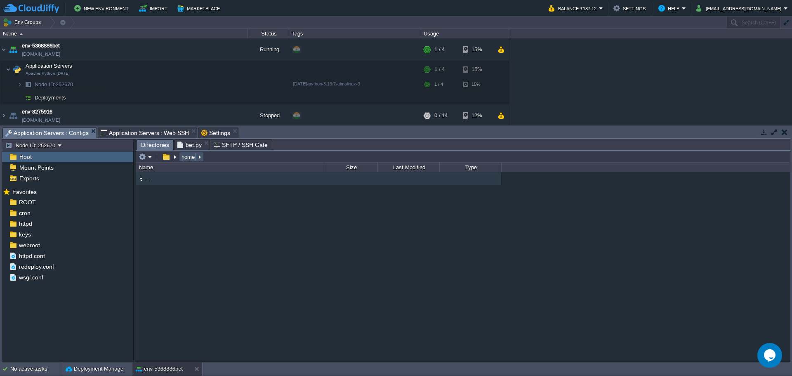
click at [183, 156] on button "home" at bounding box center [188, 156] width 17 height 7
click at [169, 158] on button "button" at bounding box center [166, 156] width 12 height 7
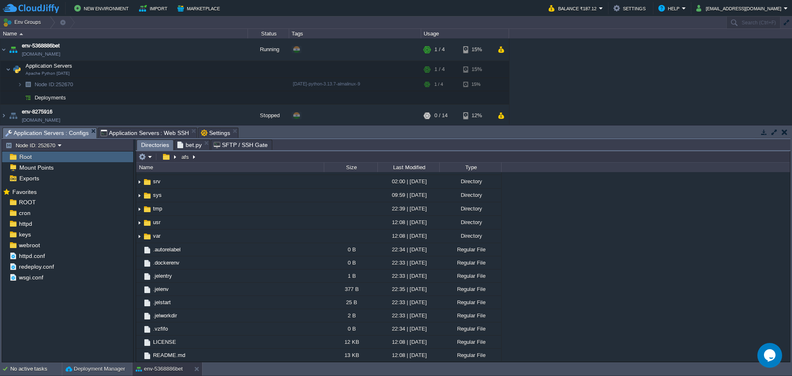
scroll to position [0, 0]
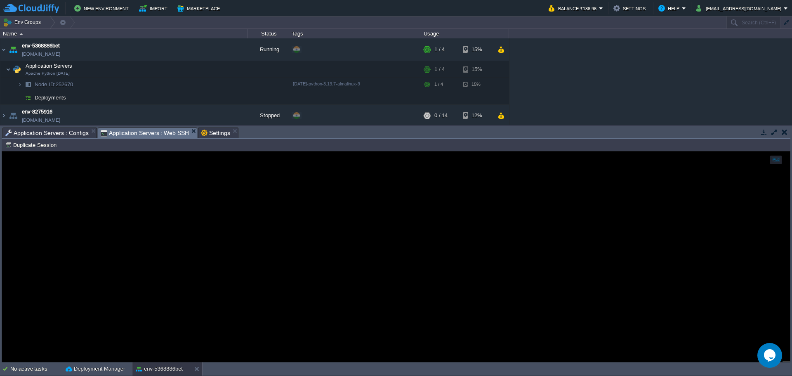
click at [127, 131] on span "Application Servers : Web SSH" at bounding box center [145, 133] width 89 height 10
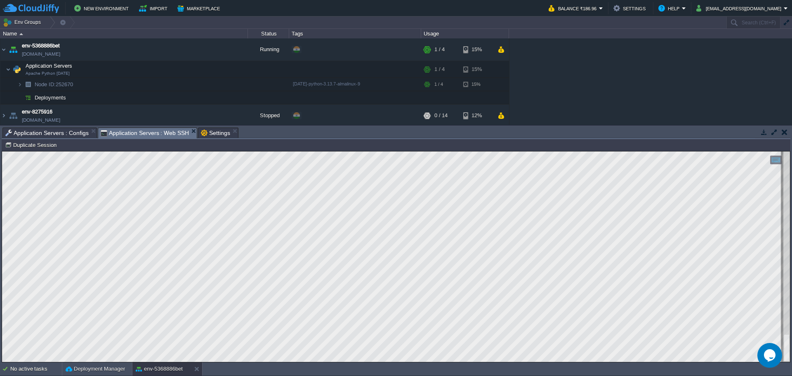
click at [67, 135] on span "Application Servers : Configs" at bounding box center [46, 133] width 83 height 10
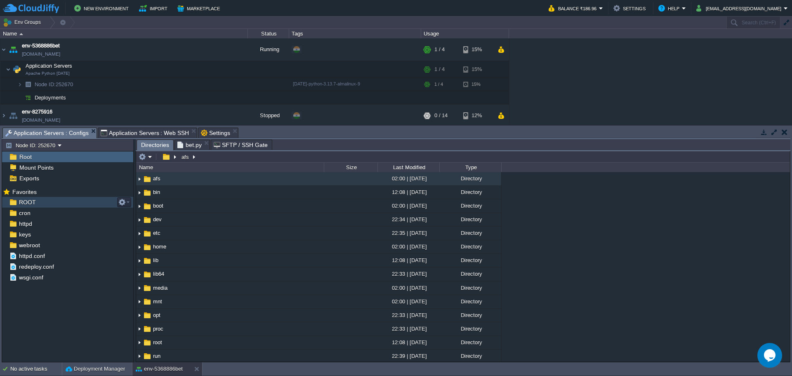
click at [32, 200] on span "ROOT" at bounding box center [27, 202] width 20 height 7
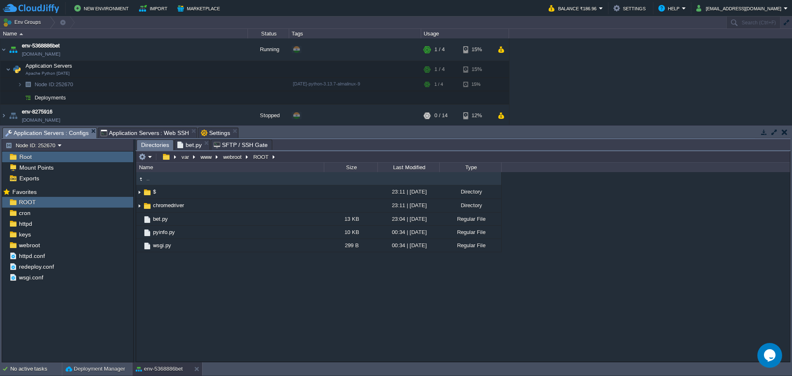
click at [113, 128] on span "Application Servers : Web SSH" at bounding box center [145, 133] width 89 height 10
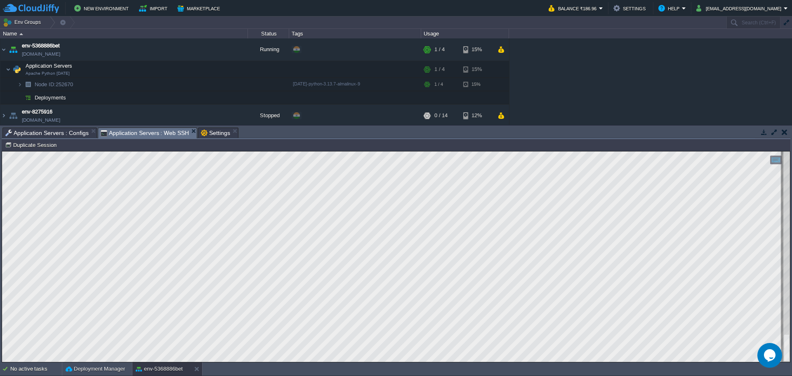
click at [306, 151] on html "Copy: Ctrl + Shift + C Paste: Ctrl + V Settings: Ctrl + Shift + Alt 0" at bounding box center [396, 151] width 788 height 0
click at [54, 137] on span "Application Servers : Configs" at bounding box center [46, 133] width 83 height 10
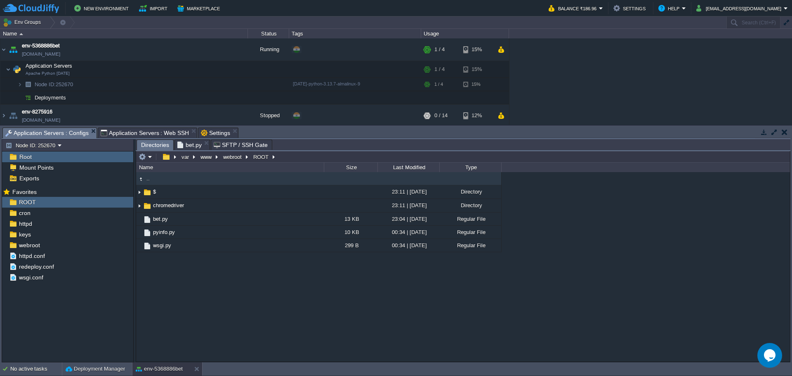
click at [187, 148] on span "bet.py" at bounding box center [189, 145] width 24 height 10
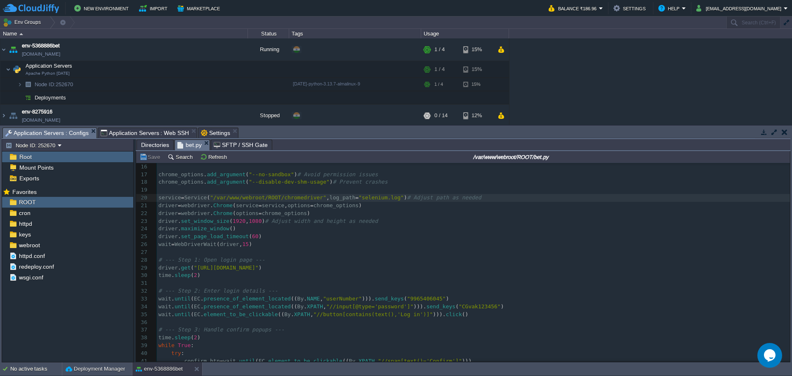
scroll to position [124, 0]
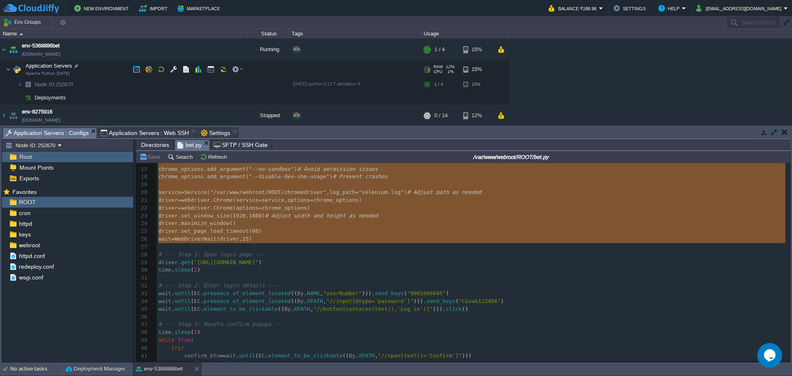
drag, startPoint x: 265, startPoint y: 249, endPoint x: 81, endPoint y: 73, distance: 253.9
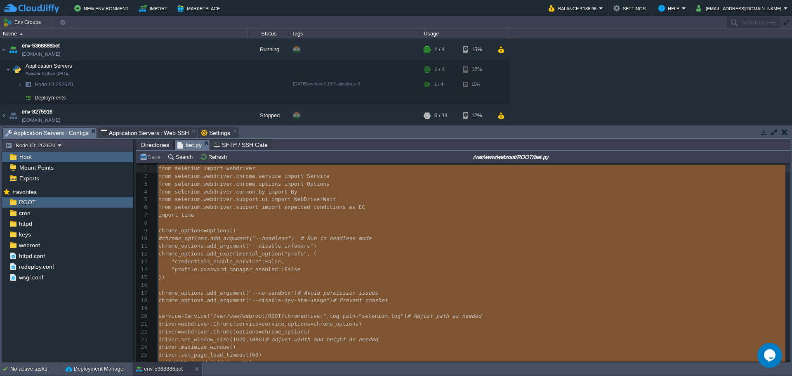
type textarea "-"
click at [137, 132] on span "Application Servers : Web SSH" at bounding box center [145, 133] width 89 height 10
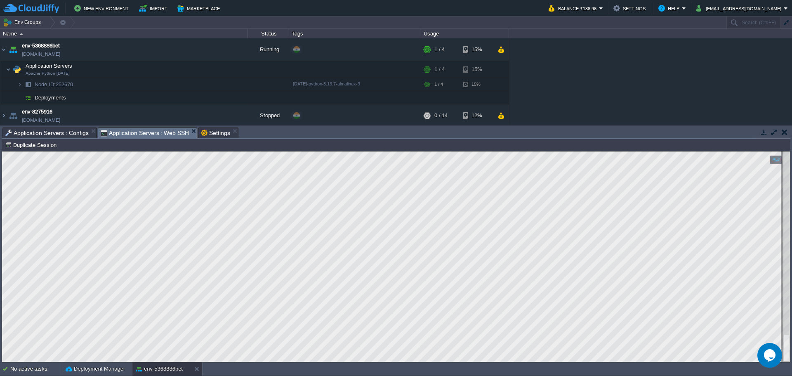
click at [50, 130] on span "Application Servers : Configs" at bounding box center [46, 133] width 83 height 10
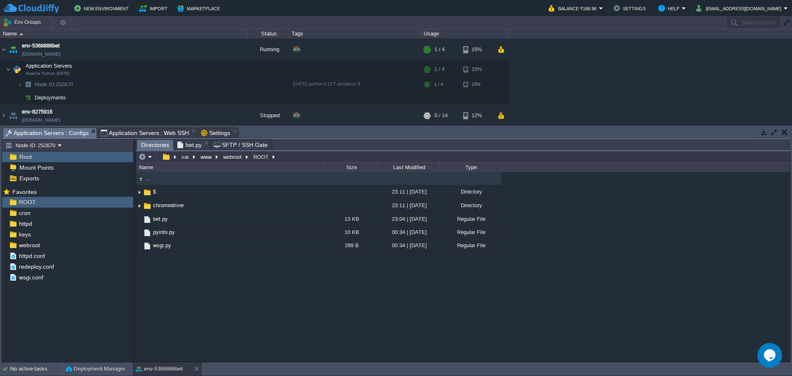
click at [151, 145] on span "Directories" at bounding box center [155, 145] width 28 height 10
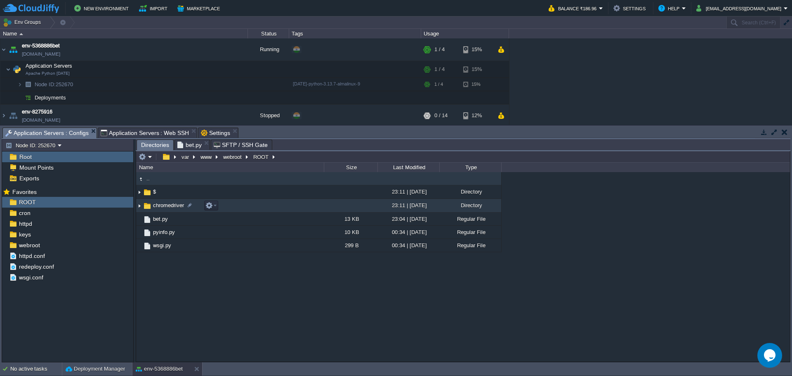
click at [167, 205] on span "chromedriver" at bounding box center [168, 205] width 33 height 7
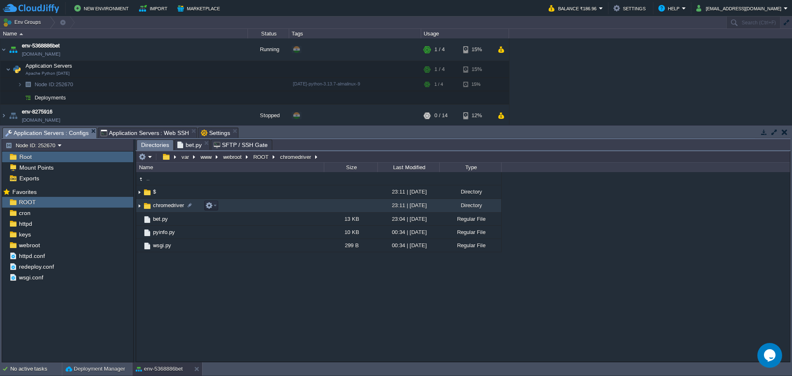
click at [167, 205] on span "chromedriver" at bounding box center [168, 205] width 33 height 7
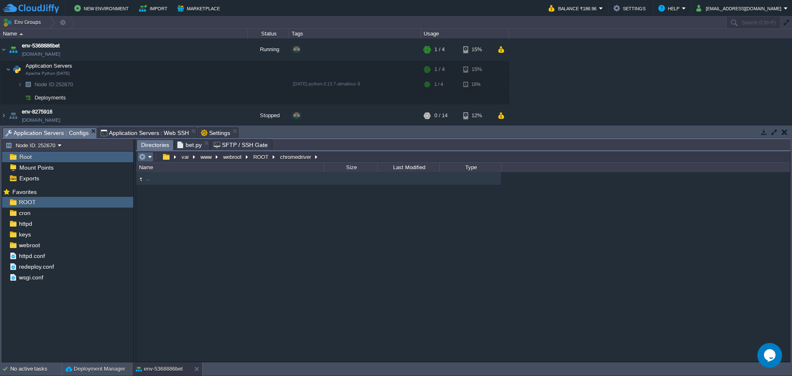
click at [153, 160] on td at bounding box center [145, 157] width 16 height 10
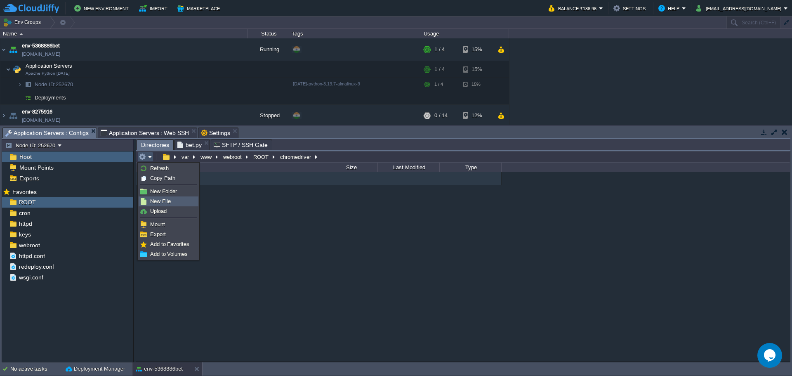
click at [154, 204] on span "New File" at bounding box center [160, 201] width 21 height 6
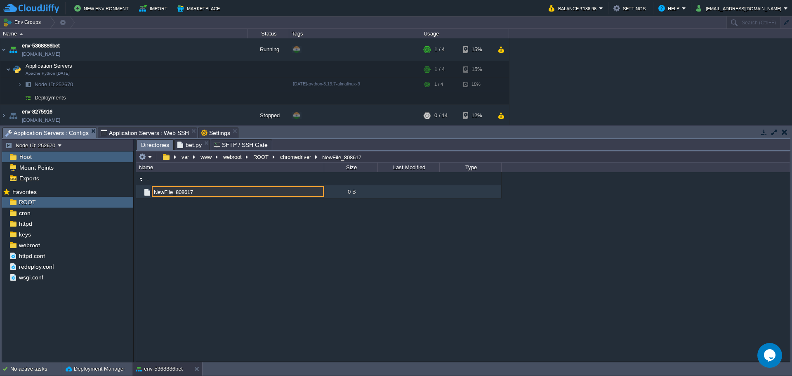
click at [158, 217] on div ".. NewFile_808617 0 B NewFile_808617" at bounding box center [463, 266] width 654 height 189
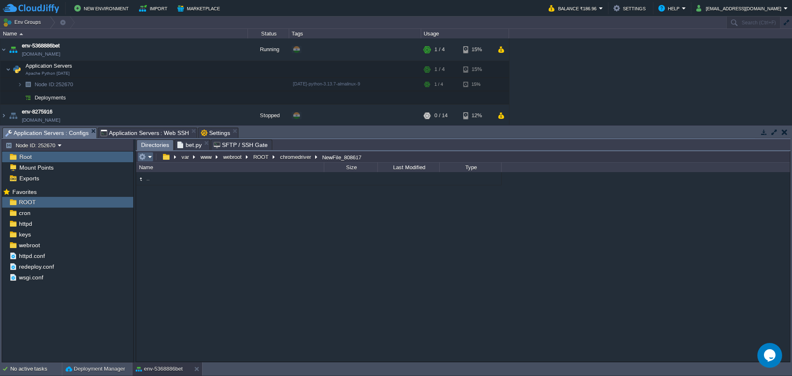
click at [147, 156] on em at bounding box center [146, 156] width 14 height 7
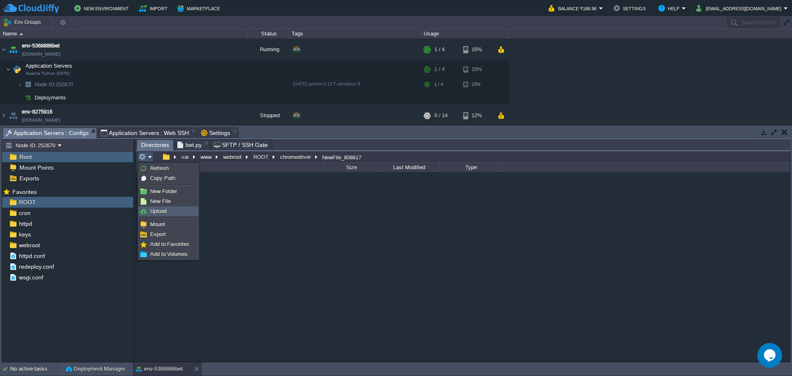
click at [155, 209] on span "Upload" at bounding box center [158, 211] width 17 height 6
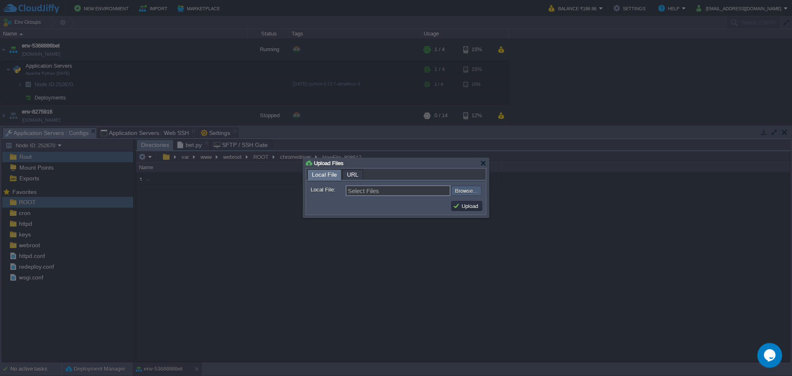
click at [469, 195] on input "file" at bounding box center [429, 191] width 104 height 10
type input "C:\fakepath\chromedriver"
type input "chromedriver"
click at [469, 209] on button "Upload" at bounding box center [467, 205] width 28 height 7
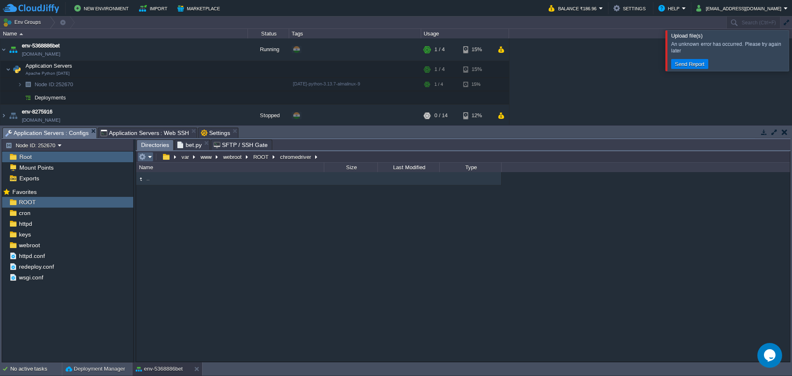
click at [151, 161] on em at bounding box center [146, 156] width 14 height 7
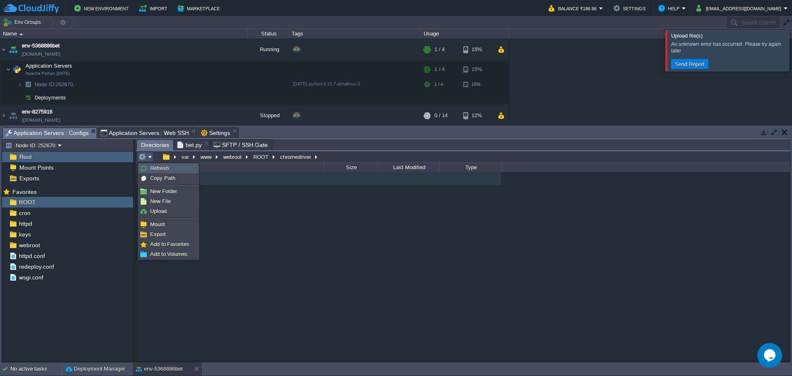
click at [153, 165] on link "Refresh" at bounding box center [168, 168] width 59 height 9
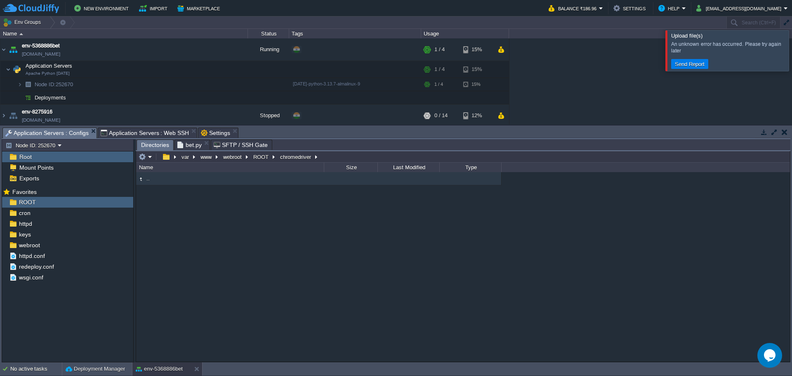
click at [792, 48] on div at bounding box center [802, 50] width 0 height 40
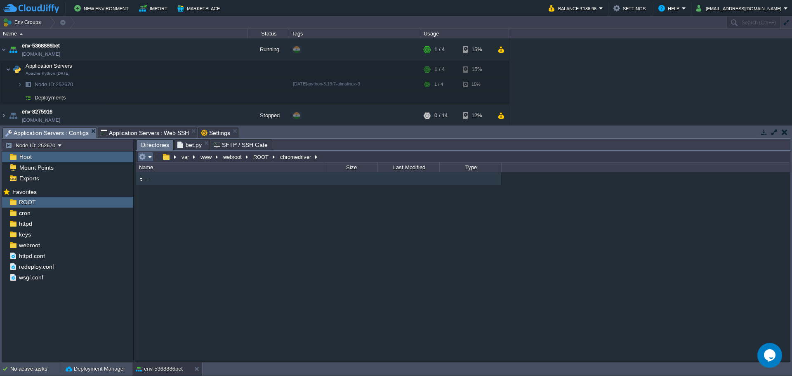
click at [150, 158] on em at bounding box center [146, 156] width 14 height 7
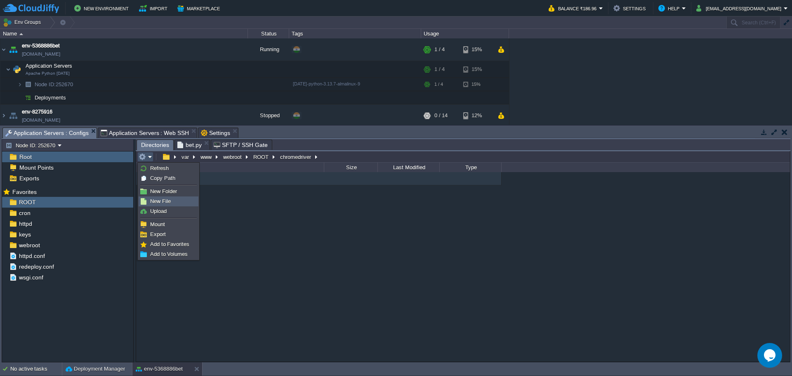
click at [159, 206] on link "New File" at bounding box center [168, 201] width 59 height 9
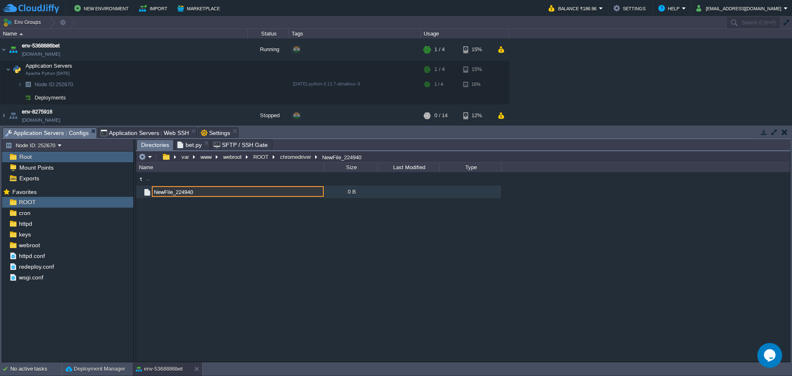
click at [191, 289] on div ".. NewFile_224940 0 B NewFile_224940" at bounding box center [463, 266] width 654 height 189
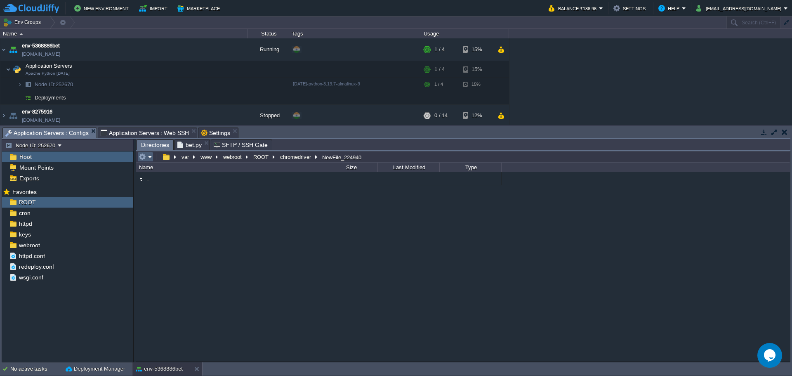
click at [149, 158] on em at bounding box center [146, 156] width 14 height 7
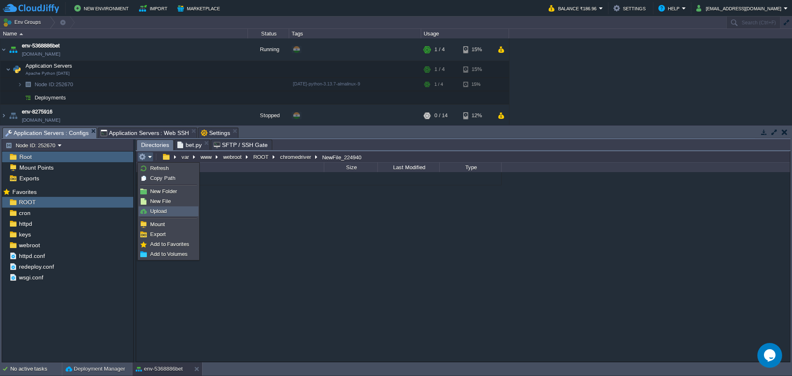
click at [157, 211] on span "Upload" at bounding box center [158, 211] width 17 height 6
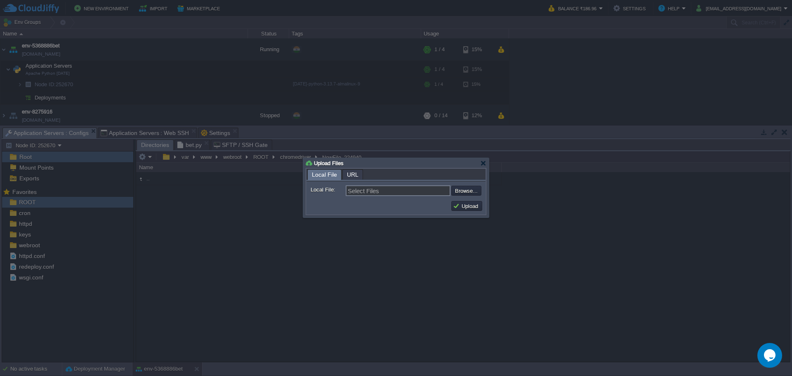
click at [461, 197] on form "Local File: Select Files Browse... Comment:" at bounding box center [396, 189] width 179 height 17
click at [462, 191] on input "file" at bounding box center [429, 191] width 104 height 10
type input "C:\fakepath\chromedriver"
type input "chromedriver"
click at [462, 206] on button "Upload" at bounding box center [467, 205] width 28 height 7
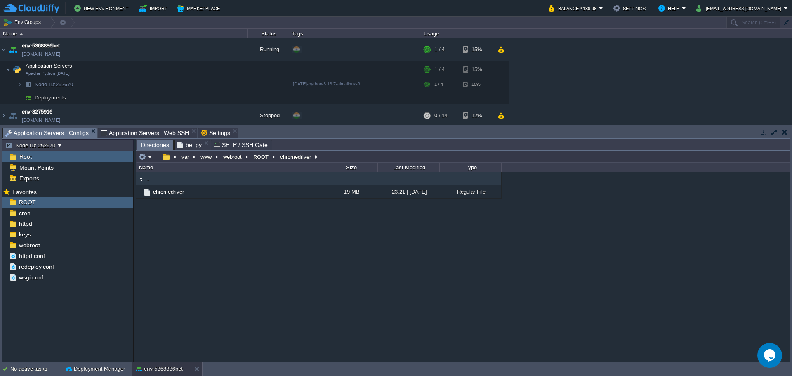
click at [256, 278] on div ".. chromedriver 19 MB 23:21 | [DATE] Regular File" at bounding box center [463, 266] width 654 height 189
click at [124, 133] on span "Application Servers : Web SSH" at bounding box center [145, 133] width 89 height 10
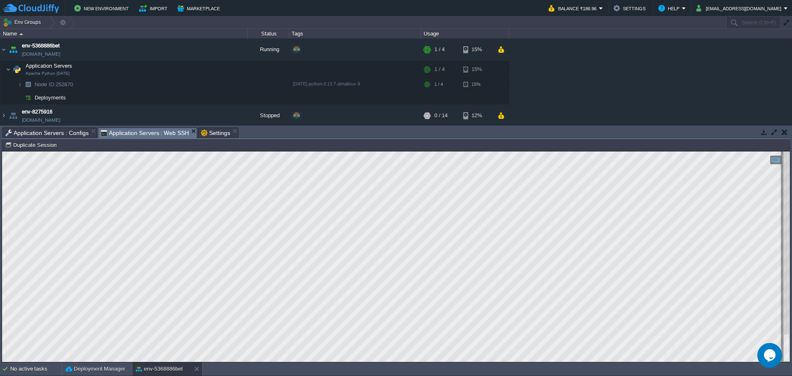
click at [61, 131] on span "Application Servers : Configs" at bounding box center [46, 133] width 83 height 10
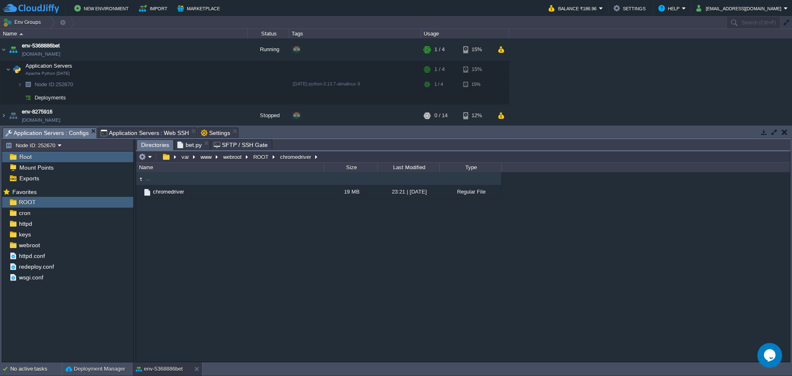
click at [186, 147] on span "bet.py" at bounding box center [189, 145] width 24 height 10
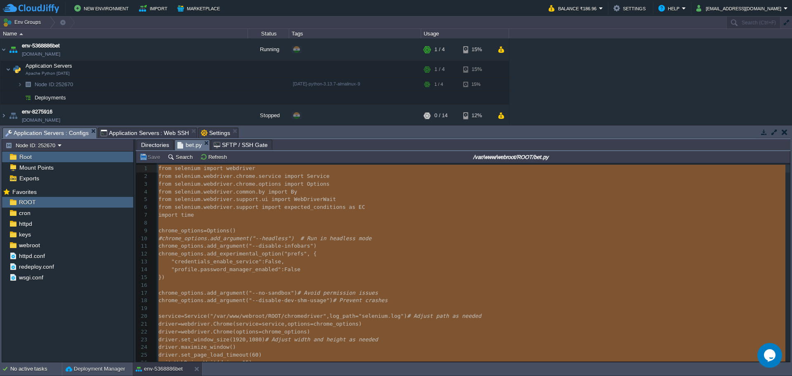
scroll to position [82, 0]
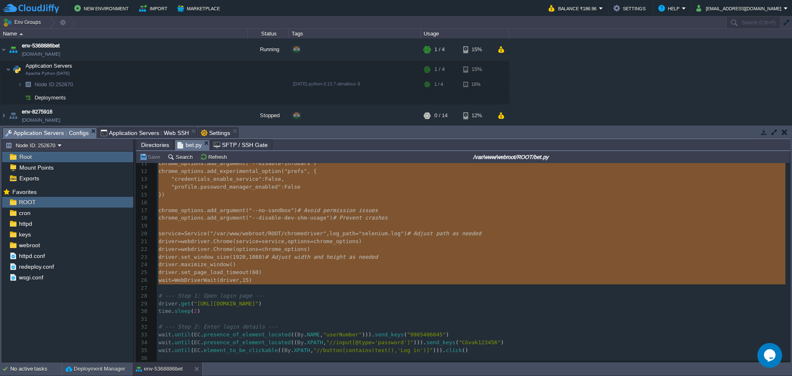
click at [229, 236] on span ""/var/www/webroot/ROOT/chromedriver"" at bounding box center [268, 233] width 116 height 6
click at [272, 280] on pre "wait = WebDriverWait ( driver , 15 )" at bounding box center [473, 281] width 633 height 8
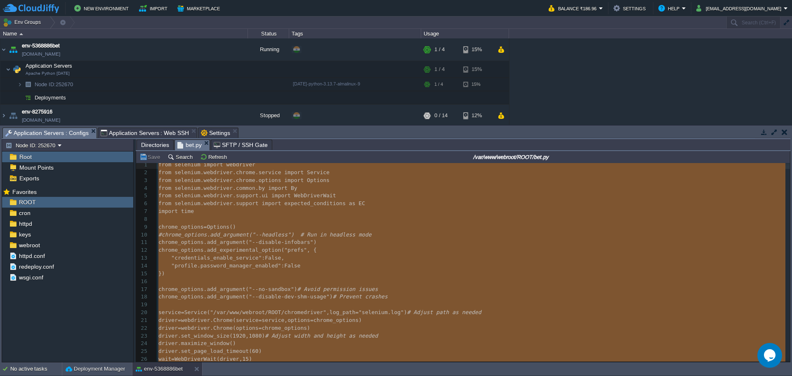
scroll to position [0, 0]
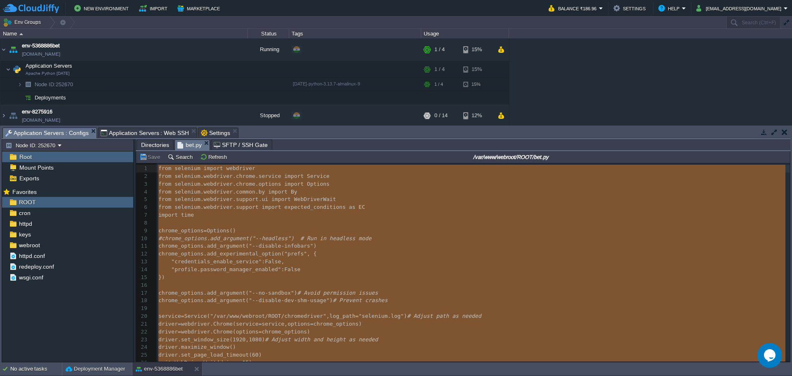
click at [186, 223] on pre "​" at bounding box center [473, 223] width 633 height 8
click at [171, 228] on span "chrome_options" at bounding box center [180, 230] width 45 height 6
click at [159, 230] on span "chrome_options" at bounding box center [180, 230] width 45 height 6
click at [321, 274] on pre "})" at bounding box center [473, 278] width 633 height 8
click at [267, 231] on pre "chrome_options = Options ()" at bounding box center [473, 231] width 633 height 8
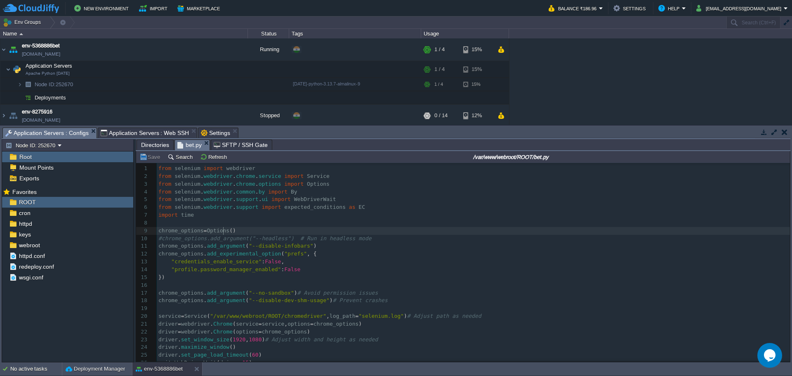
scroll to position [21, 0]
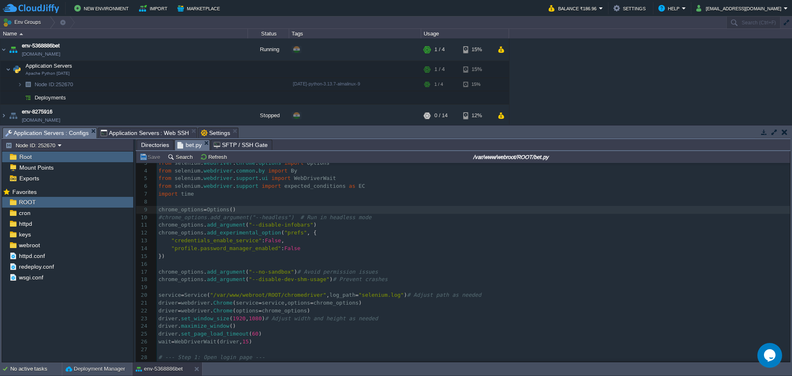
click at [178, 205] on pre "​" at bounding box center [473, 202] width 633 height 8
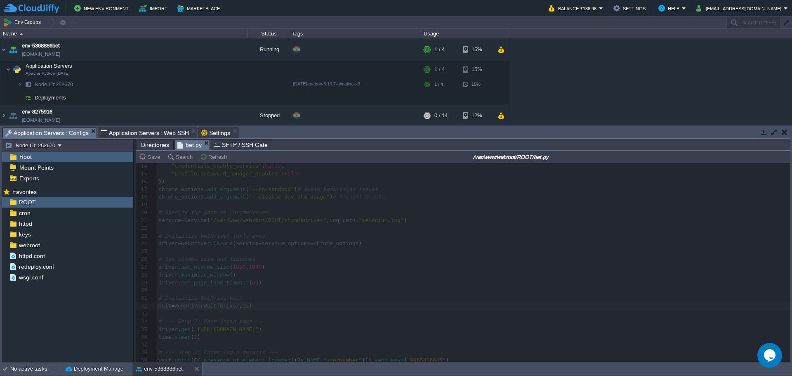
click at [129, 132] on span "Application Servers : Web SSH" at bounding box center [145, 133] width 89 height 10
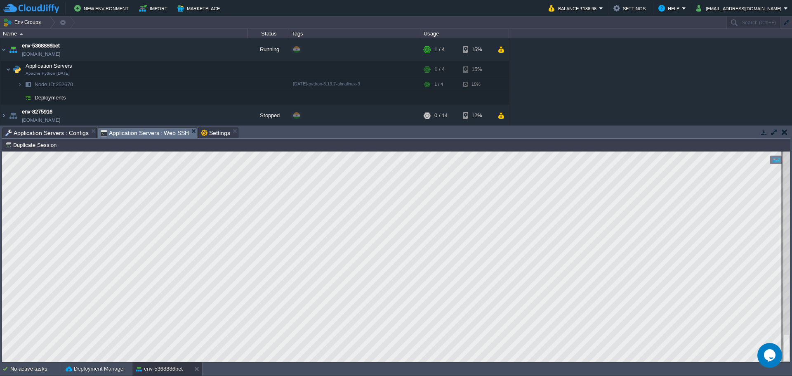
click at [224, 151] on html "Copy: Ctrl + Shift + C Paste: Ctrl + V Settings: Ctrl + Shift + Alt 0" at bounding box center [396, 151] width 788 height 0
click at [60, 135] on span "Application Servers : Configs" at bounding box center [46, 133] width 83 height 10
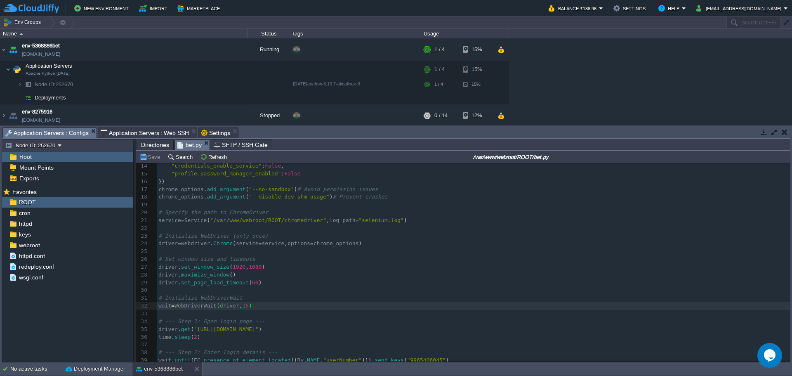
click at [194, 220] on div "x ​ 1 from selenium import webdriver 2 from selenium . webdriver . chrome . ser…" at bounding box center [473, 282] width 633 height 443
type textarea "service = Service("/var/www/webroot/ROOT/chromedriver", log_path="selenium.log")"
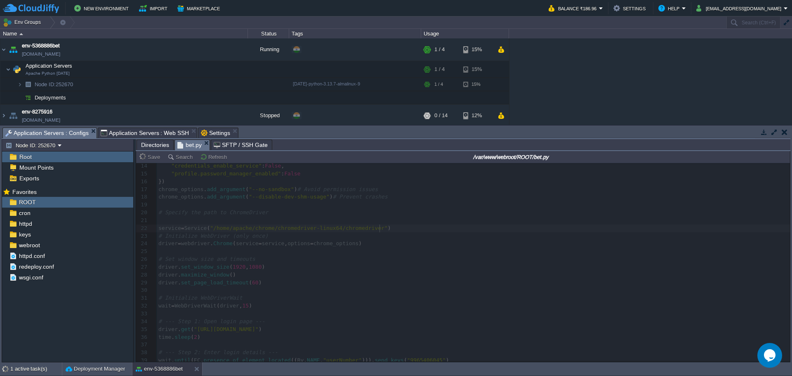
click at [149, 161] on button "Save" at bounding box center [150, 156] width 23 height 7
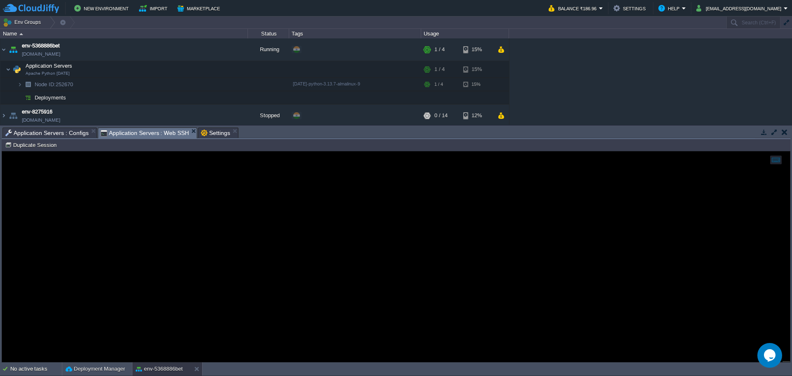
click at [150, 132] on span "Application Servers : Web SSH" at bounding box center [145, 133] width 89 height 10
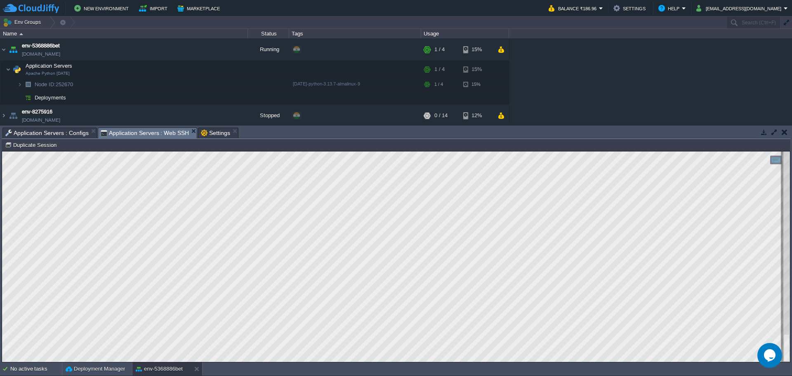
click at [46, 134] on span "Application Servers : Configs" at bounding box center [46, 133] width 83 height 10
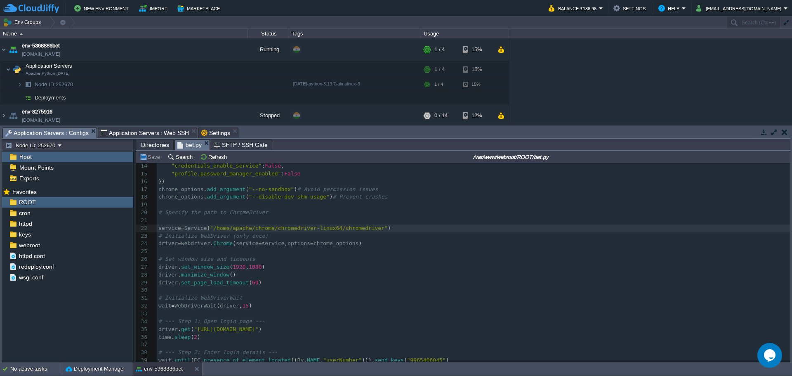
click at [215, 227] on div "x ​ 1 from selenium import webdriver 2 from selenium . webdriver . chrome . ser…" at bounding box center [473, 282] width 633 height 443
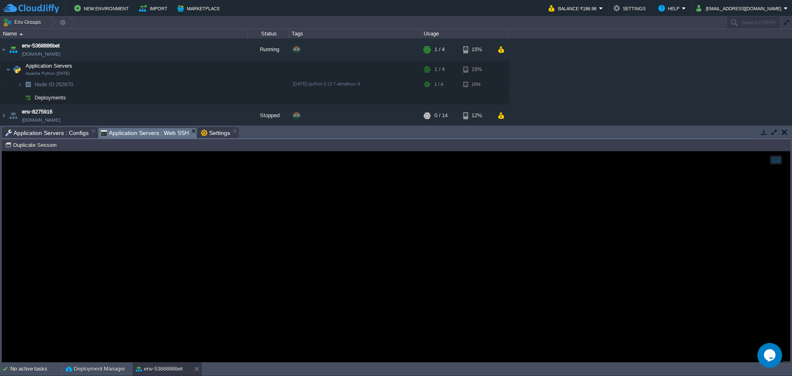
click at [145, 132] on span "Application Servers : Web SSH" at bounding box center [145, 133] width 89 height 10
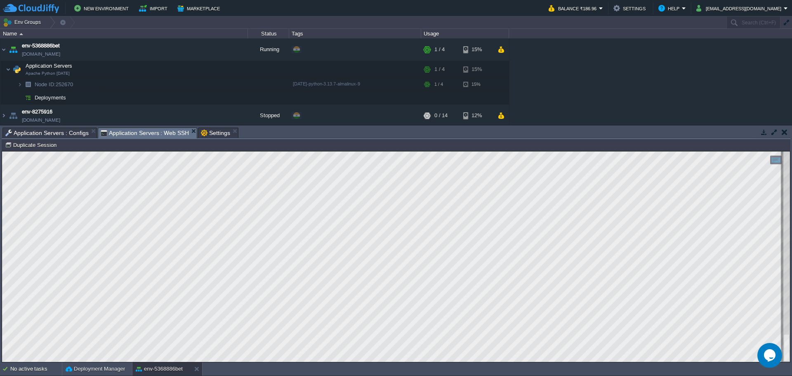
click at [70, 136] on span "Application Servers : Configs" at bounding box center [46, 133] width 83 height 10
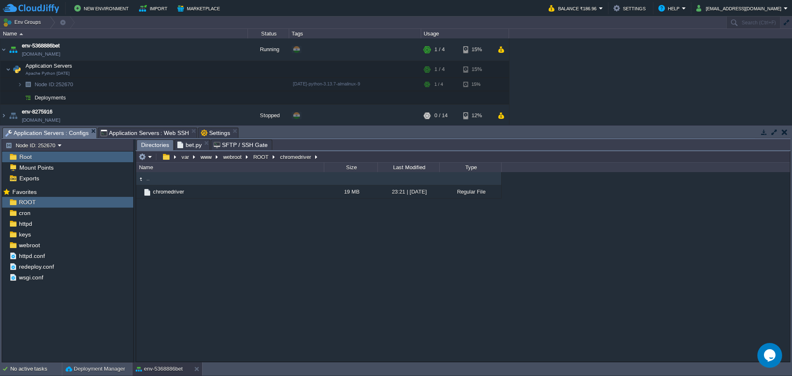
click at [151, 149] on span "Directories" at bounding box center [155, 145] width 28 height 10
type input "/var/www/webroot/ROOT/chromedriver"
click at [352, 156] on input "/var/www/webroot/ROOT/chromedriver" at bounding box center [463, 157] width 654 height 12
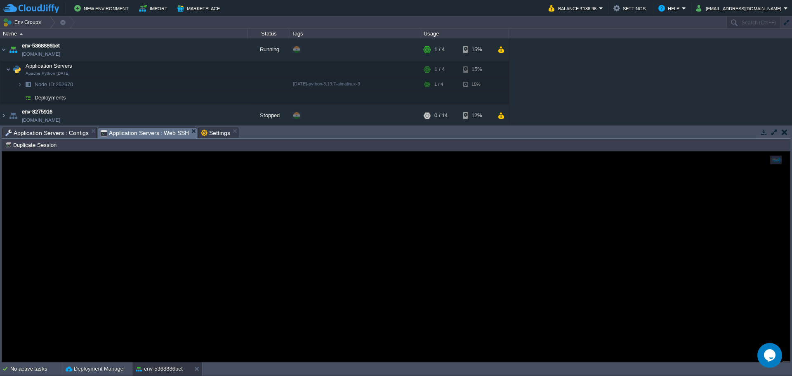
click at [136, 135] on span "Application Servers : Web SSH" at bounding box center [145, 133] width 89 height 10
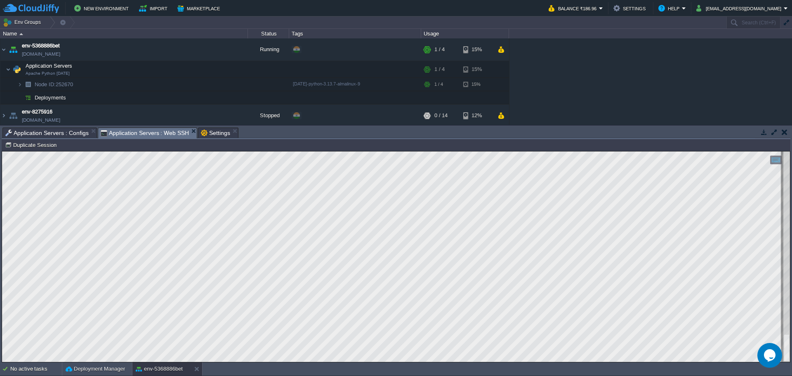
click at [51, 135] on span "Application Servers : Configs" at bounding box center [46, 133] width 83 height 10
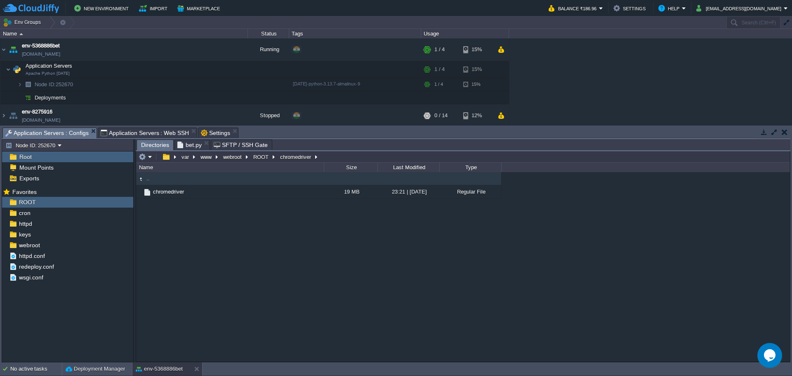
click at [149, 135] on span "Application Servers : Web SSH" at bounding box center [145, 133] width 89 height 10
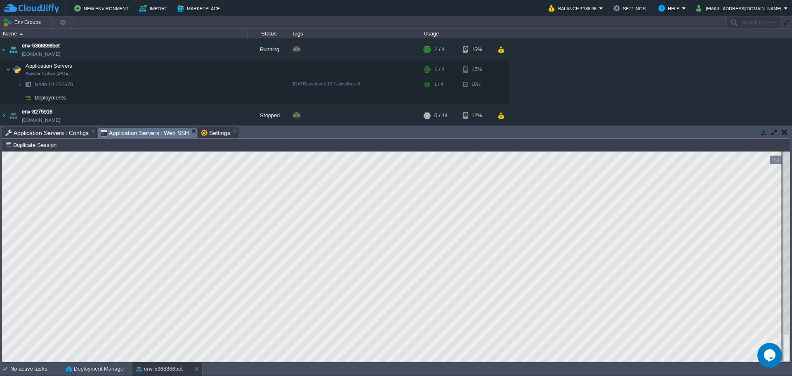
click at [48, 129] on span "Application Servers : Configs" at bounding box center [46, 133] width 83 height 10
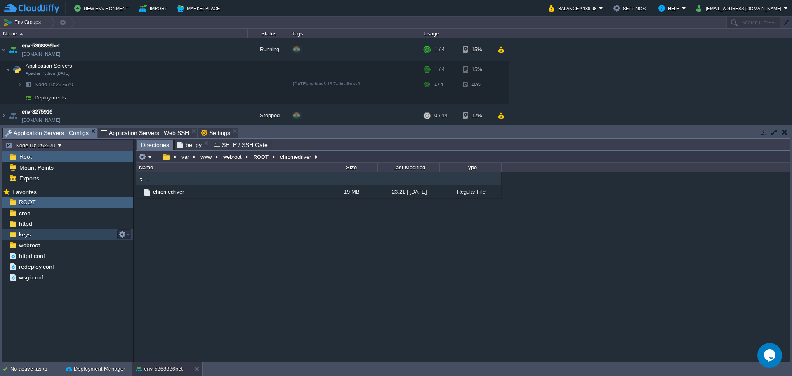
click at [191, 147] on span "bet.py" at bounding box center [189, 145] width 24 height 10
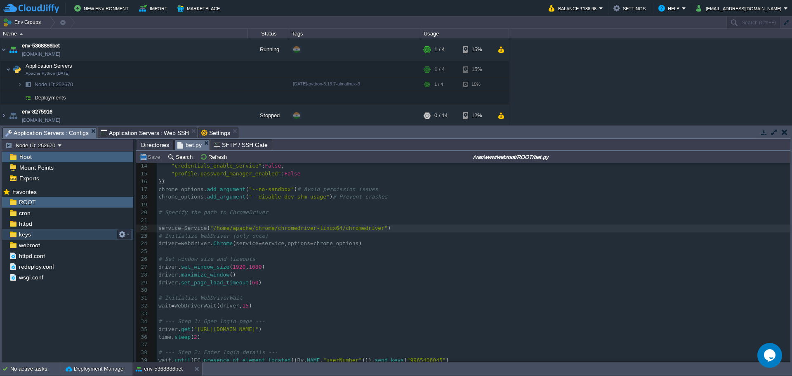
click at [247, 228] on div "x ​ 1 from selenium import webdriver 2 from selenium . webdriver . chrome . ser…" at bounding box center [473, 282] width 633 height 443
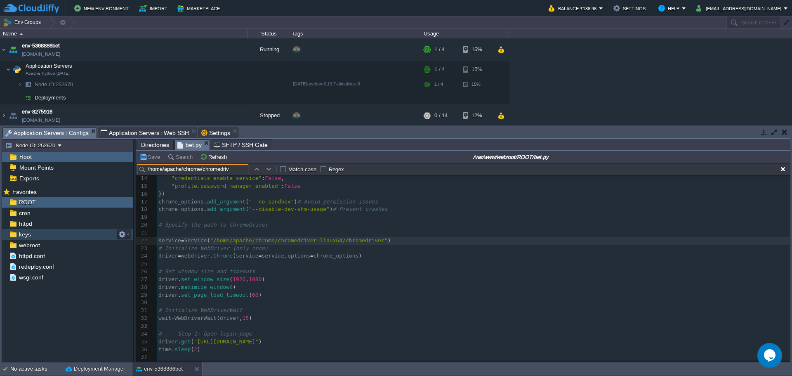
scroll to position [116, 0]
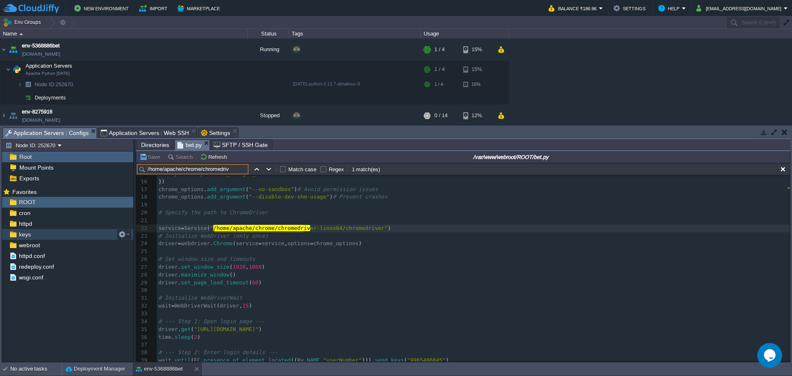
type input "/home/apache/chrome/chromedriv"
click at [350, 255] on pre "​" at bounding box center [473, 252] width 633 height 8
click at [133, 129] on span "Application Servers : Web SSH" at bounding box center [145, 133] width 89 height 10
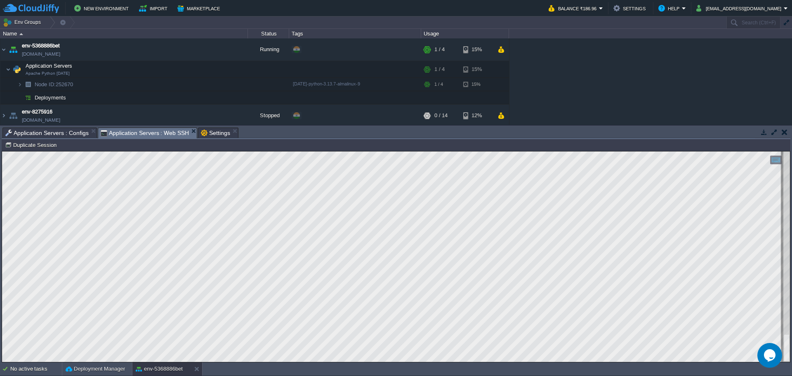
click at [56, 130] on span "Application Servers : Configs" at bounding box center [46, 133] width 83 height 10
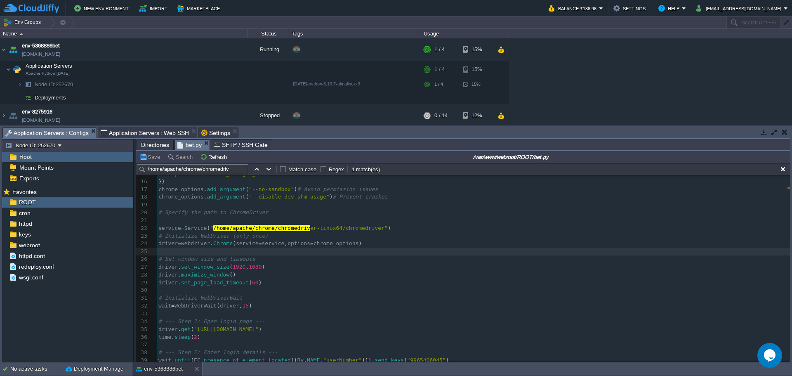
click at [318, 246] on div "x 1 from selenium import webdriver 2 from selenium . webdriver . chrome . servi…" at bounding box center [473, 247] width 633 height 373
click at [251, 228] on div "x 1 from selenium import webdriver 2 from selenium . webdriver . chrome . servi…" at bounding box center [473, 247] width 633 height 373
type textarea "/"
click at [140, 136] on span "Application Servers : Web SSH" at bounding box center [145, 133] width 89 height 10
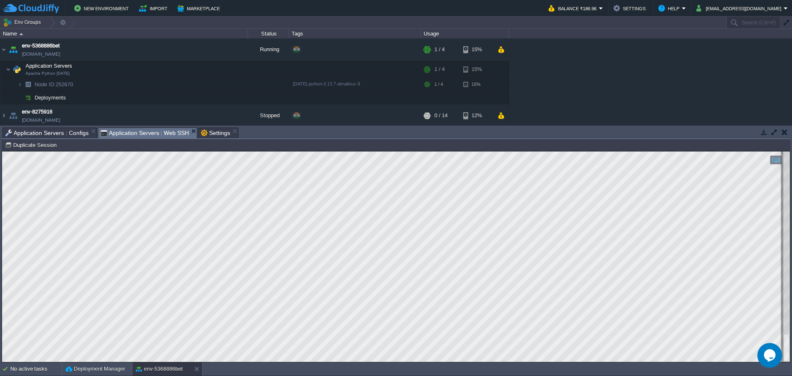
click at [65, 135] on span "Application Servers : Configs" at bounding box center [46, 133] width 83 height 10
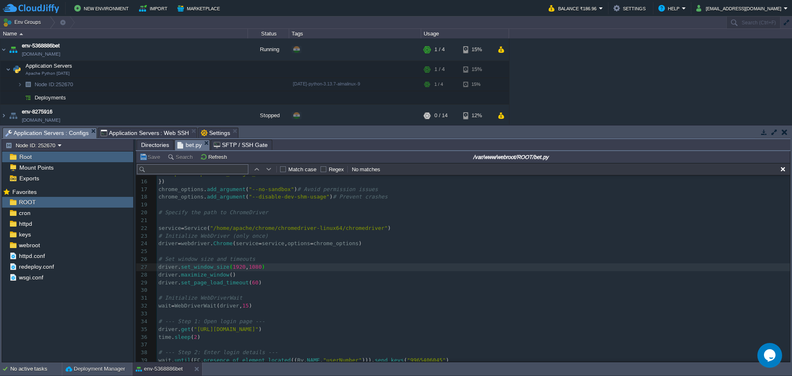
click at [150, 145] on span "Directories" at bounding box center [155, 145] width 28 height 10
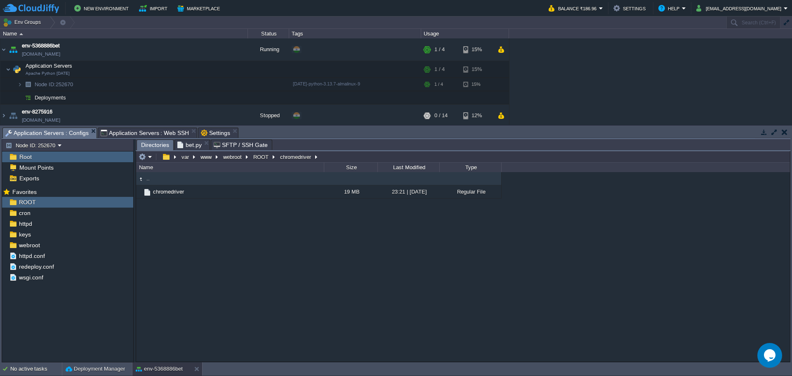
type input "/var/www/webroot/ROOT/chromedriver"
click at [343, 157] on input "/var/www/webroot/ROOT/chromedriver" at bounding box center [463, 157] width 654 height 12
click at [123, 132] on span "Application Servers : Web SSH" at bounding box center [145, 133] width 89 height 10
click at [44, 133] on span "Application Servers : Configs" at bounding box center [46, 133] width 83 height 10
click at [189, 144] on span "bet.py" at bounding box center [189, 145] width 24 height 10
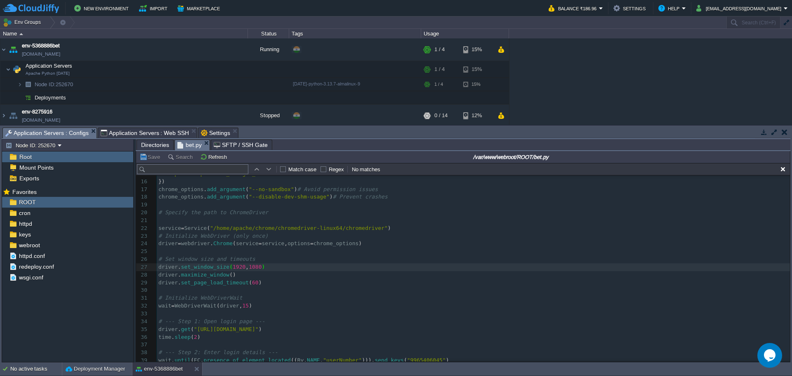
click at [216, 227] on span ""/home/apache/chrome/chromedriver-linux64/chromedriver"" at bounding box center [298, 228] width 177 height 6
type textarea "/home/apache/chrome/chromedriver-linux64/chromedriver"
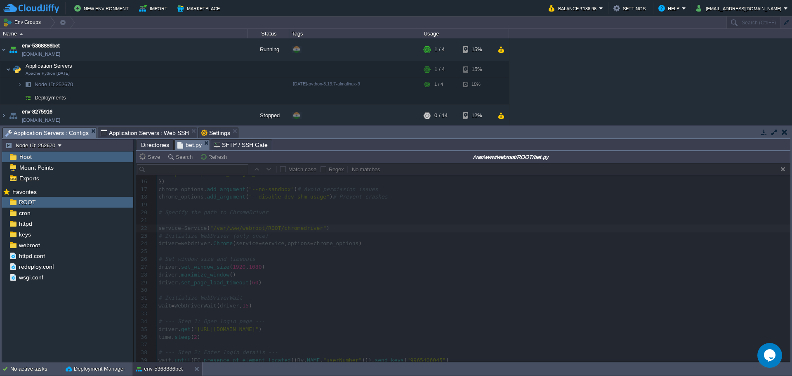
click at [135, 136] on span "Application Servers : Web SSH" at bounding box center [145, 133] width 89 height 10
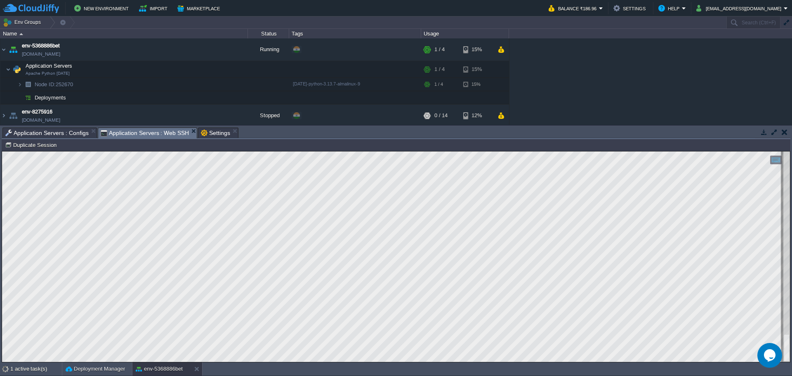
click at [43, 132] on span "Application Servers : Configs" at bounding box center [46, 133] width 83 height 10
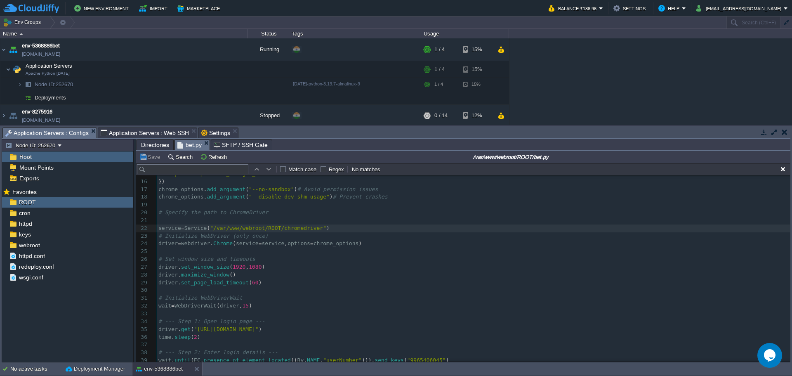
click at [306, 260] on pre "# Set window size and timeouts" at bounding box center [473, 259] width 633 height 8
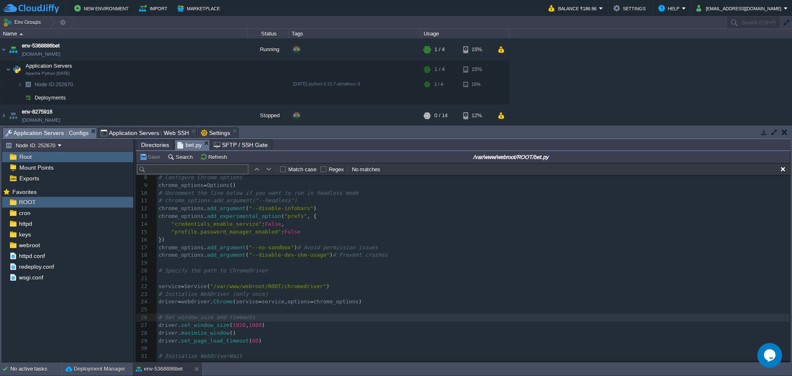
scroll to position [0, 0]
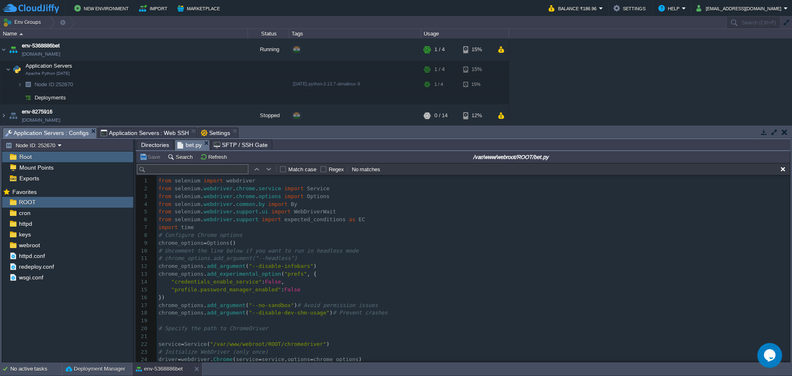
click at [151, 135] on span "Application Servers : Web SSH" at bounding box center [145, 133] width 89 height 10
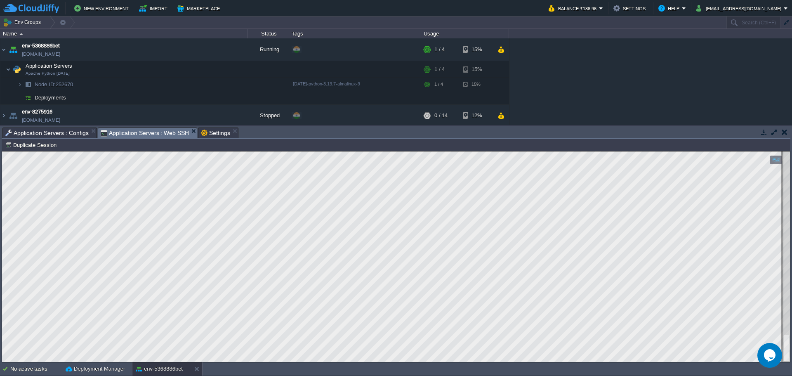
click at [63, 135] on span "Application Servers : Configs" at bounding box center [46, 133] width 83 height 10
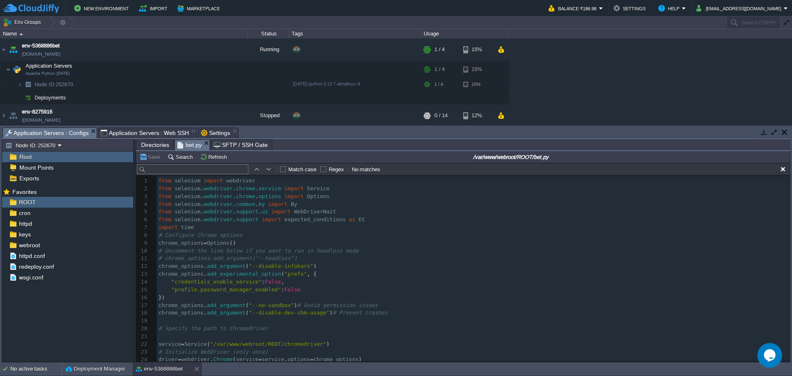
click at [107, 134] on span "Application Servers : Web SSH" at bounding box center [145, 133] width 89 height 10
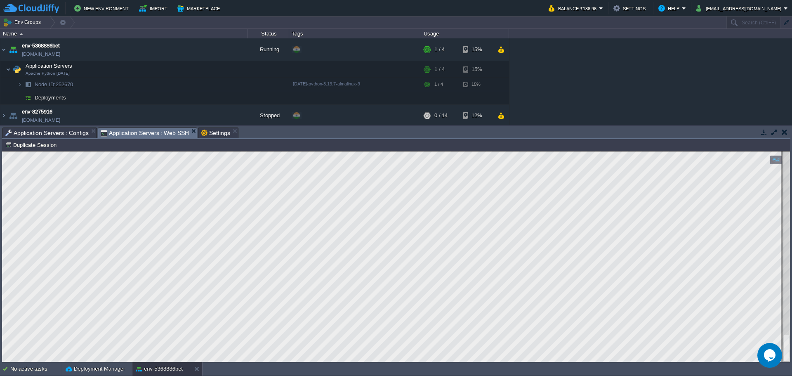
click at [41, 134] on span "Application Servers : Configs" at bounding box center [46, 133] width 83 height 10
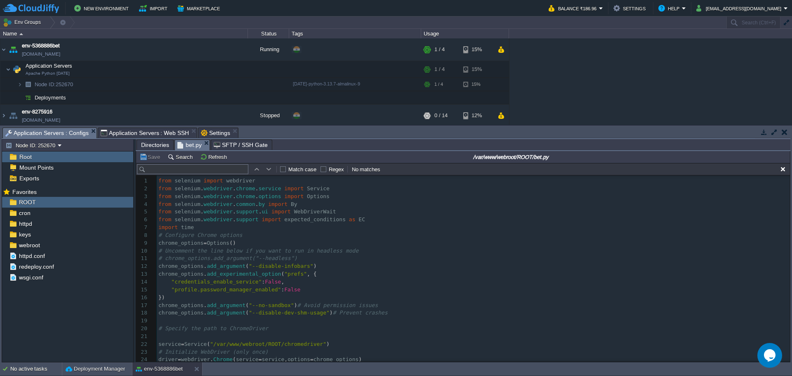
click at [150, 142] on span "Directories" at bounding box center [155, 145] width 28 height 10
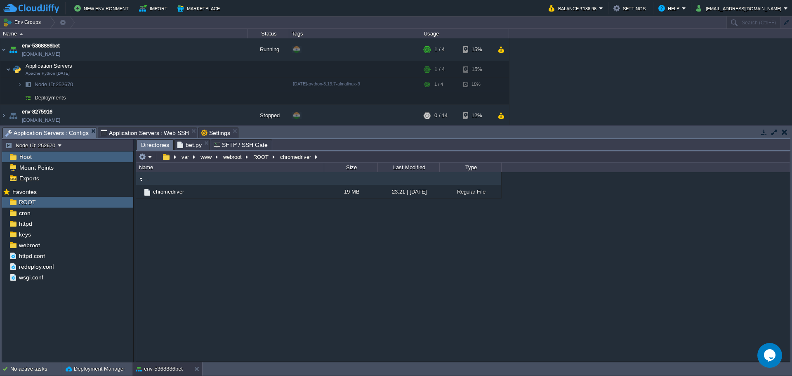
click at [143, 134] on span "Application Servers : Web SSH" at bounding box center [145, 133] width 89 height 10
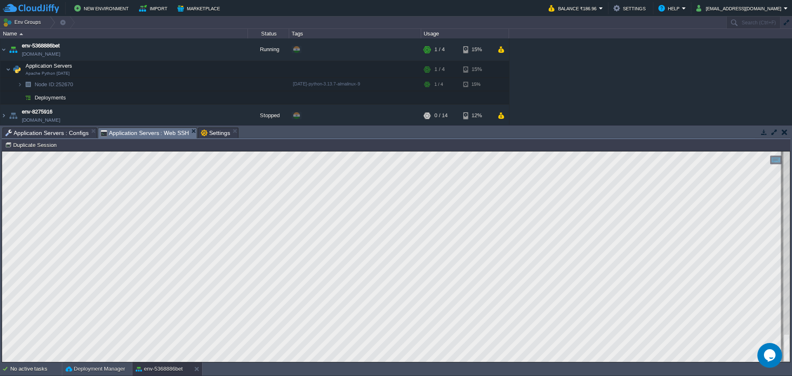
click at [2, 151] on html "Copy: Ctrl + Shift + C Paste: Ctrl + V Settings: Ctrl + Shift + Alt 0" at bounding box center [396, 151] width 788 height 0
click at [170, 151] on html "Copy: Ctrl + Shift + C Paste: Ctrl + V Settings: Ctrl + Shift + Alt 0" at bounding box center [396, 151] width 788 height 0
click at [228, 151] on html "Copy: Ctrl + Shift + C Paste: Ctrl + V Settings: Ctrl + Shift + Alt 0" at bounding box center [396, 151] width 788 height 0
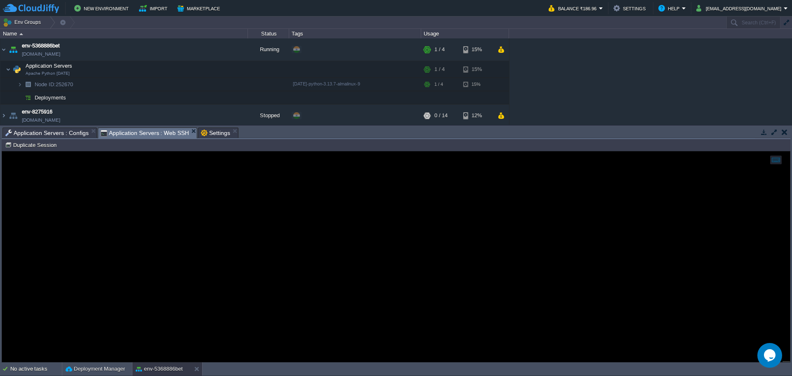
click at [57, 133] on span "Application Servers : Configs" at bounding box center [46, 133] width 83 height 10
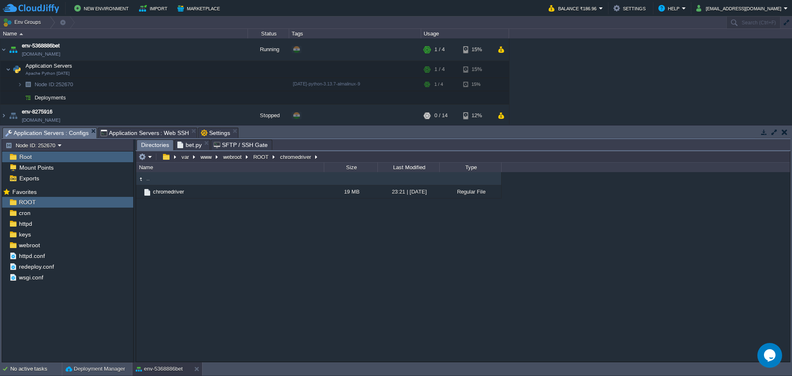
click at [186, 147] on span "bet.py" at bounding box center [189, 145] width 24 height 10
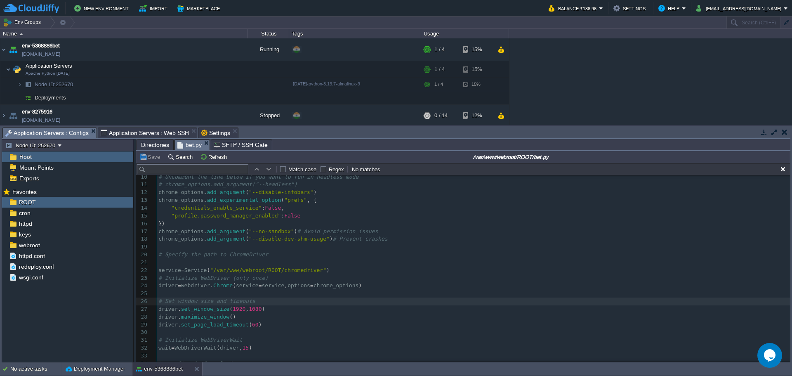
scroll to position [82, 0]
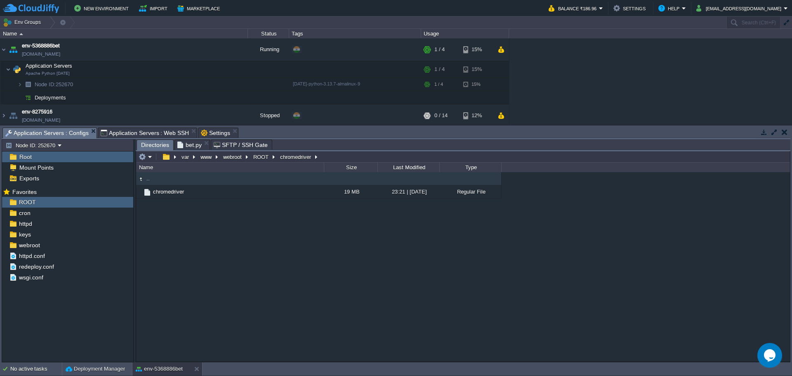
click at [153, 145] on span "Directories" at bounding box center [155, 145] width 28 height 10
click at [132, 128] on span "Application Servers : Web SSH" at bounding box center [145, 133] width 89 height 10
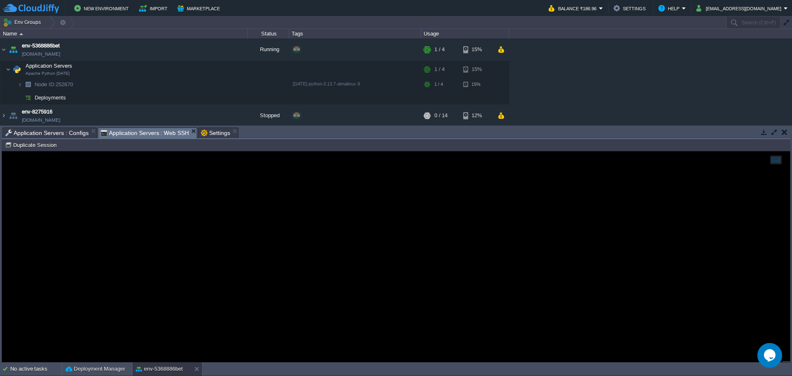
click at [58, 131] on span "Application Servers : Configs" at bounding box center [46, 133] width 83 height 10
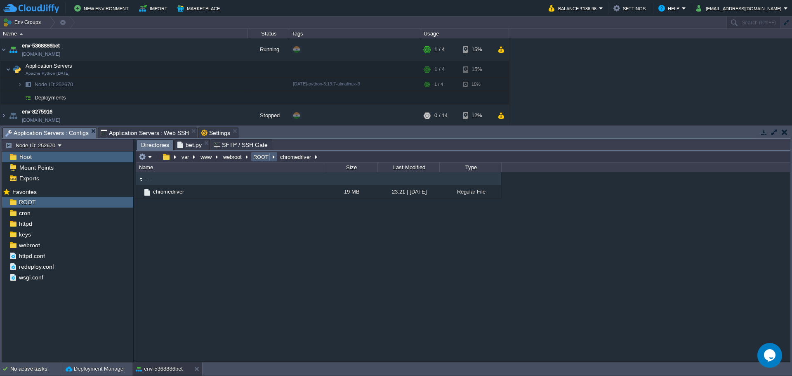
click at [264, 156] on button "ROOT" at bounding box center [261, 156] width 19 height 7
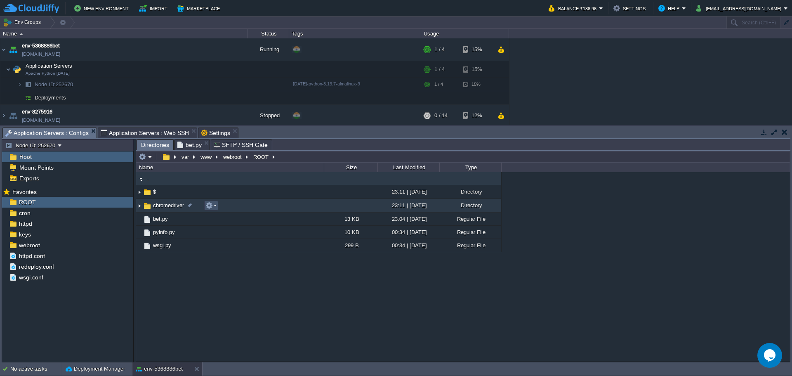
click at [206, 206] on button "button" at bounding box center [209, 205] width 7 height 7
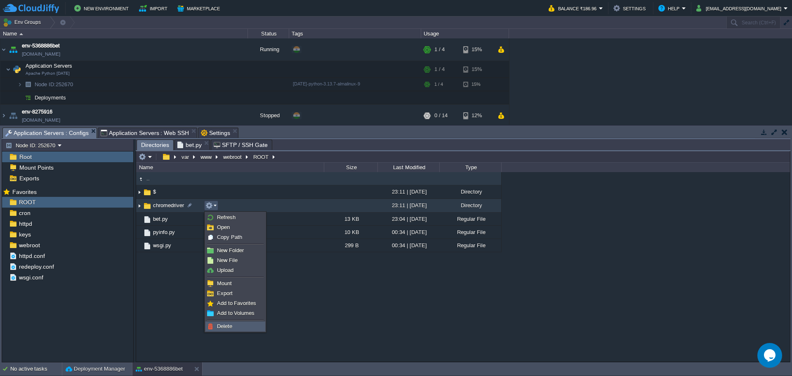
click at [219, 328] on span "Delete" at bounding box center [224, 326] width 15 height 6
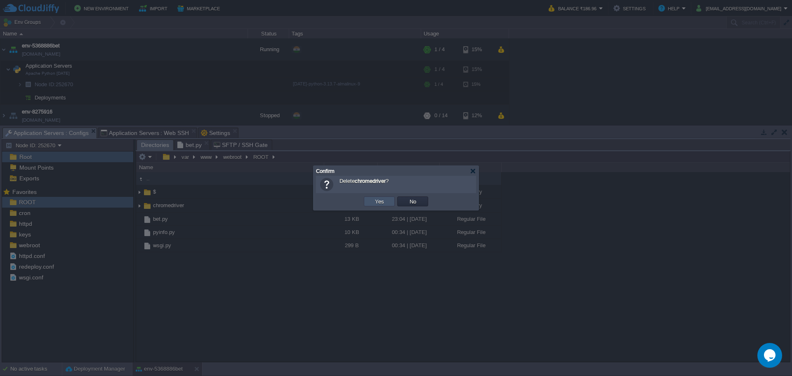
click at [383, 203] on button "Yes" at bounding box center [380, 201] width 14 height 7
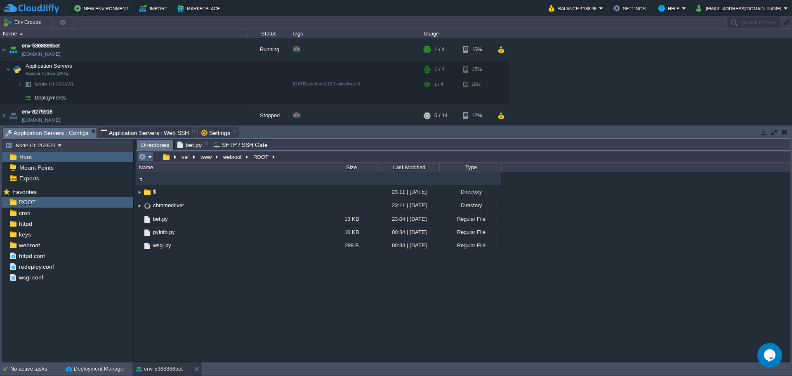
click at [148, 160] on em at bounding box center [146, 156] width 14 height 7
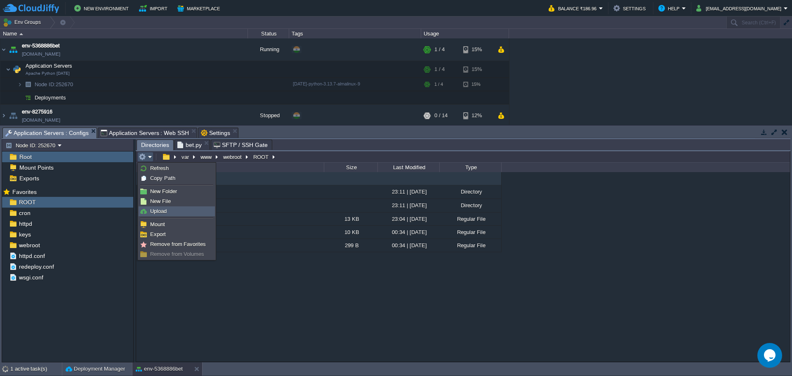
click at [157, 212] on span "Upload" at bounding box center [158, 211] width 17 height 6
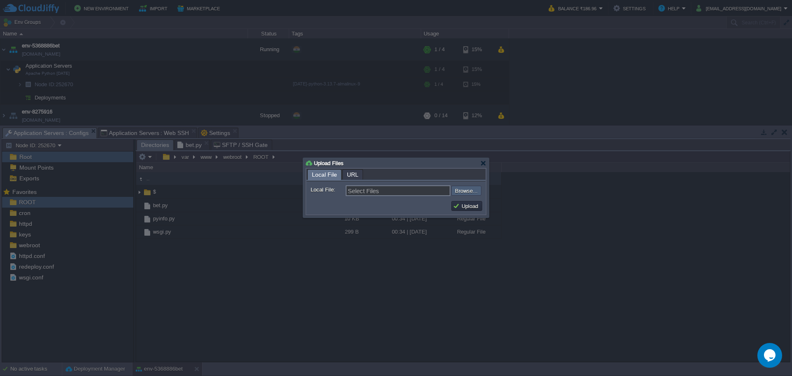
click at [468, 190] on input "file" at bounding box center [429, 191] width 104 height 10
type input "C:\fakepath\chromedriver"
type input "chromedriver"
click at [463, 208] on button "Upload" at bounding box center [467, 205] width 28 height 7
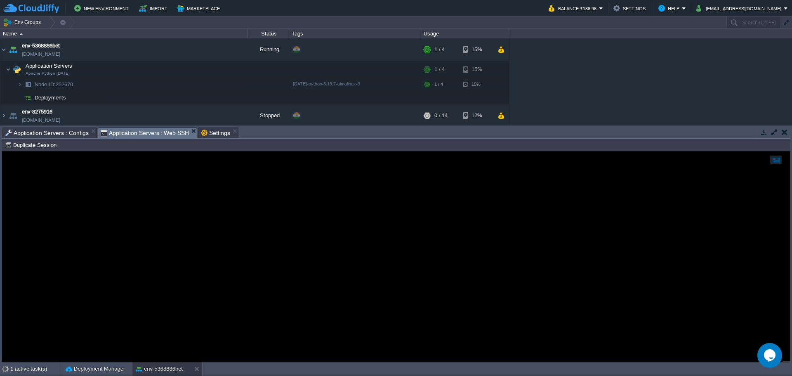
click at [122, 131] on span "Application Servers : Web SSH" at bounding box center [145, 133] width 89 height 10
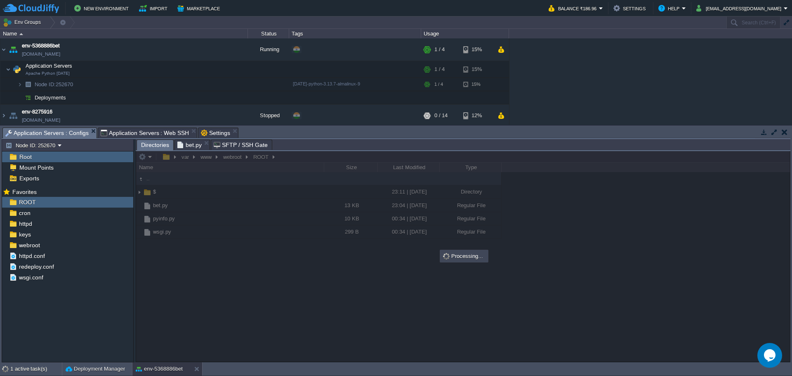
click at [48, 135] on span "Application Servers : Configs" at bounding box center [46, 133] width 83 height 10
click at [184, 142] on span "bet.py" at bounding box center [189, 145] width 24 height 10
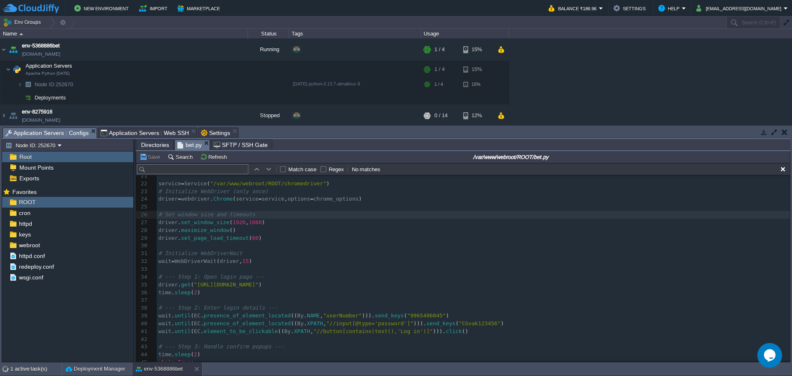
scroll to position [165, 0]
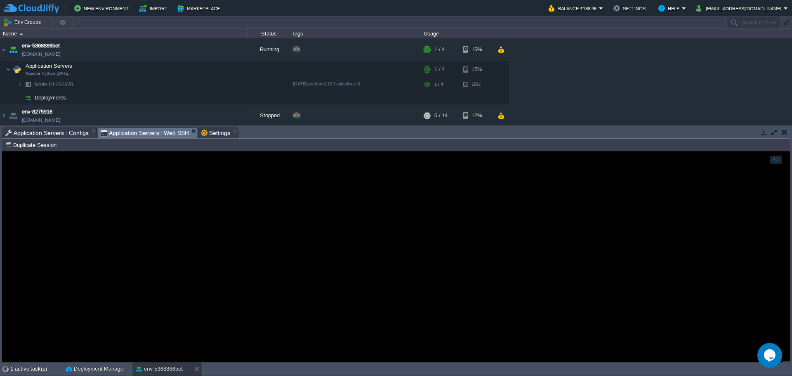
click at [121, 133] on span "Application Servers : Web SSH" at bounding box center [145, 133] width 89 height 10
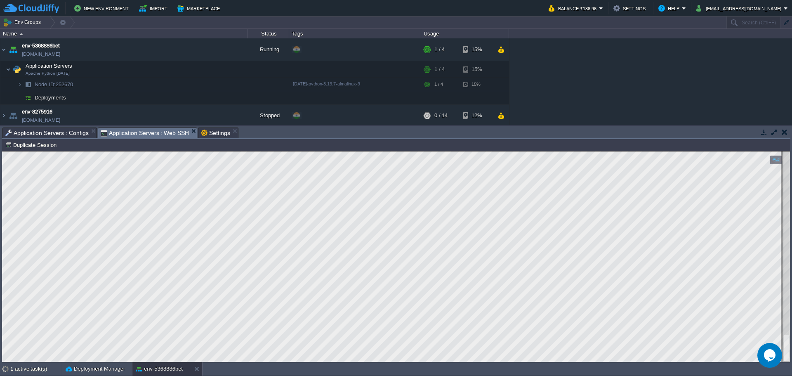
click at [35, 133] on span "Application Servers : Configs" at bounding box center [46, 133] width 83 height 10
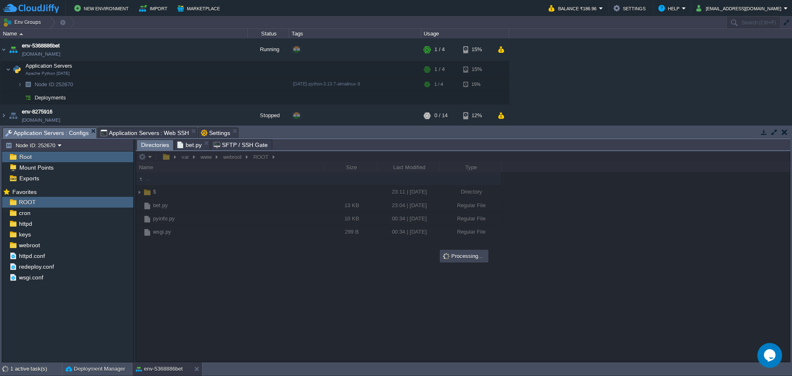
click at [146, 144] on span "Directories" at bounding box center [155, 145] width 28 height 10
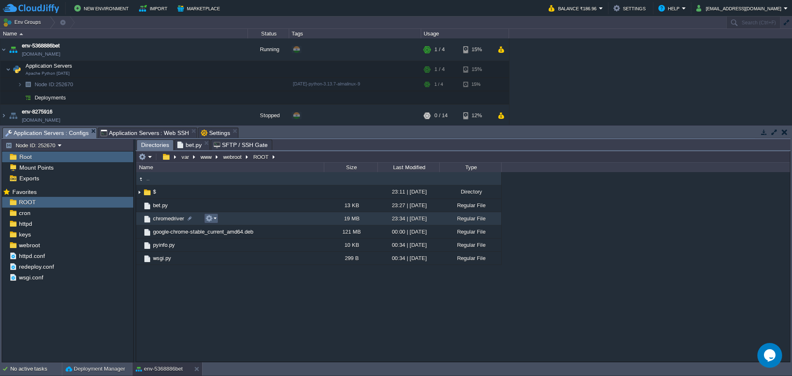
click at [210, 220] on button "button" at bounding box center [209, 218] width 7 height 7
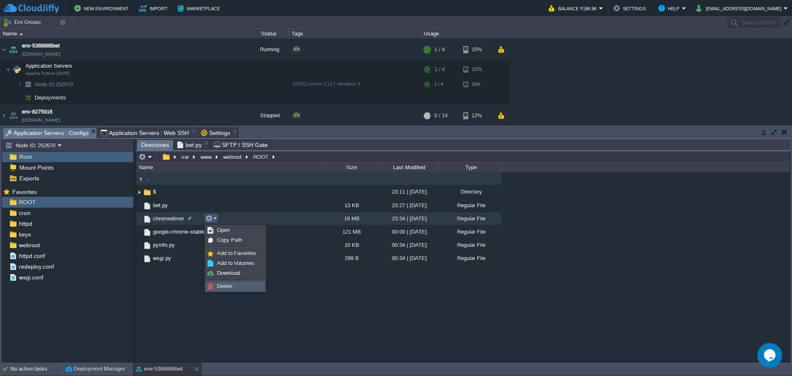
click at [228, 284] on span "Delete" at bounding box center [224, 286] width 15 height 6
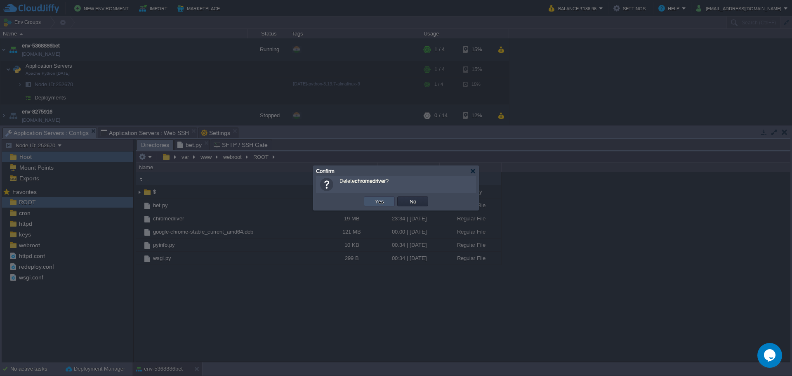
click at [385, 203] on button "Yes" at bounding box center [380, 201] width 14 height 7
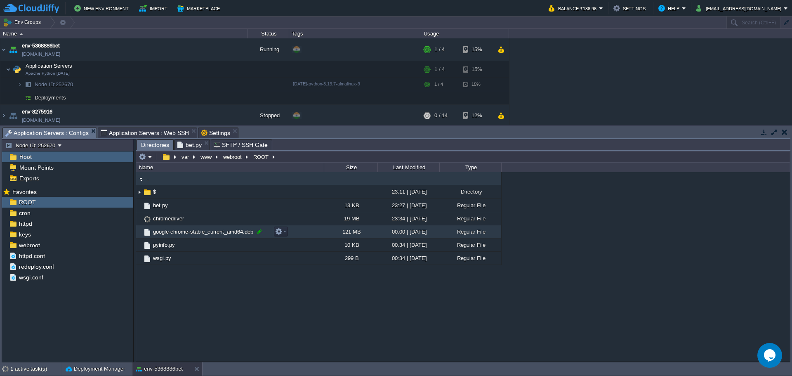
click at [260, 233] on div at bounding box center [259, 231] width 7 height 7
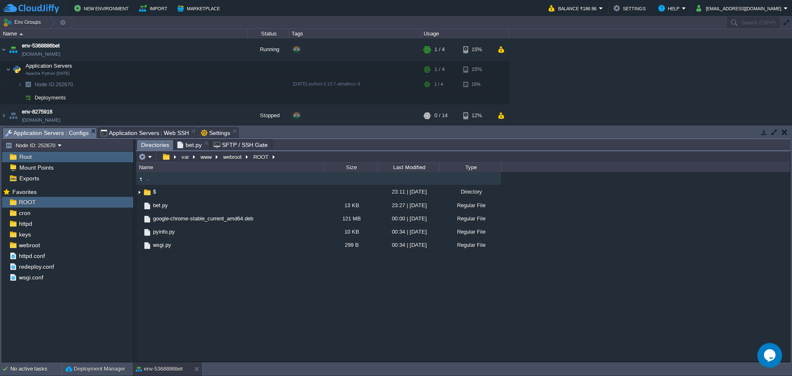
click at [204, 290] on div ".. $ 23:11 | [DATE] Directory bet.py 13 KB 23:27 | [DATE] Regular File google-c…" at bounding box center [463, 266] width 654 height 189
click at [148, 137] on span "Application Servers : Web SSH" at bounding box center [145, 133] width 89 height 10
click at [51, 134] on span "Application Servers : Configs" at bounding box center [46, 133] width 83 height 10
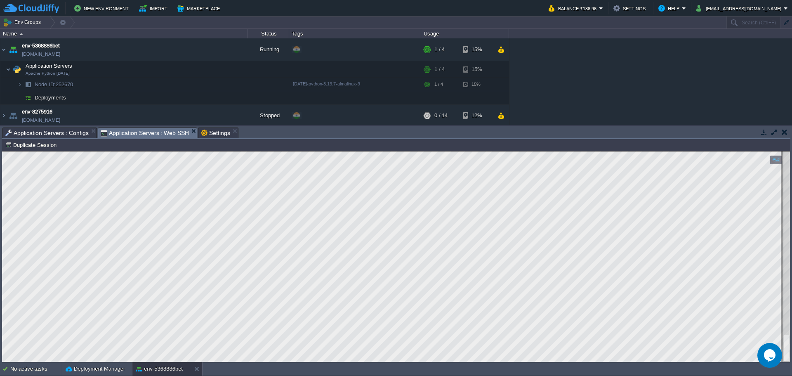
click at [129, 130] on span "Application Servers : Web SSH" at bounding box center [145, 133] width 89 height 10
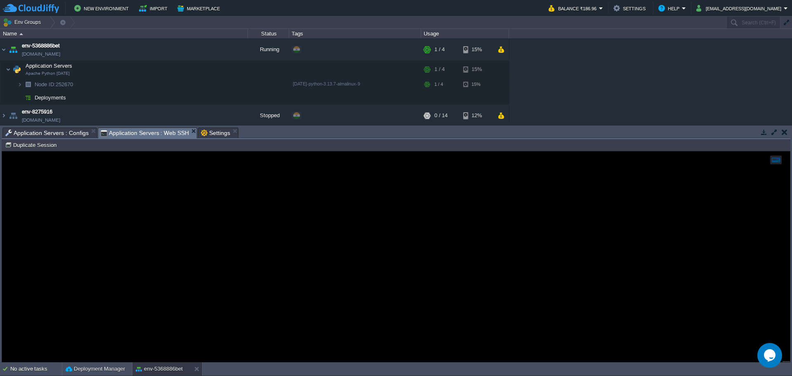
click at [213, 134] on span "Settings" at bounding box center [215, 133] width 29 height 10
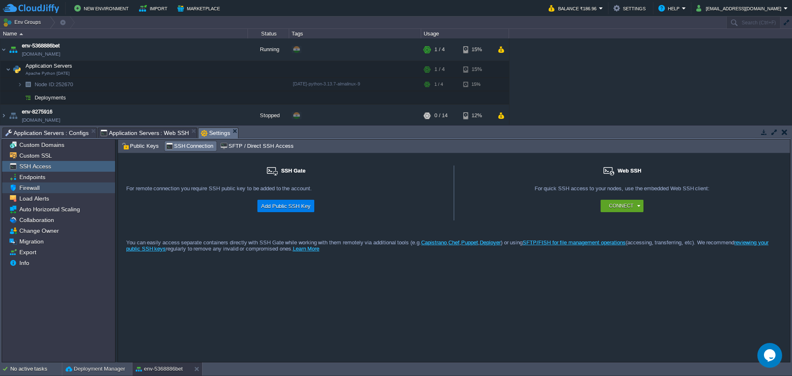
click at [26, 187] on span "Firewall" at bounding box center [29, 187] width 23 height 7
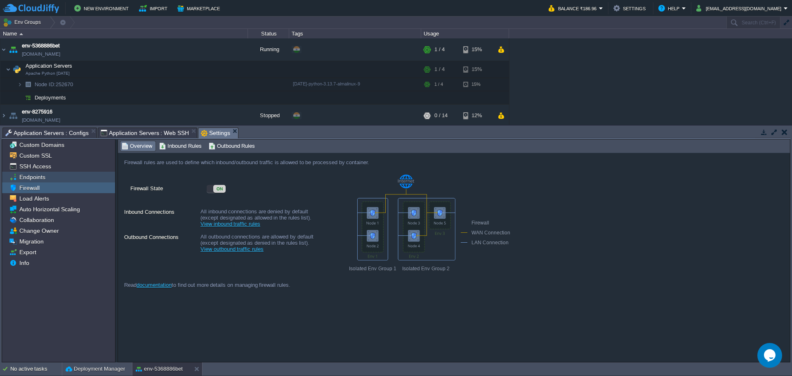
click at [32, 175] on span "Endpoints" at bounding box center [32, 176] width 29 height 7
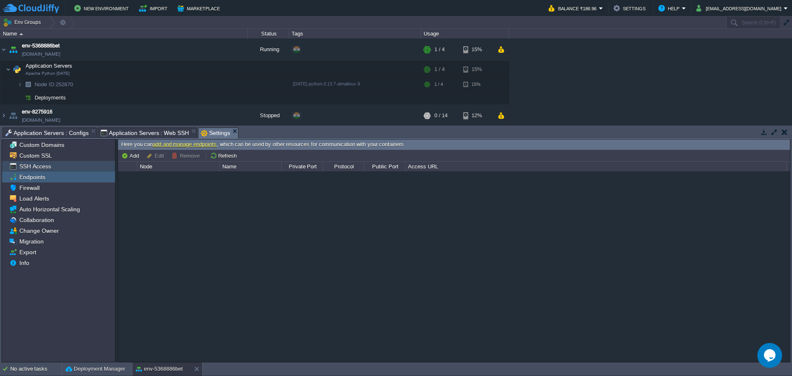
click at [34, 169] on span "SSH Access" at bounding box center [35, 166] width 35 height 7
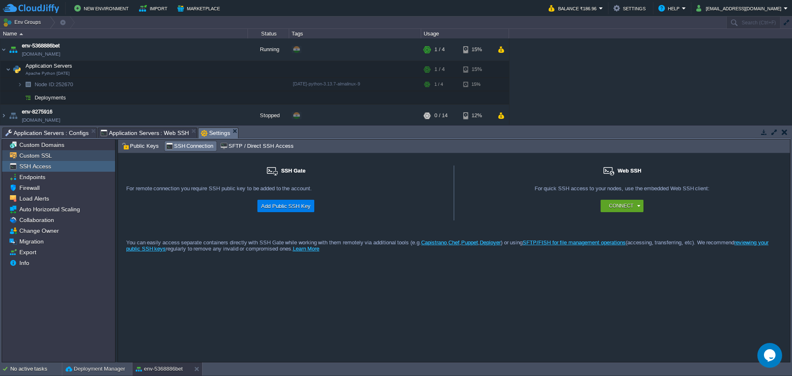
click at [39, 158] on span "Custom SSL" at bounding box center [35, 155] width 35 height 7
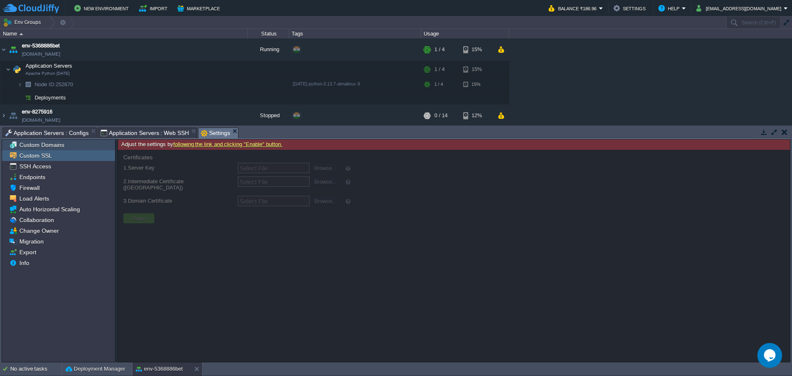
click at [39, 149] on span "Custom Domains" at bounding box center [42, 144] width 48 height 7
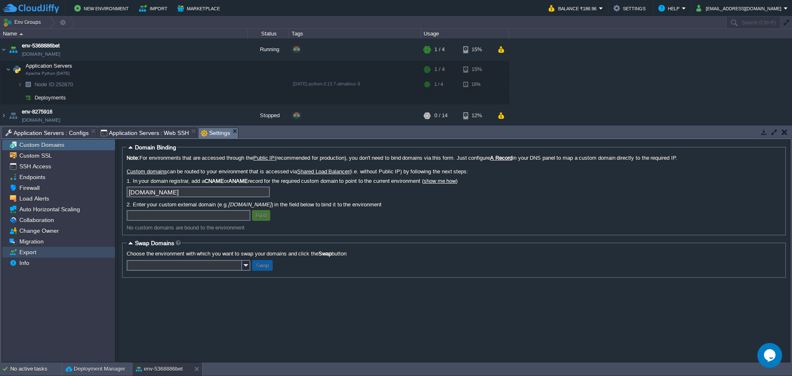
click at [24, 257] on div "Export" at bounding box center [58, 252] width 113 height 11
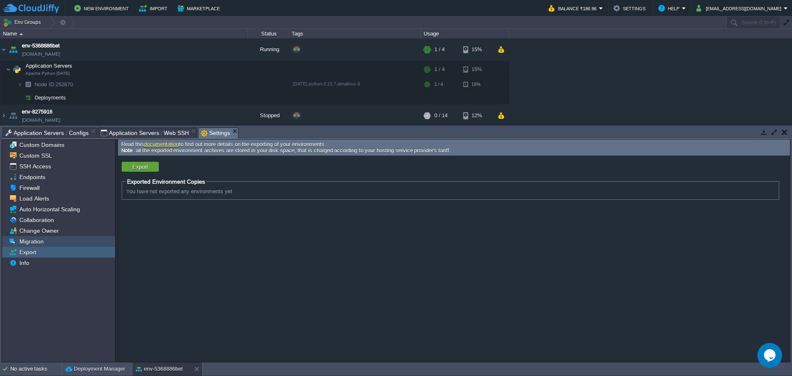
click at [30, 241] on span "Migration" at bounding box center [31, 241] width 27 height 7
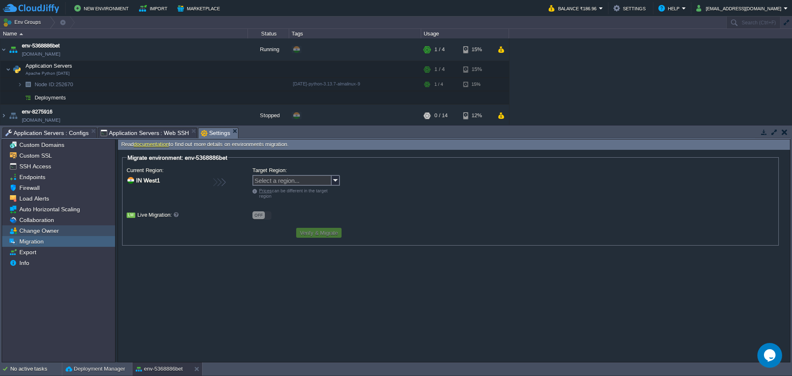
click at [34, 232] on span "Change Owner" at bounding box center [39, 230] width 43 height 7
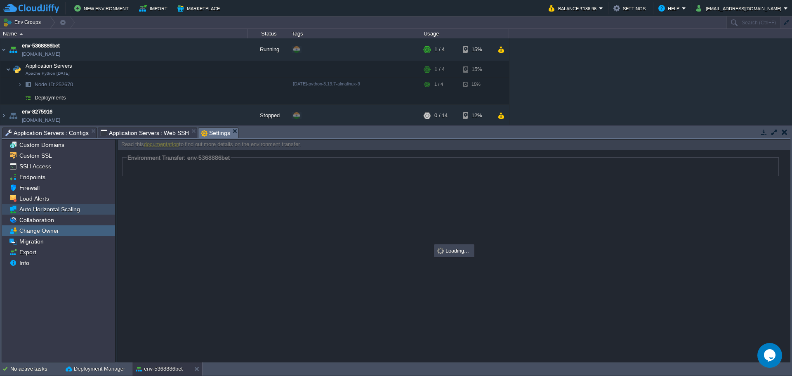
click at [41, 210] on span "Auto Horizontal Scaling" at bounding box center [50, 209] width 64 height 7
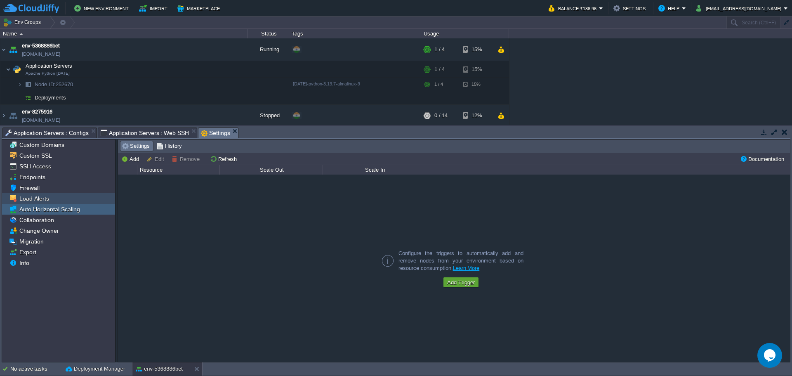
click at [40, 201] on span "Load Alerts" at bounding box center [34, 198] width 33 height 7
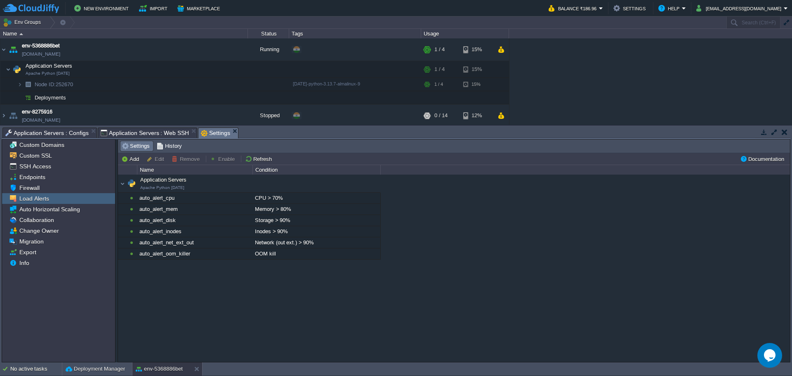
click at [31, 185] on span "Firewall" at bounding box center [29, 187] width 23 height 7
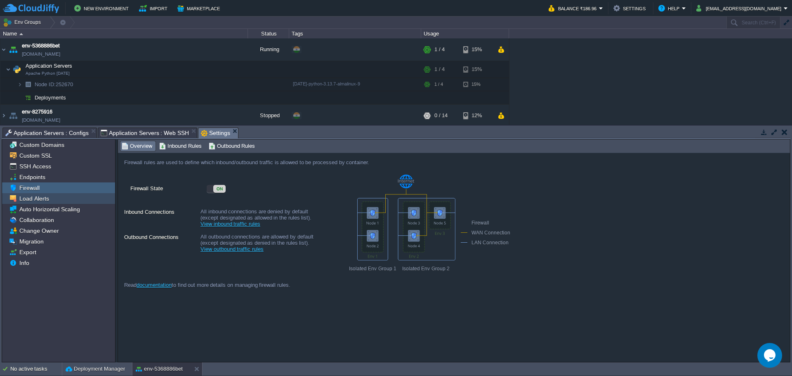
click at [29, 201] on span "Load Alerts" at bounding box center [34, 198] width 33 height 7
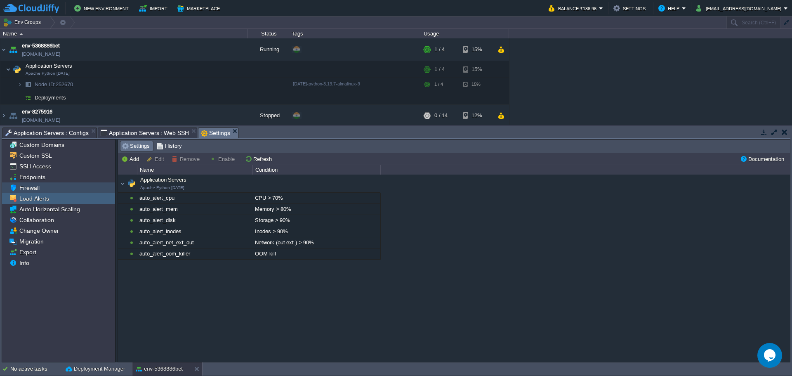
click at [26, 182] on div "Firewall" at bounding box center [58, 187] width 113 height 11
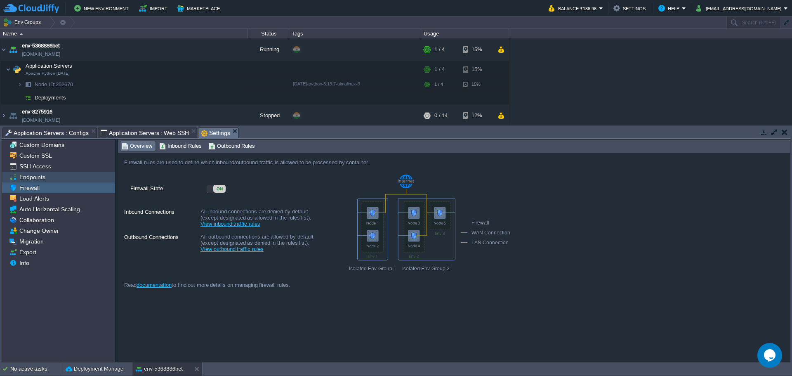
click at [26, 173] on div "Endpoints" at bounding box center [58, 177] width 113 height 11
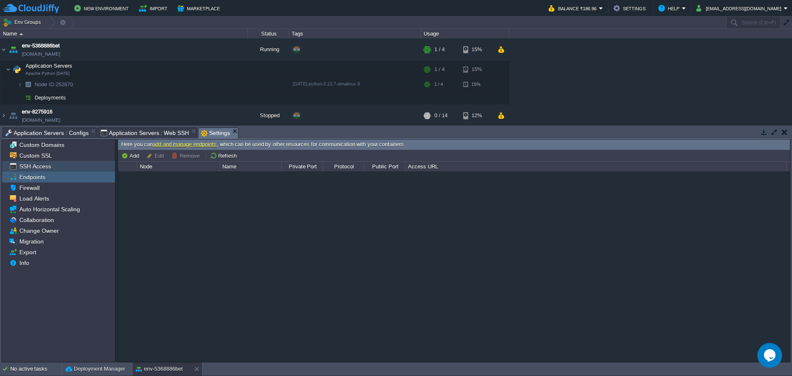
click at [28, 169] on span "SSH Access" at bounding box center [35, 166] width 35 height 7
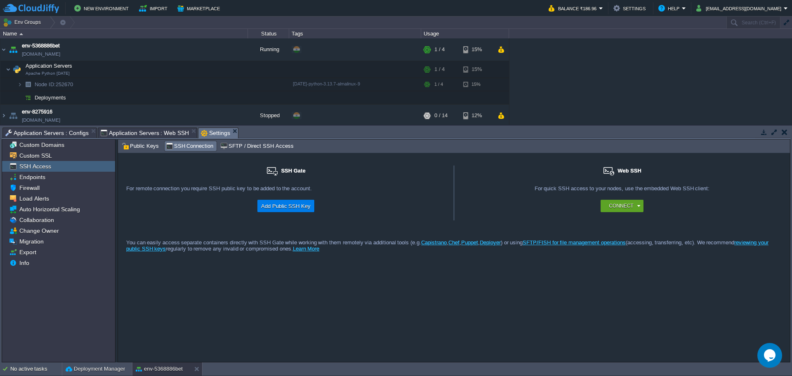
click at [125, 134] on span "Application Servers : Web SSH" at bounding box center [145, 133] width 89 height 10
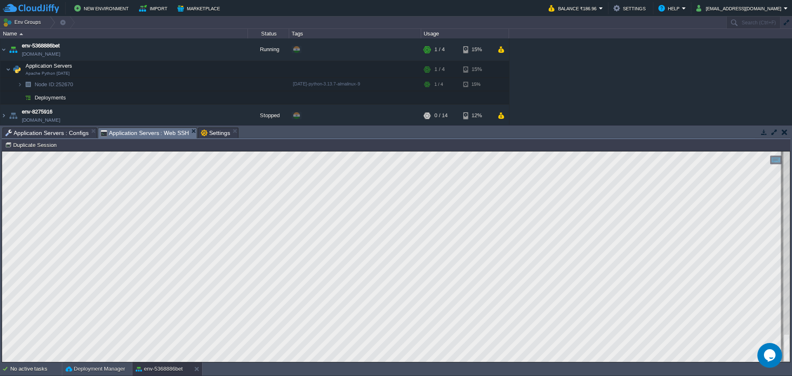
click at [221, 151] on html "Copy: Ctrl + Shift + C Paste: Ctrl + V Settings: Ctrl + Shift + Alt 0" at bounding box center [396, 151] width 788 height 0
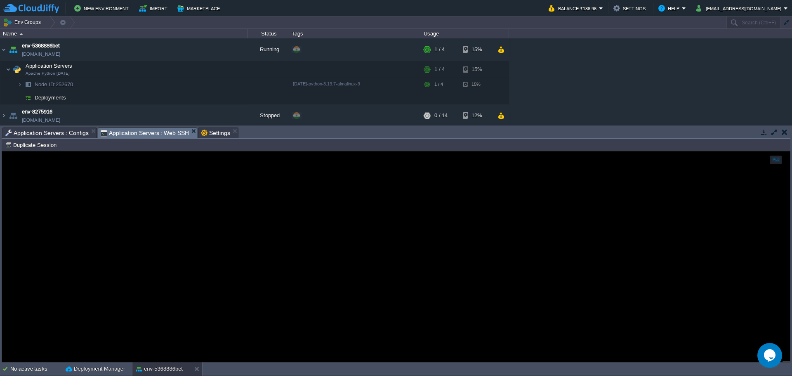
click at [56, 135] on span "Application Servers : Configs" at bounding box center [46, 133] width 83 height 10
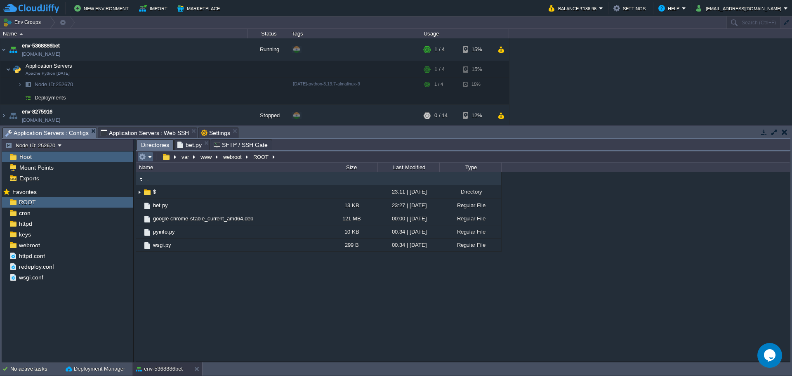
click at [148, 156] on em at bounding box center [146, 156] width 14 height 7
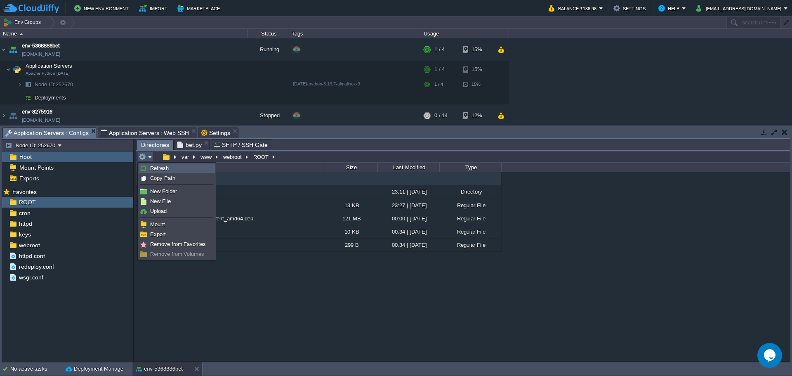
click at [154, 169] on span "Refresh" at bounding box center [159, 168] width 19 height 6
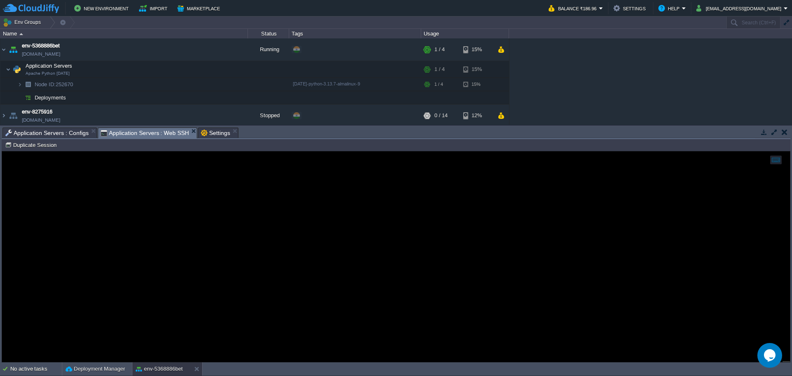
click at [150, 134] on span "Application Servers : Web SSH" at bounding box center [145, 133] width 89 height 10
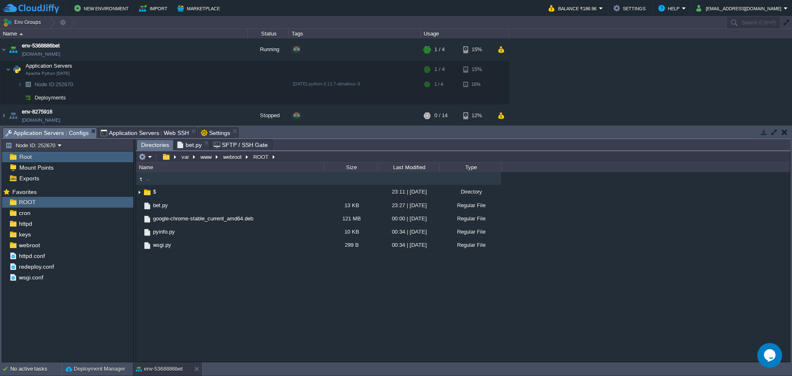
click at [56, 128] on span "Application Servers : Configs" at bounding box center [46, 133] width 83 height 10
click at [281, 220] on button "button" at bounding box center [278, 218] width 7 height 7
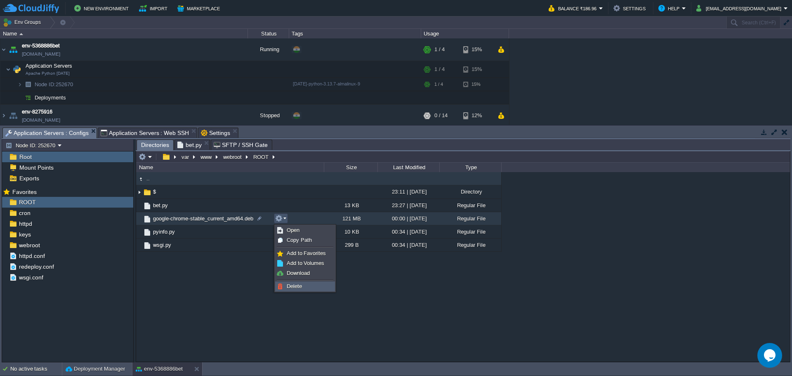
click at [294, 284] on span "Delete" at bounding box center [294, 286] width 15 height 6
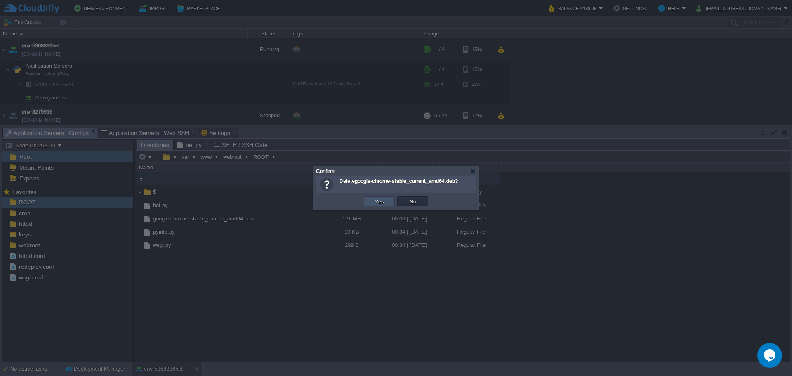
click at [376, 203] on button "Yes" at bounding box center [380, 201] width 14 height 7
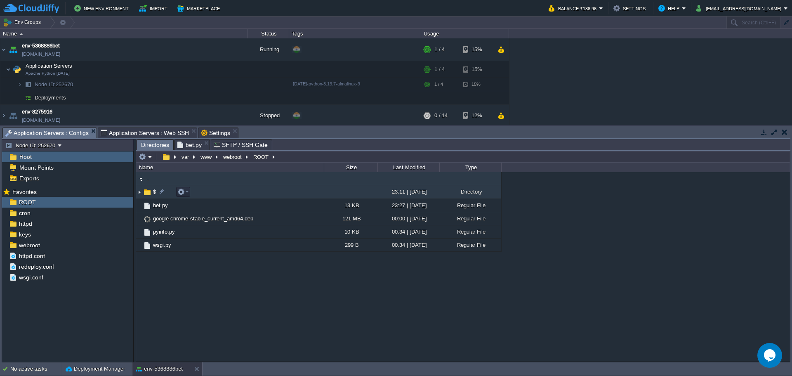
click at [153, 191] on span "$" at bounding box center [154, 191] width 5 height 7
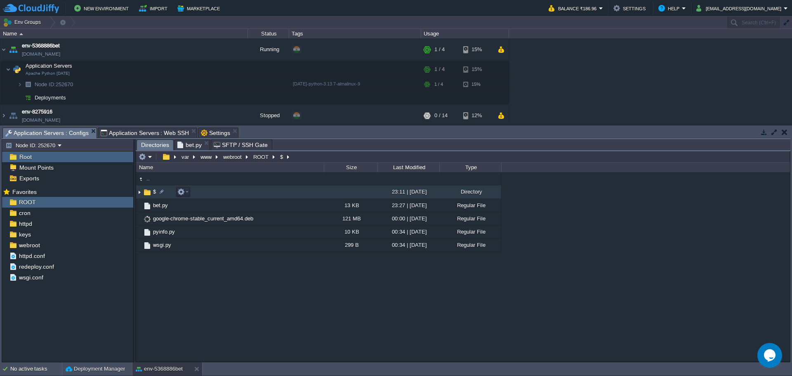
click at [153, 191] on span "$" at bounding box center [154, 191] width 5 height 7
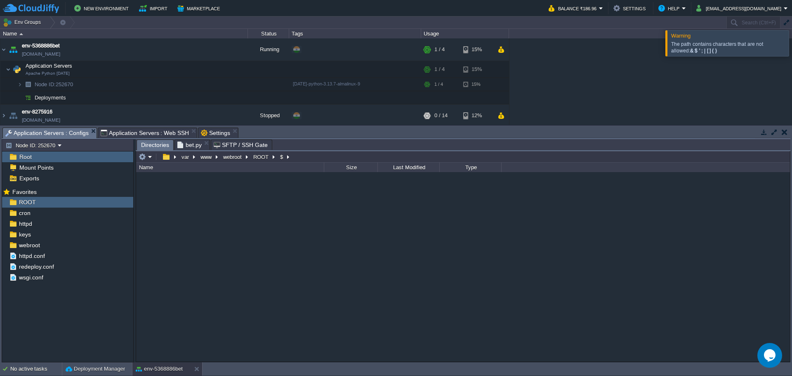
click at [24, 157] on span "Root" at bounding box center [25, 156] width 15 height 7
click at [260, 163] on div "Name" at bounding box center [230, 167] width 187 height 9
click at [262, 157] on button "ROOT" at bounding box center [261, 156] width 19 height 7
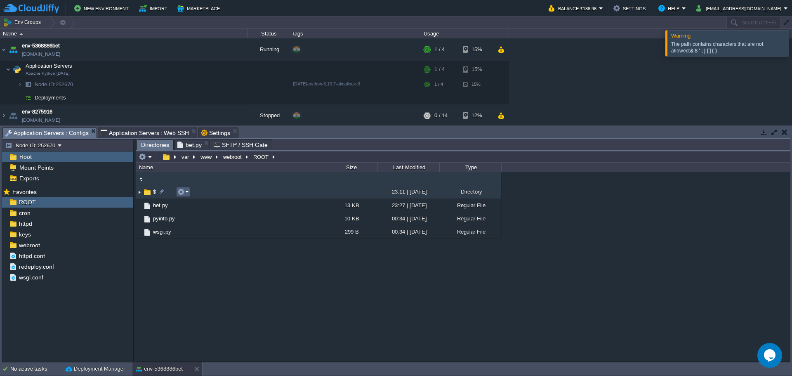
click at [189, 194] on td at bounding box center [183, 192] width 14 height 10
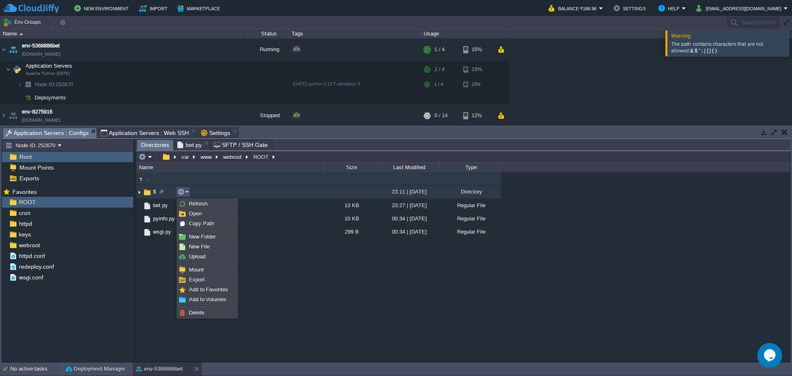
click at [203, 318] on ul "Refresh Open Copy Path New Folder New File Upload Mount Export Add to Favorites…" at bounding box center [207, 258] width 61 height 121
click at [203, 315] on span "Delete" at bounding box center [196, 313] width 15 height 6
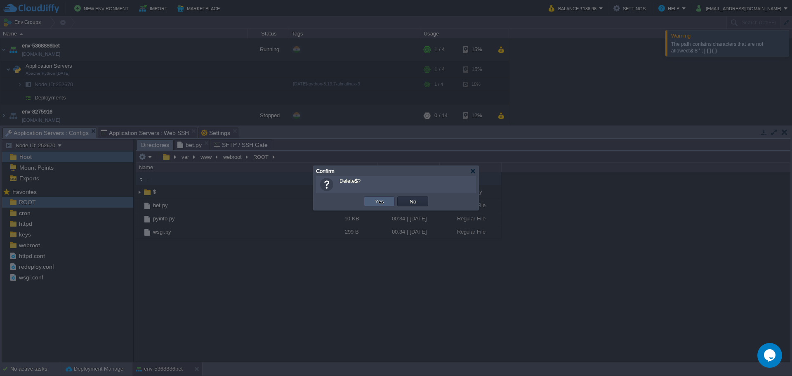
click at [377, 201] on button "Yes" at bounding box center [380, 201] width 14 height 7
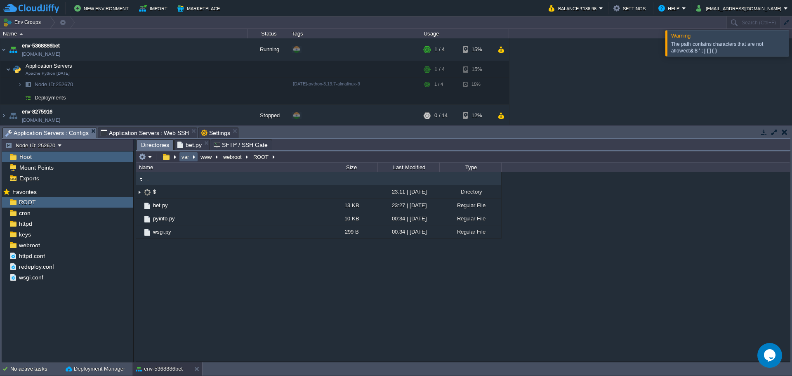
click at [191, 146] on span "bet.py" at bounding box center [189, 145] width 24 height 10
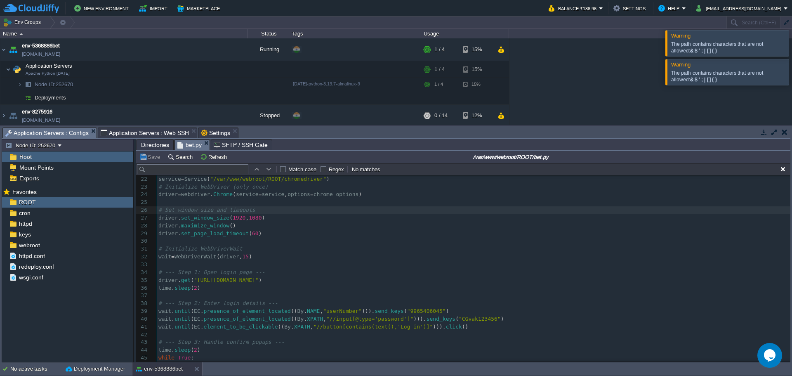
click at [275, 158] on input "/var/www/webroot/ROOT/bet.py" at bounding box center [511, 157] width 555 height 10
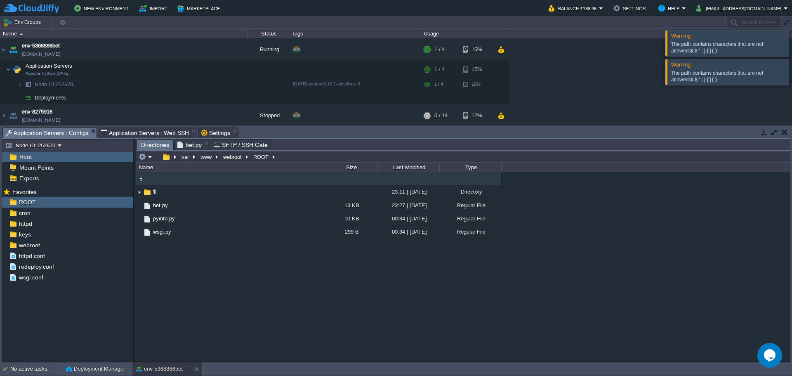
click at [158, 149] on span "Directories" at bounding box center [155, 145] width 28 height 10
click at [378, 152] on input "/var/www/webroot/ROOT" at bounding box center [463, 157] width 654 height 12
paste input "usr/local/bin"
type input "/usr/local/bin"
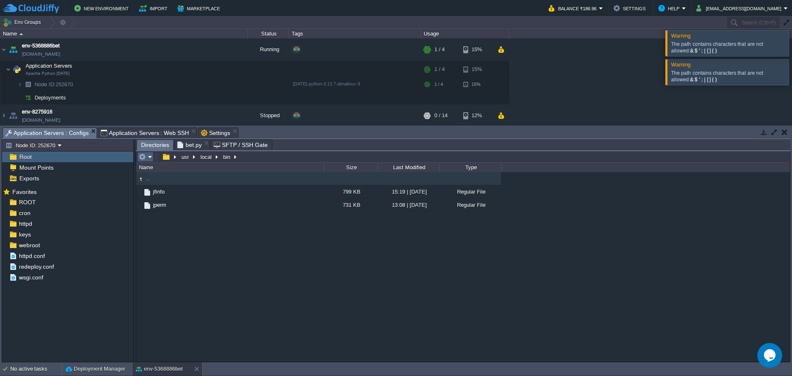
click at [149, 161] on em at bounding box center [146, 156] width 14 height 7
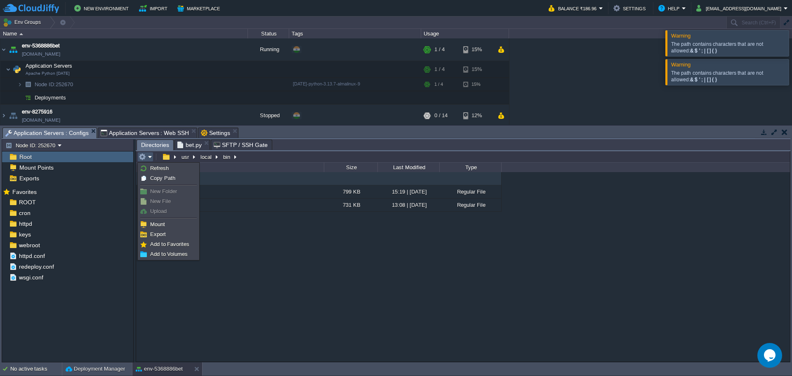
click at [157, 191] on span "New Folder" at bounding box center [163, 191] width 27 height 6
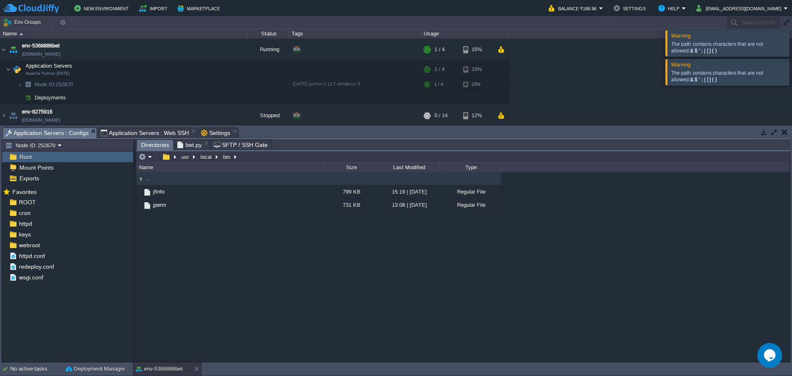
click at [254, 215] on div ".. jfinfo 799 KB 15:19 | [DATE] Regular File jperm 731 KB 13:08 | [DATE] Regula…" at bounding box center [463, 266] width 654 height 189
click at [185, 264] on div ".. jfinfo 799 KB 15:19 | [DATE] Regular File jperm 731 KB 13:08 | [DATE] Regula…" at bounding box center [463, 266] width 654 height 189
click at [149, 159] on em at bounding box center [146, 156] width 14 height 7
click at [278, 302] on div ".. jfinfo 799 KB 15:19 | [DATE] Regular File jperm 731 KB 13:08 | [DATE] Regula…" at bounding box center [463, 266] width 654 height 189
click at [123, 125] on div "Tasks Activity Log Archive Git / SVN Application Servers : Configs Application …" at bounding box center [396, 243] width 792 height 237
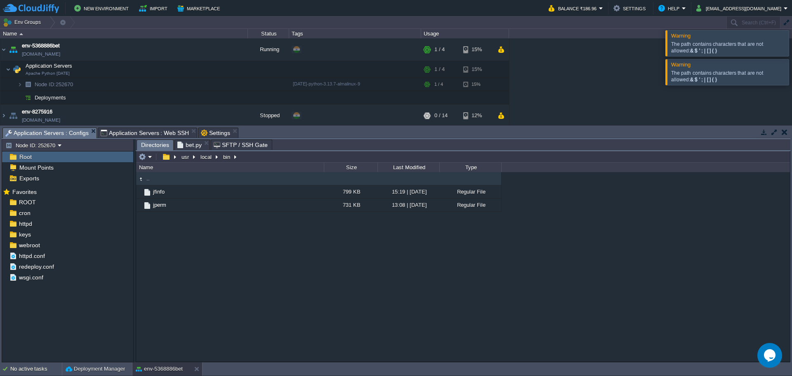
click at [123, 130] on span "Application Servers : Web SSH" at bounding box center [145, 133] width 89 height 10
click at [53, 128] on span "Application Servers : Configs" at bounding box center [46, 133] width 83 height 10
click at [188, 143] on span "bet.py" at bounding box center [189, 145] width 24 height 10
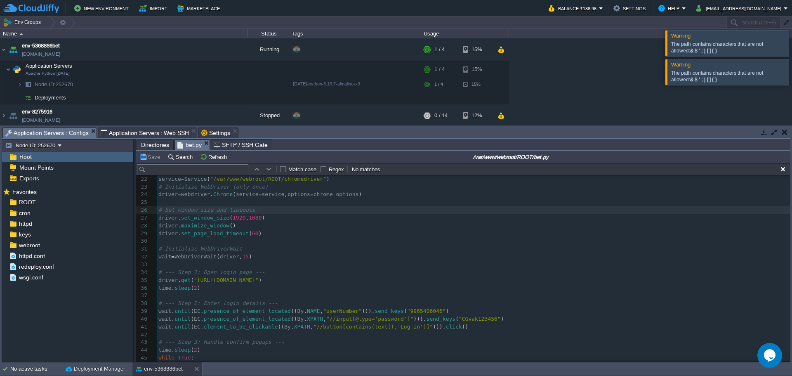
click at [136, 132] on span "Application Servers : Web SSH" at bounding box center [145, 133] width 89 height 10
click at [211, 70] on button "button" at bounding box center [210, 69] width 7 height 7
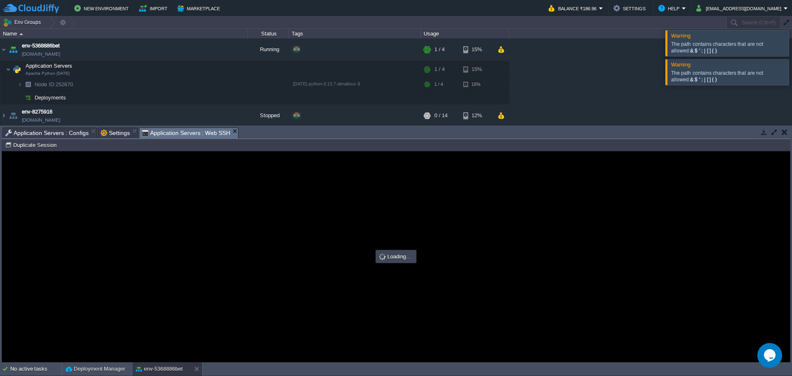
click at [792, 69] on div at bounding box center [802, 72] width 0 height 26
click at [792, 39] on div at bounding box center [802, 43] width 0 height 26
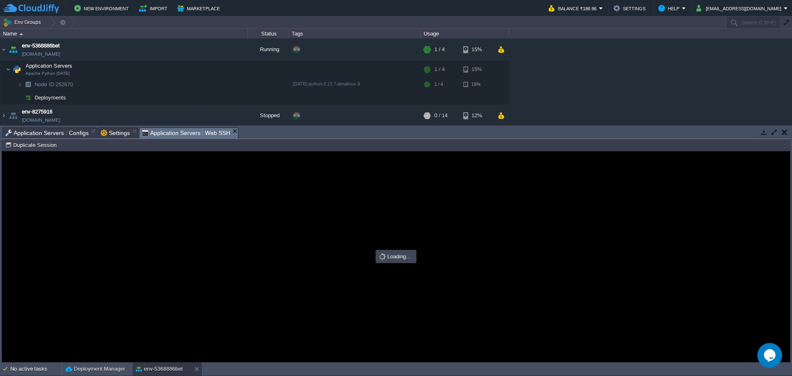
scroll to position [0, 0]
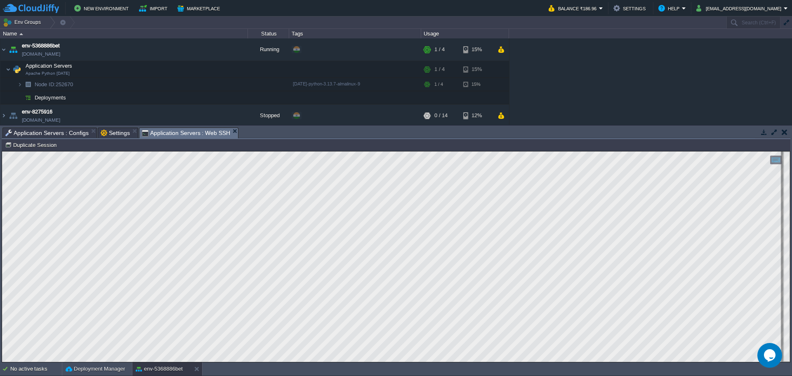
click at [47, 128] on span "Application Servers : Configs" at bounding box center [46, 133] width 83 height 10
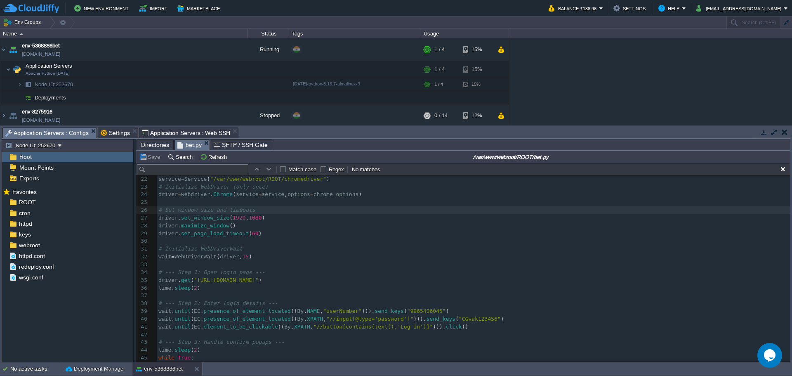
click at [151, 144] on span "Directories" at bounding box center [155, 145] width 28 height 10
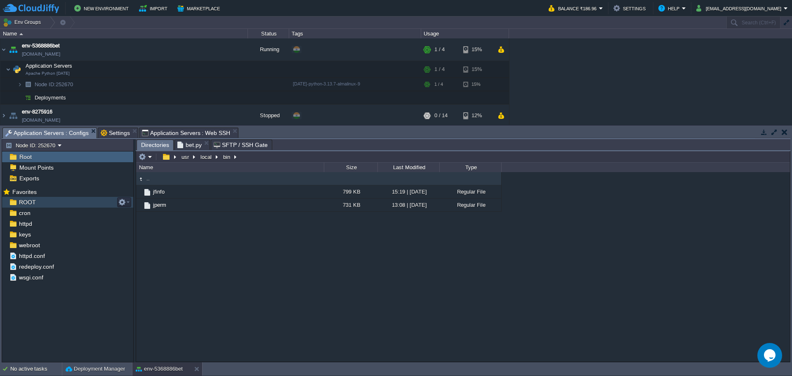
click at [33, 202] on span "ROOT" at bounding box center [27, 202] width 20 height 7
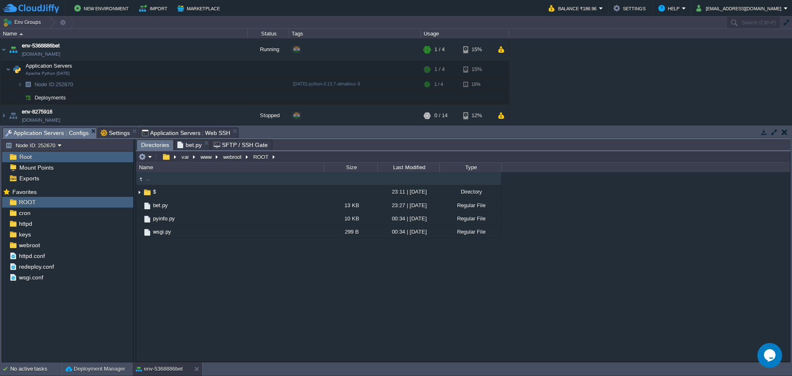
click at [110, 136] on span "Settings" at bounding box center [115, 133] width 29 height 10
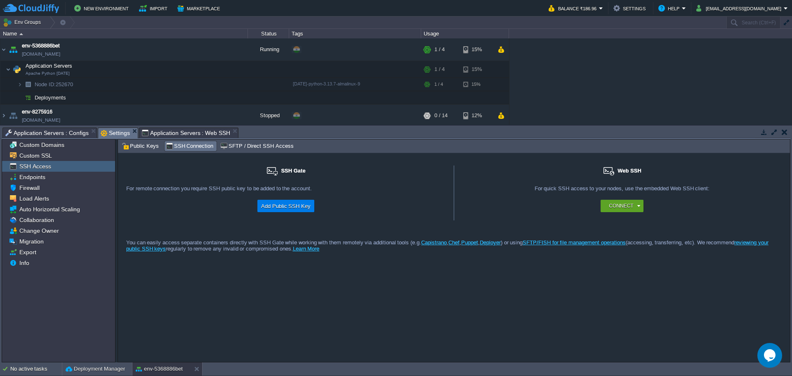
click at [162, 130] on span "Application Servers : Web SSH" at bounding box center [186, 133] width 89 height 10
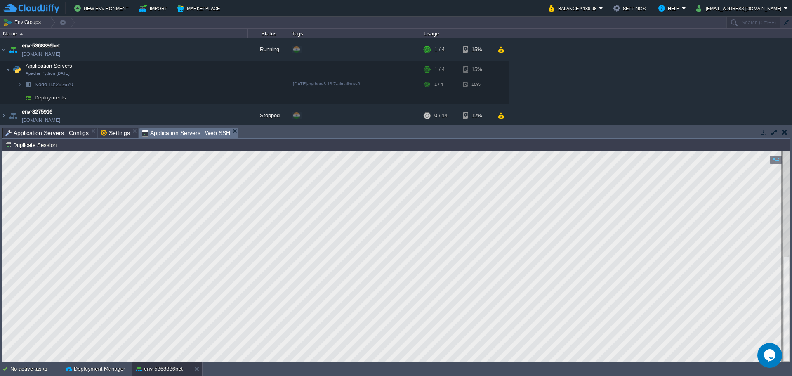
click at [55, 134] on span "Application Servers : Configs" at bounding box center [46, 133] width 83 height 10
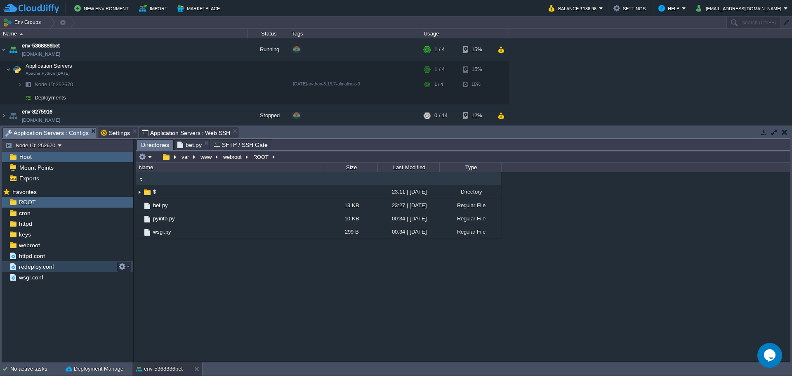
click at [188, 146] on span "bet.py" at bounding box center [189, 145] width 24 height 10
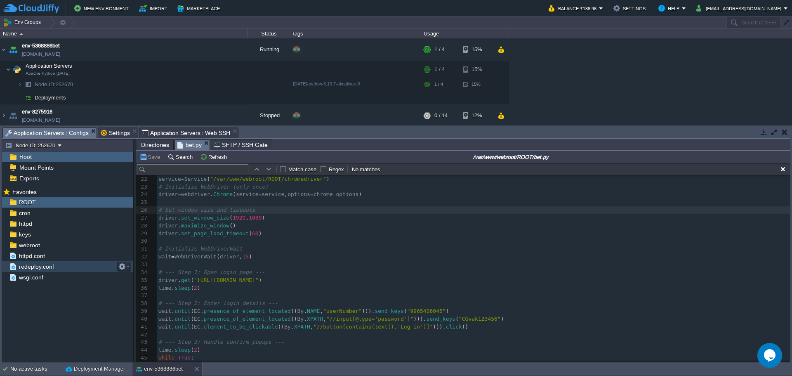
click at [196, 280] on span ""[URL][DOMAIN_NAME]"" at bounding box center [226, 280] width 65 height 6
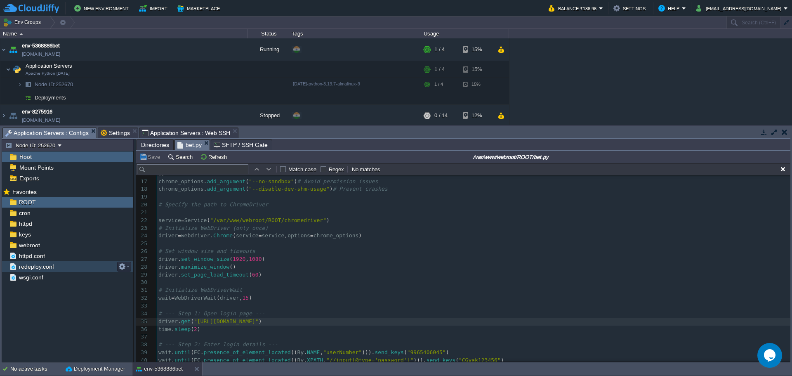
click at [196, 222] on span "Service" at bounding box center [195, 220] width 23 height 6
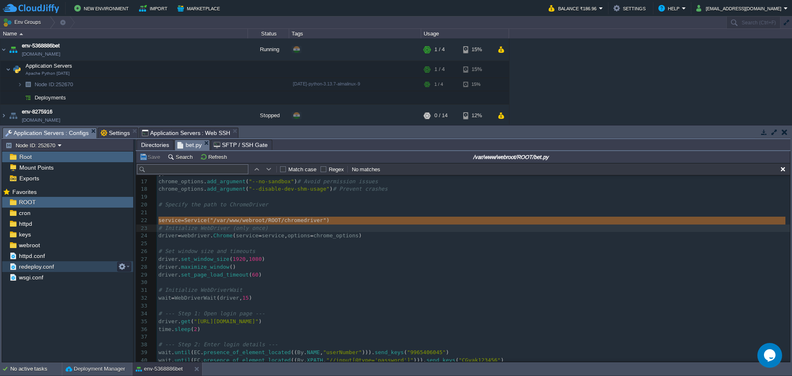
type textarea "service = Service("/var/www/webroot/ROOT/chromedriver")"
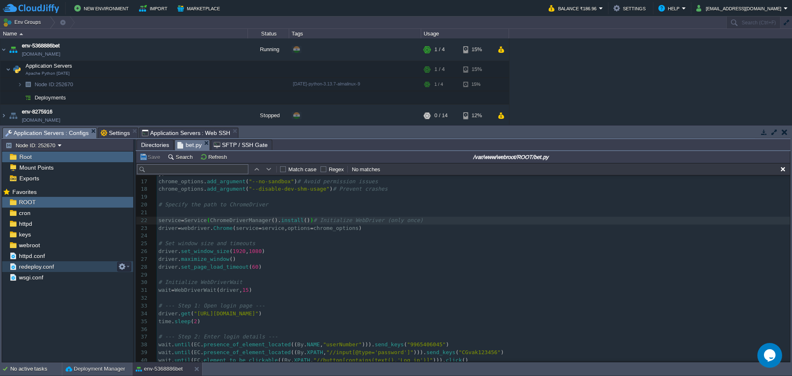
click at [200, 228] on div "x 1 from selenium import webdriver 2 from selenium . webdriver . chrome . servi…" at bounding box center [473, 259] width 633 height 412
type textarea "driver = [DOMAIN_NAME](service=service, options=chrome_options)"
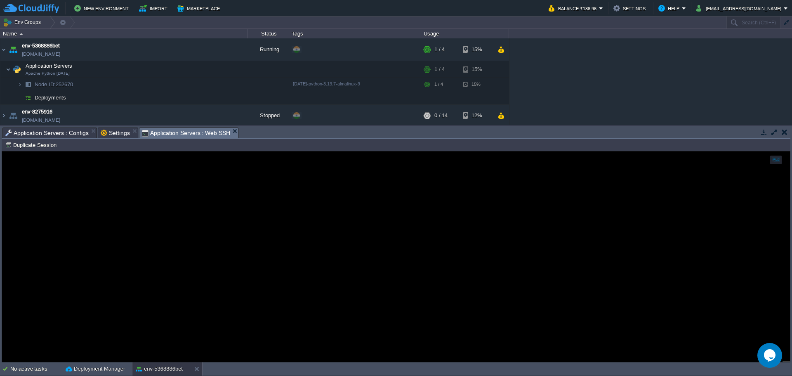
click at [177, 135] on span "Application Servers : Web SSH" at bounding box center [186, 133] width 89 height 10
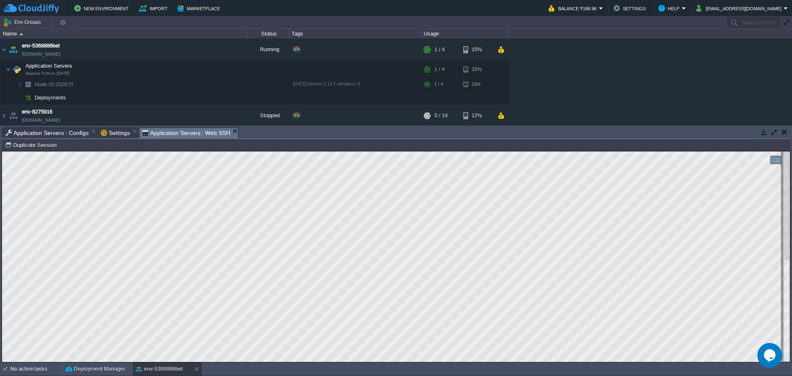
click at [46, 135] on span "Application Servers : Configs" at bounding box center [46, 133] width 83 height 10
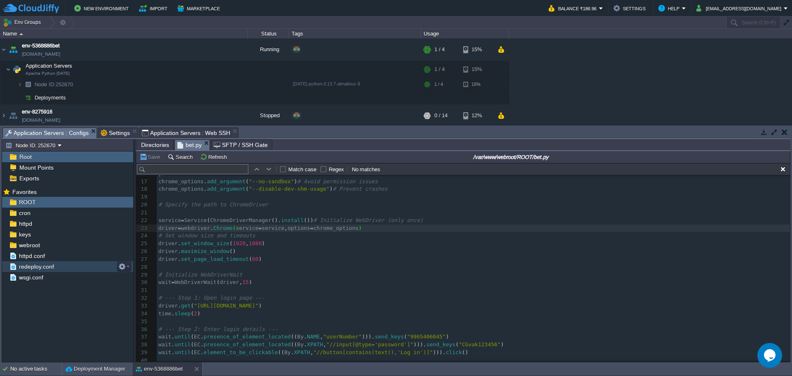
click at [586, 161] on input "/var/www/webroot/ROOT/bet.py" at bounding box center [511, 157] width 555 height 10
click at [176, 131] on span "Application Servers : Web SSH" at bounding box center [186, 133] width 89 height 10
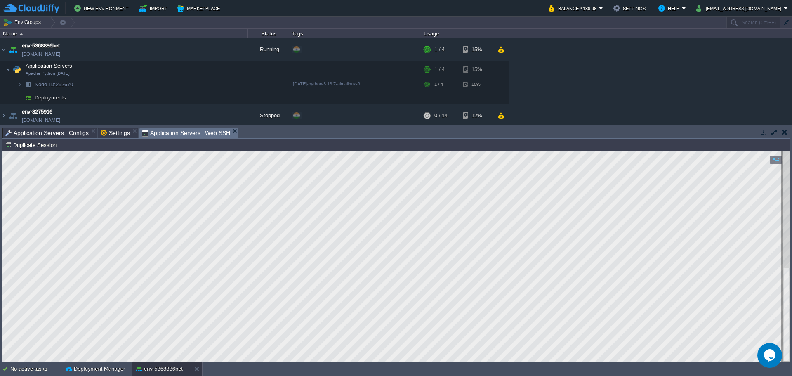
click at [52, 132] on span "Application Servers : Configs" at bounding box center [46, 133] width 83 height 10
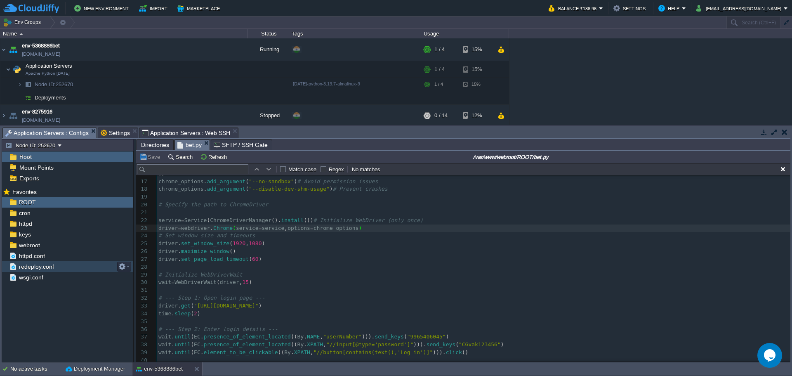
click at [189, 145] on span "bet.py" at bounding box center [189, 145] width 24 height 10
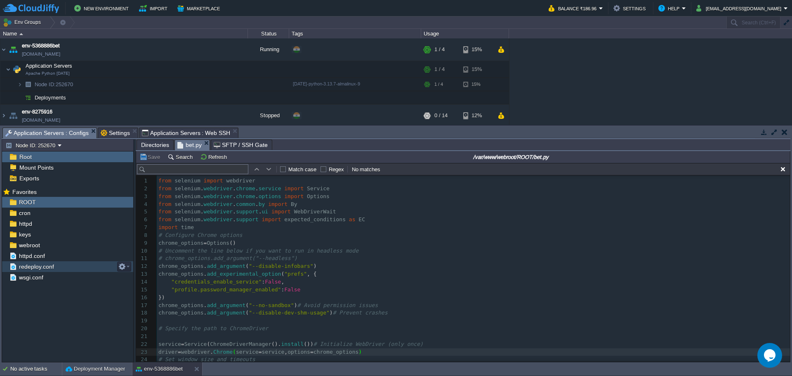
scroll to position [0, 0]
click at [204, 226] on pre "import time" at bounding box center [473, 228] width 633 height 8
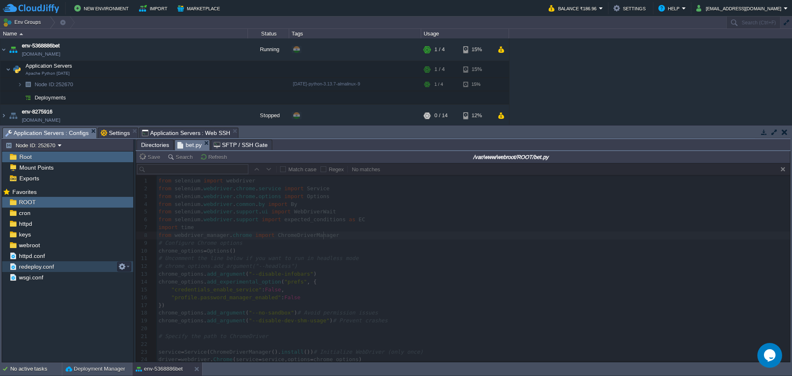
click at [170, 130] on span "Application Servers : Web SSH" at bounding box center [186, 133] width 89 height 10
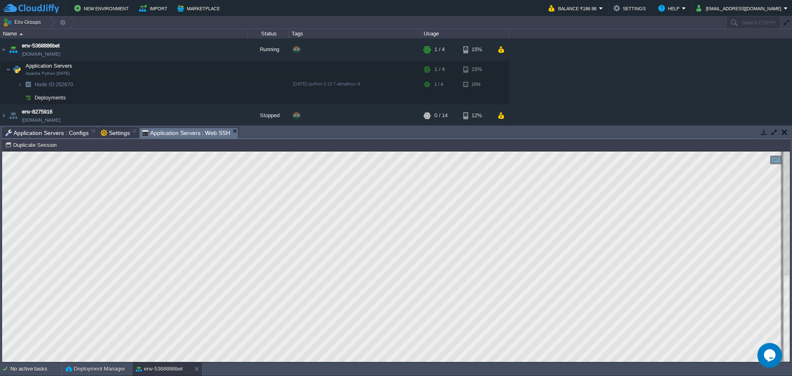
click at [47, 133] on span "Application Servers : Configs" at bounding box center [46, 133] width 83 height 10
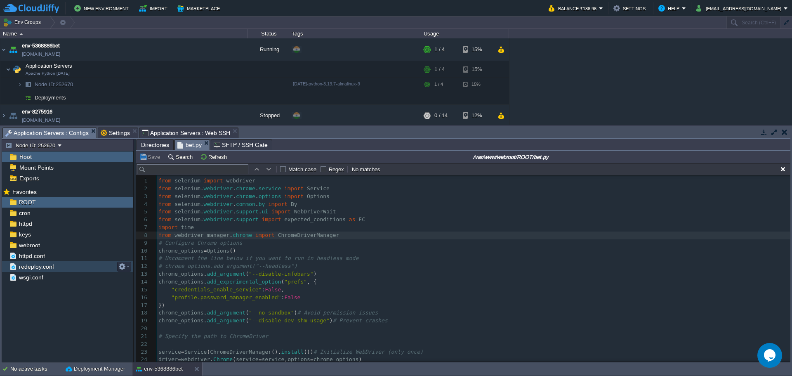
click at [170, 133] on span "Application Servers : Web SSH" at bounding box center [186, 133] width 89 height 10
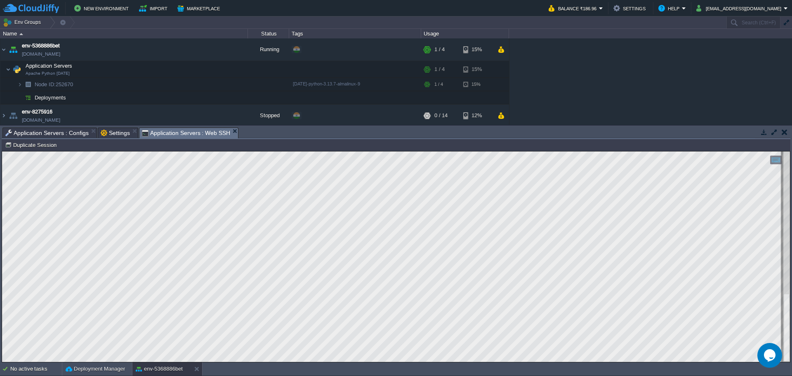
click at [309, 151] on html "Copy: Ctrl + Shift + C Paste: Ctrl + V Settings: Ctrl + Shift + Alt 0" at bounding box center [396, 151] width 788 height 0
click at [2, 151] on html "Copy: Ctrl + Shift + C Paste: Ctrl + V Settings: Ctrl + Shift + Alt 0" at bounding box center [396, 151] width 788 height 0
click at [54, 131] on span "Application Servers : Configs" at bounding box center [46, 133] width 83 height 10
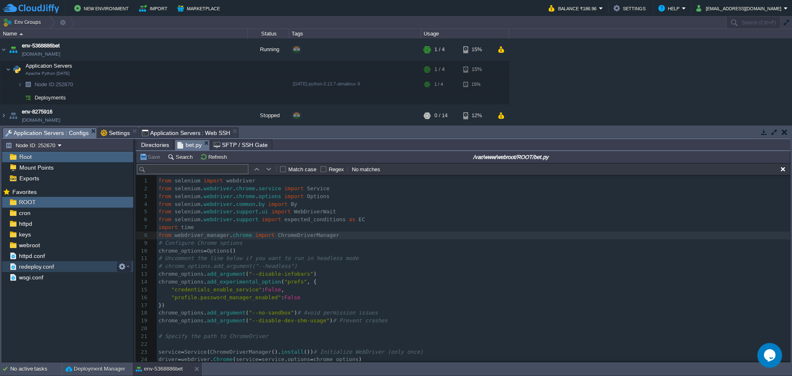
click at [180, 132] on span "Application Servers : Web SSH" at bounding box center [186, 133] width 89 height 10
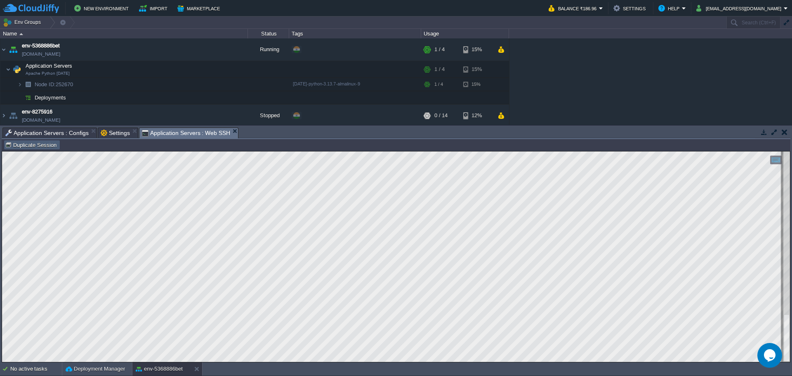
click at [46, 129] on span "Application Servers : Configs" at bounding box center [46, 133] width 83 height 10
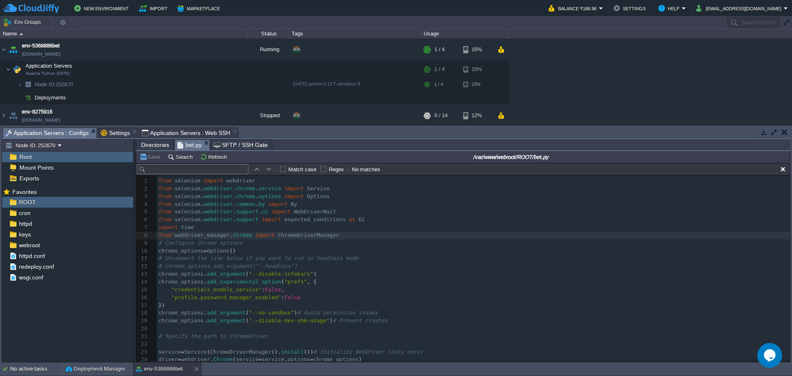
click at [156, 143] on span "Directories" at bounding box center [155, 145] width 28 height 10
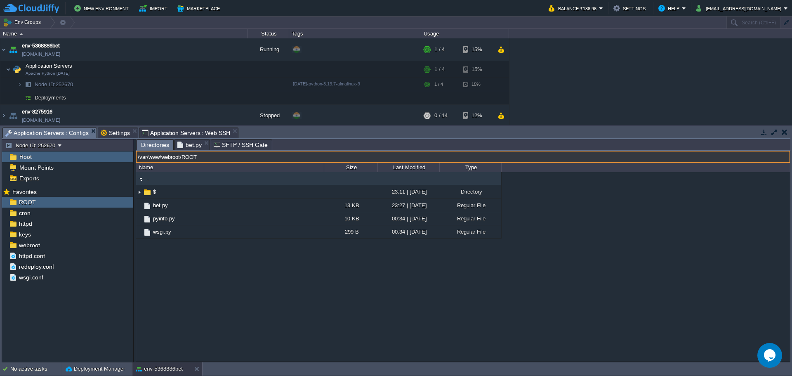
click at [343, 156] on input "/var/www/webroot/ROOT" at bounding box center [463, 157] width 654 height 12
type input "home"
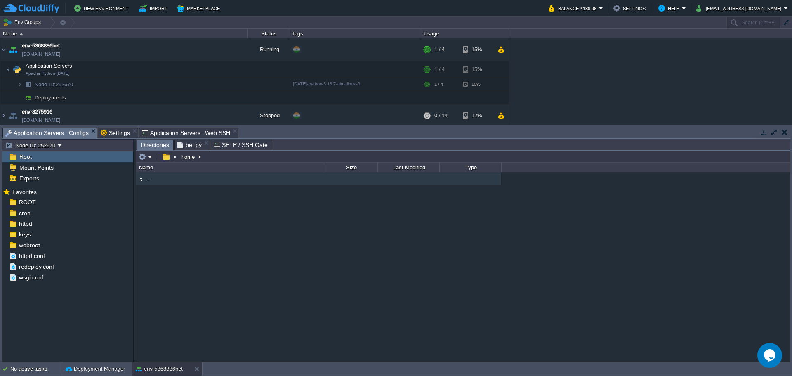
click at [238, 239] on div ".." at bounding box center [463, 266] width 654 height 189
click at [183, 157] on button "home" at bounding box center [188, 156] width 17 height 7
click at [166, 158] on button "button" at bounding box center [166, 156] width 12 height 7
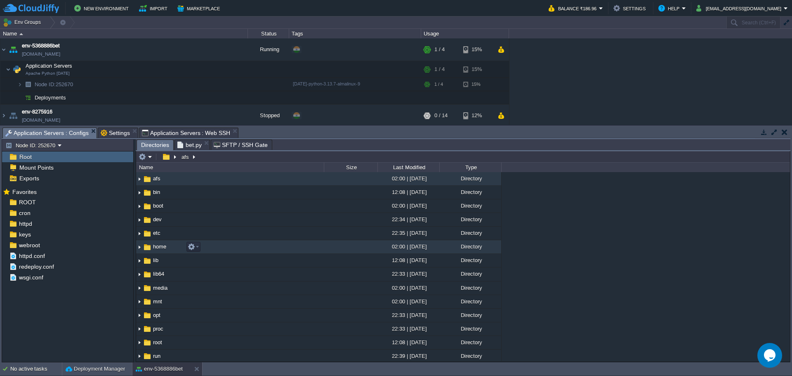
click at [156, 245] on span "home" at bounding box center [160, 246] width 16 height 7
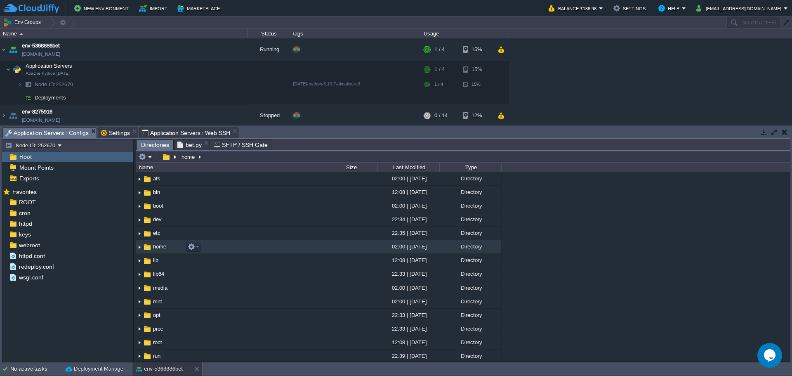
click at [156, 245] on span "home" at bounding box center [160, 246] width 16 height 7
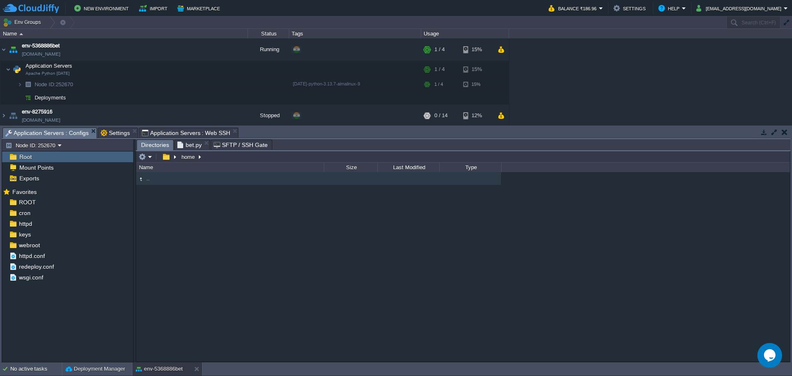
click at [170, 233] on div ".." at bounding box center [463, 266] width 654 height 189
click at [152, 157] on em at bounding box center [146, 156] width 14 height 7
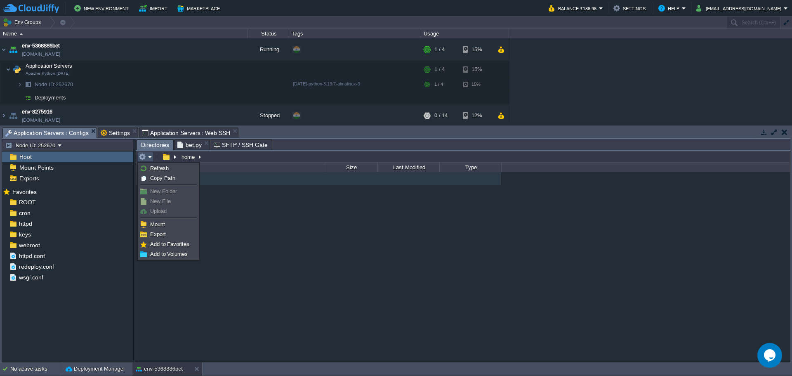
click at [156, 191] on span "New Folder" at bounding box center [163, 191] width 27 height 6
click at [150, 187] on link "New Folder" at bounding box center [168, 191] width 59 height 9
drag, startPoint x: 274, startPoint y: 201, endPoint x: 225, endPoint y: 177, distance: 54.3
click at [274, 201] on div ".." at bounding box center [463, 266] width 654 height 189
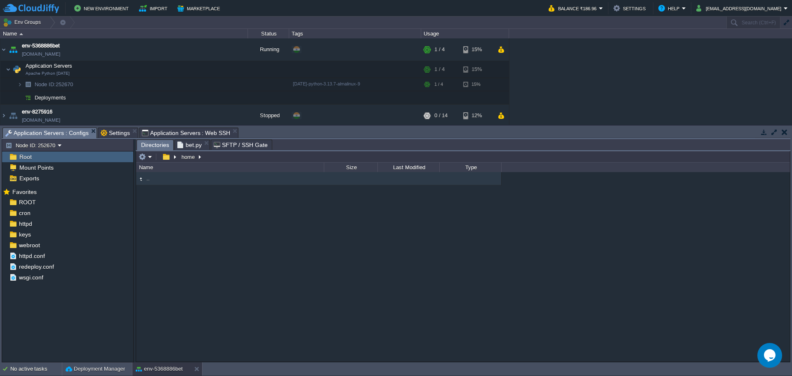
click at [256, 215] on div ".." at bounding box center [463, 266] width 654 height 189
click at [188, 224] on div ".." at bounding box center [463, 266] width 654 height 189
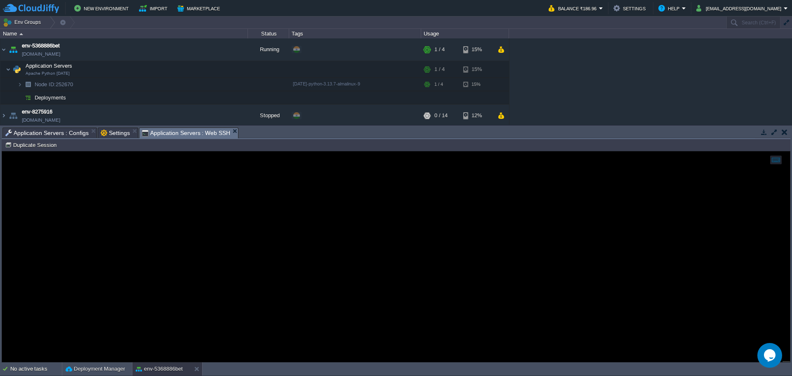
click at [174, 133] on span "Application Servers : Web SSH" at bounding box center [186, 133] width 89 height 10
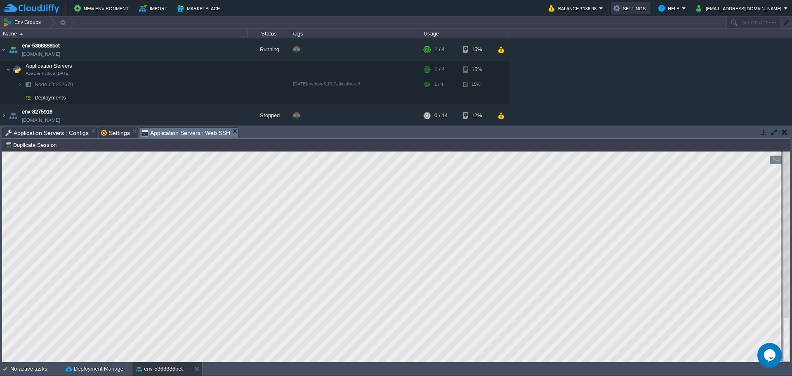
click at [648, 8] on button "Settings" at bounding box center [631, 8] width 35 height 10
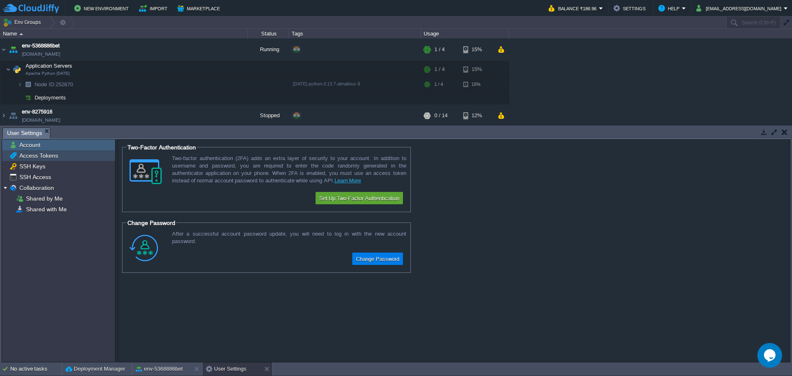
click at [46, 155] on span "Access Tokens" at bounding box center [39, 155] width 42 height 7
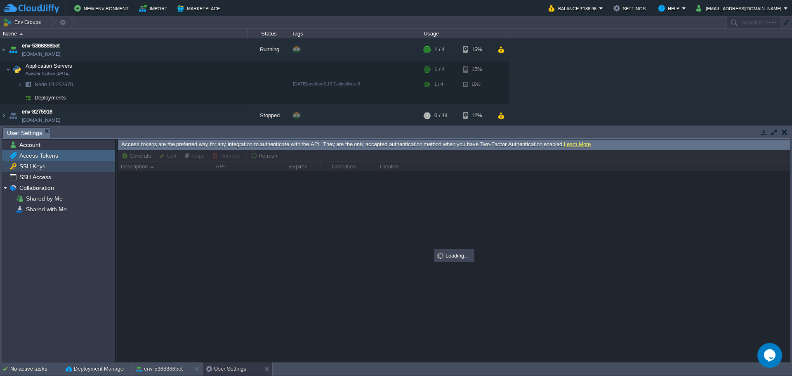
click at [42, 167] on span "SSH Keys" at bounding box center [32, 166] width 29 height 7
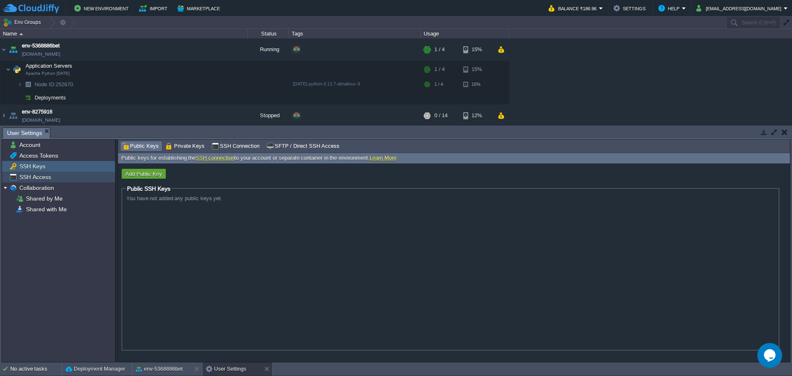
click at [41, 178] on span "SSH Access" at bounding box center [35, 176] width 35 height 7
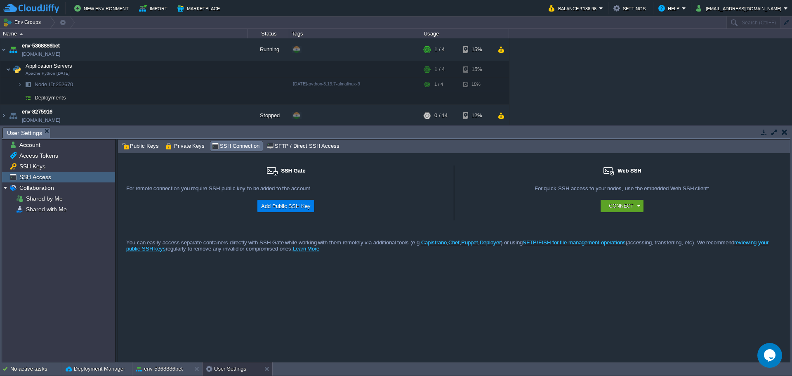
click at [38, 177] on span "SSH Access" at bounding box center [35, 176] width 35 height 7
click at [298, 203] on button "Add Public SSH Key" at bounding box center [286, 206] width 54 height 10
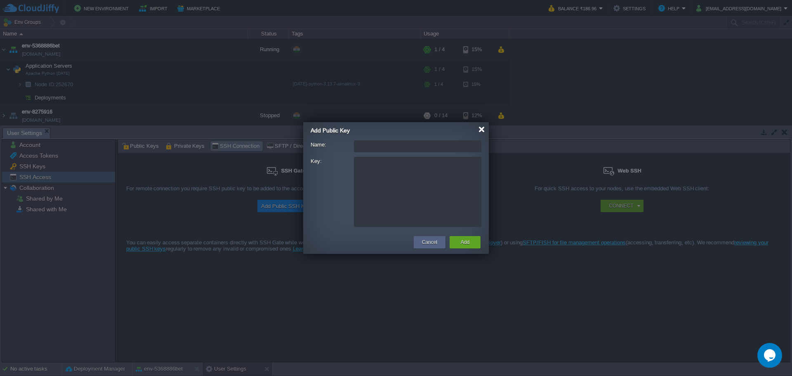
click at [482, 130] on div at bounding box center [482, 129] width 6 height 6
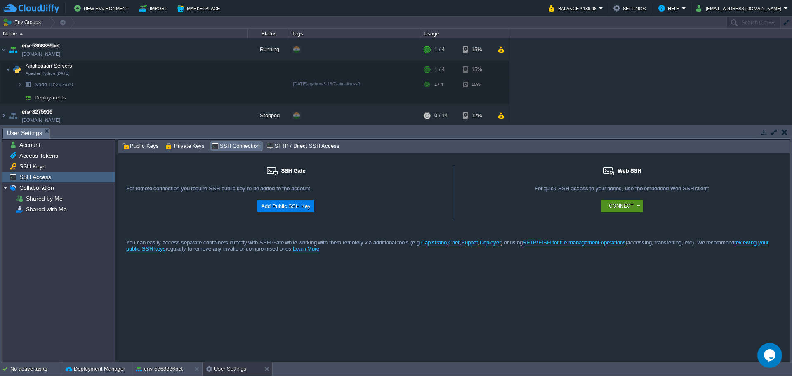
click at [612, 209] on button "Connect" at bounding box center [621, 206] width 24 height 8
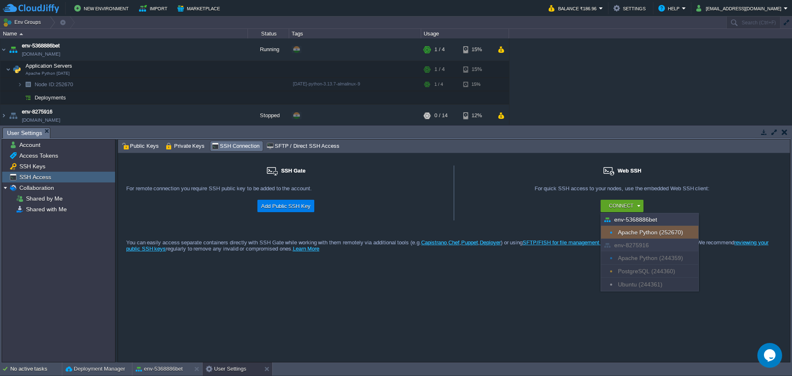
click at [349, 197] on div "For remote connection you require SSH public key to be added to the account." at bounding box center [285, 192] width 319 height 14
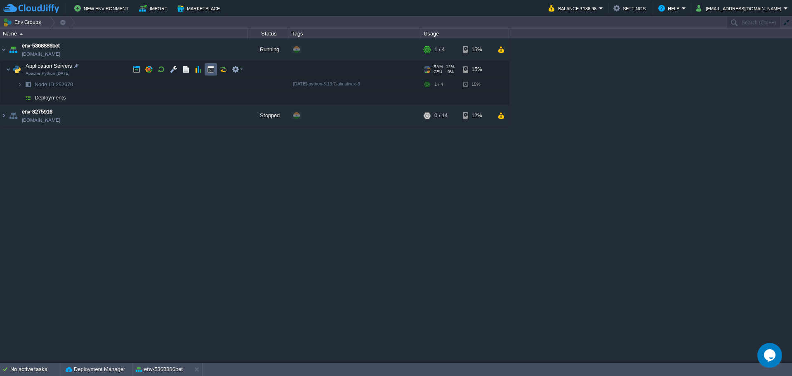
click at [206, 70] on td at bounding box center [211, 69] width 12 height 12
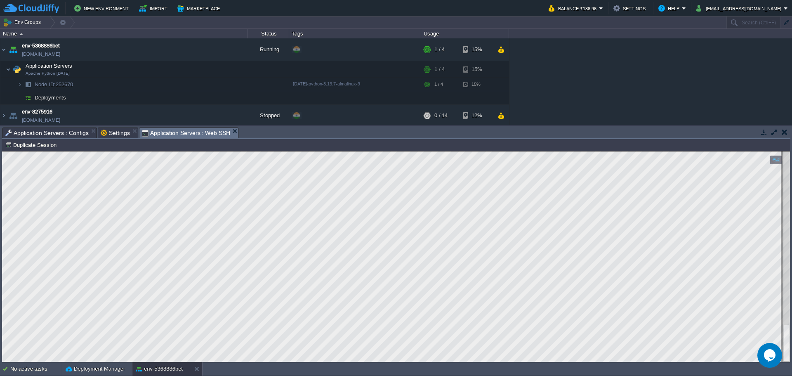
click at [773, 355] on icon "Chat widget" at bounding box center [770, 355] width 12 height 12
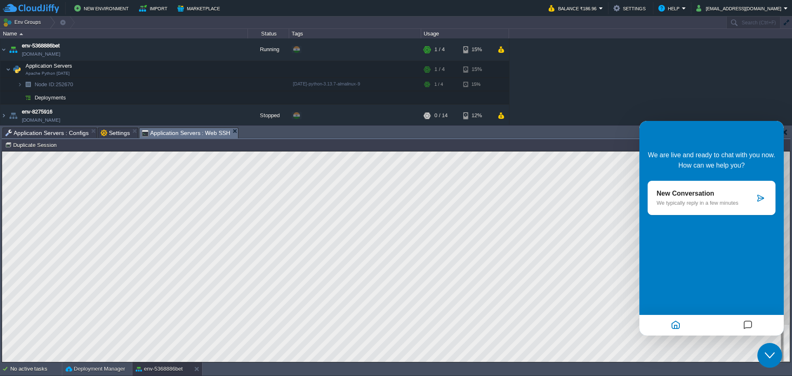
click at [757, 200] on icon at bounding box center [761, 198] width 8 height 8
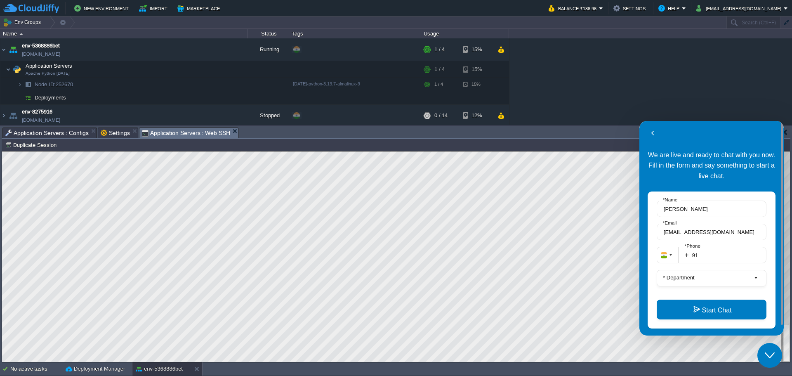
click at [708, 244] on fieldset "[EMAIL_ADDRESS][DOMAIN_NAME] * Email" at bounding box center [712, 235] width 110 height 23
click at [711, 258] on input "91" at bounding box center [723, 255] width 88 height 17
type input "919965406045"
click at [706, 279] on button "* Department" at bounding box center [712, 278] width 110 height 17
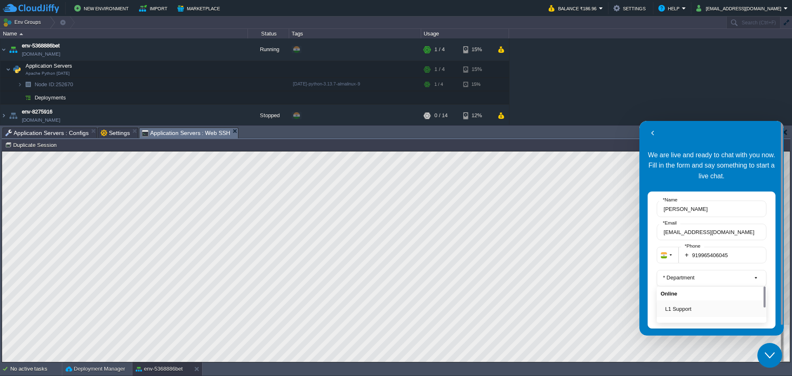
click at [685, 310] on button "L1 Support" at bounding box center [714, 309] width 97 height 9
click at [693, 309] on button "Start Chat" at bounding box center [712, 310] width 110 height 20
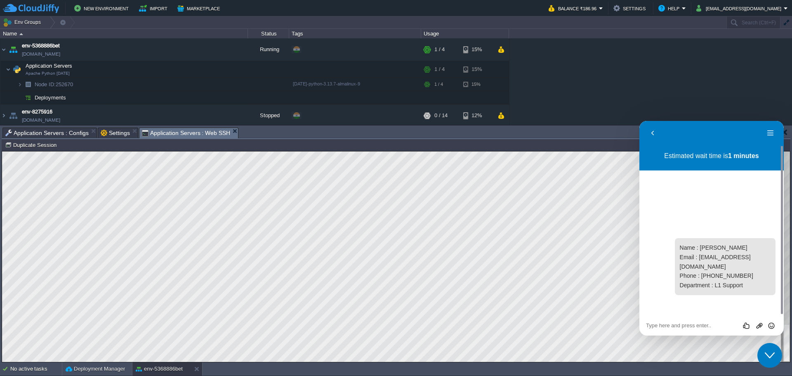
click at [686, 317] on div "Rate this chat Upload File Insert emoji" at bounding box center [712, 325] width 144 height 21
click at [685, 321] on div "Rate this chat Upload File Insert emoji" at bounding box center [711, 324] width 131 height 7
click at [681, 326] on textarea at bounding box center [711, 325] width 131 height 7
type textarea "hi"
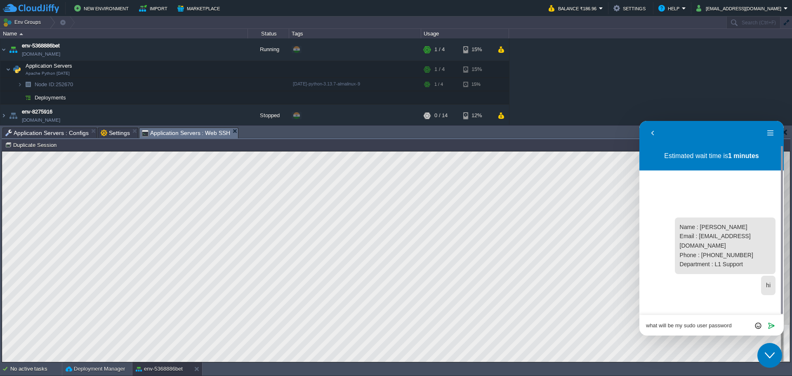
type textarea "what will be my sudo user password ?"
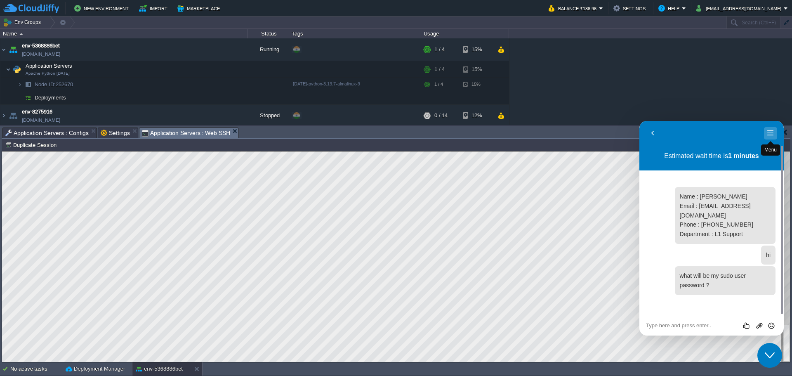
click at [769, 130] on button "Menu" at bounding box center [770, 133] width 13 height 12
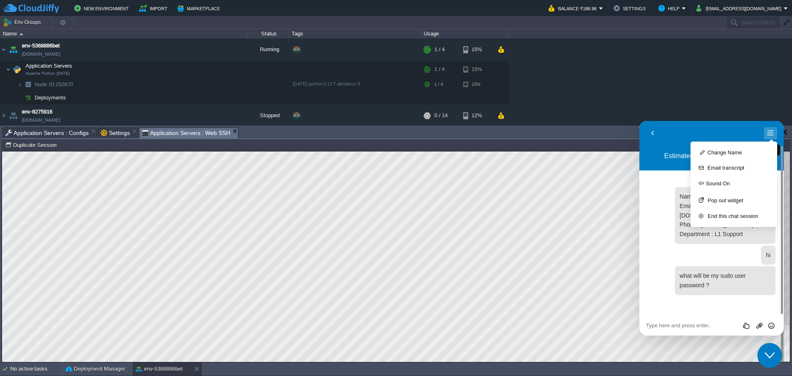
click at [769, 130] on button "Menu" at bounding box center [770, 133] width 13 height 12
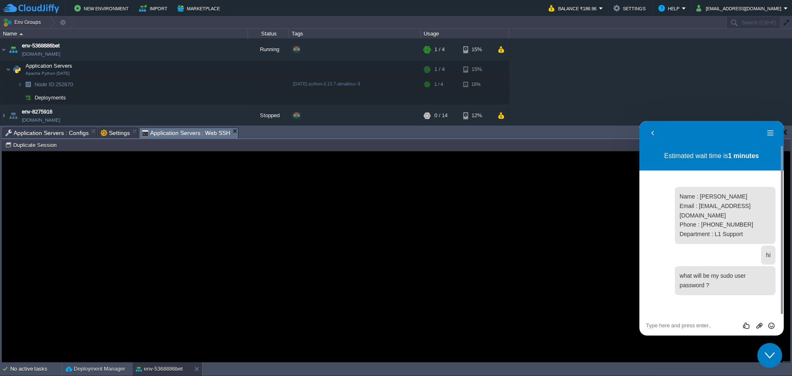
click at [47, 132] on span "Application Servers : Configs" at bounding box center [46, 133] width 83 height 10
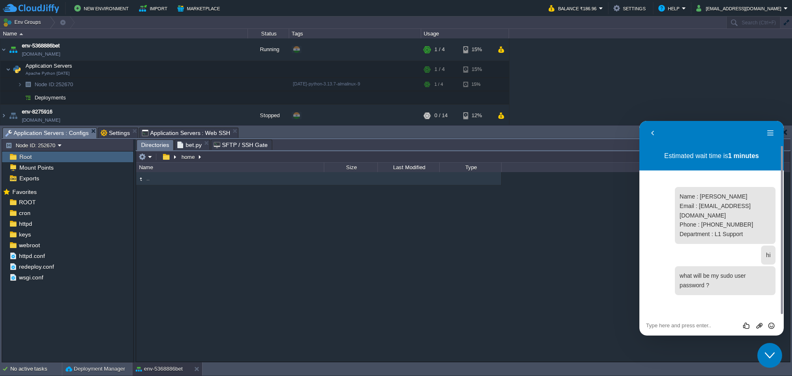
click at [189, 145] on span "bet.py" at bounding box center [189, 145] width 24 height 10
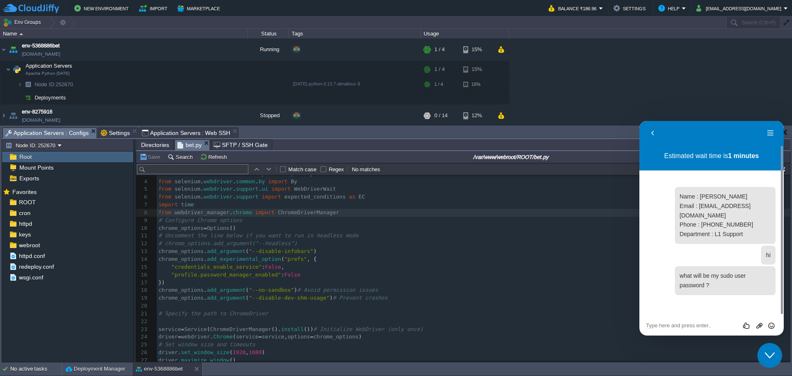
scroll to position [82, 0]
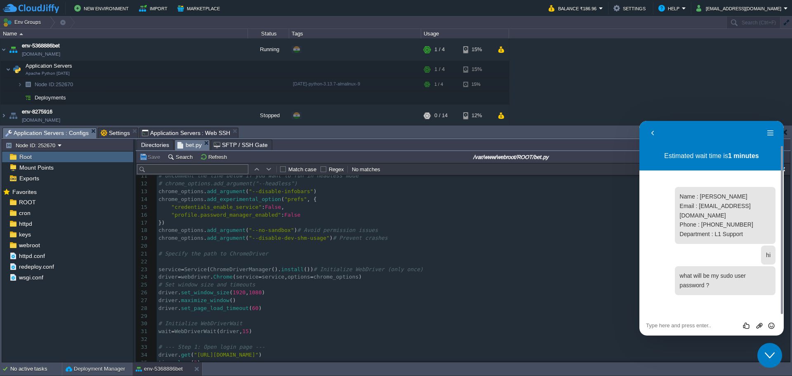
click at [189, 269] on div "x 1 from selenium import webdriver 2 from selenium . webdriver . chrome . servi…" at bounding box center [473, 266] width 633 height 342
type textarea "service = Service(ChromeDriverManager().install())# Initialize WebDriver (only …"
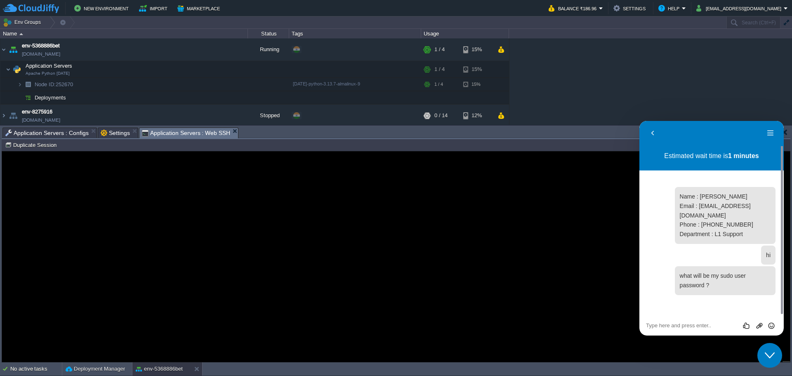
click at [184, 137] on span "Application Servers : Web SSH" at bounding box center [186, 133] width 89 height 10
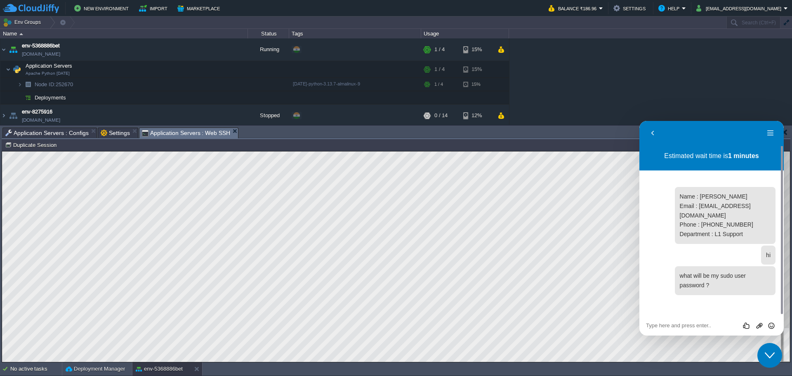
click at [48, 135] on span "Application Servers : Configs" at bounding box center [46, 133] width 83 height 10
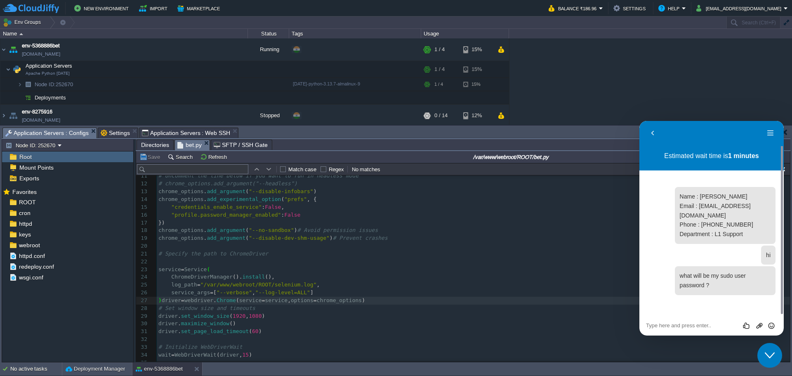
click at [163, 302] on div "x 1 from selenium import webdriver 2 from selenium . webdriver . chrome . servi…" at bounding box center [473, 278] width 633 height 366
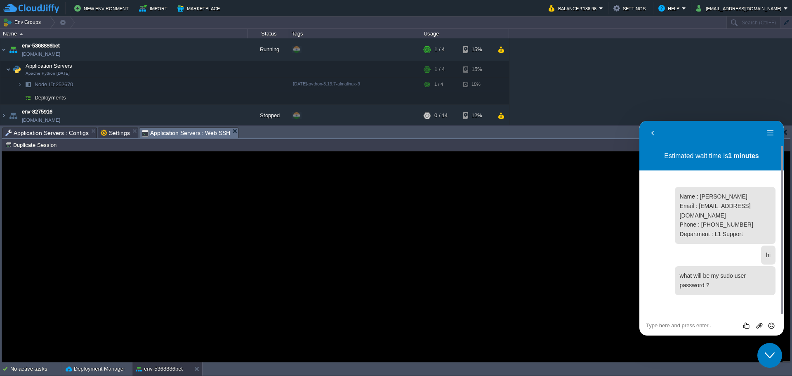
click at [168, 135] on span "Application Servers : Web SSH" at bounding box center [186, 133] width 89 height 10
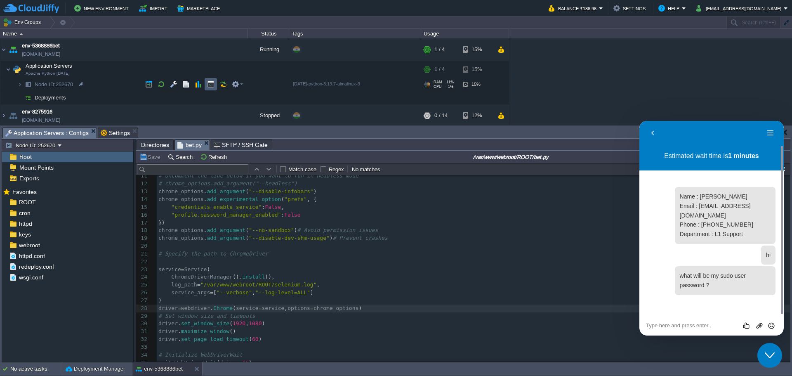
drag, startPoint x: 210, startPoint y: 84, endPoint x: 182, endPoint y: 125, distance: 49.3
click at [210, 84] on button "button" at bounding box center [210, 83] width 7 height 7
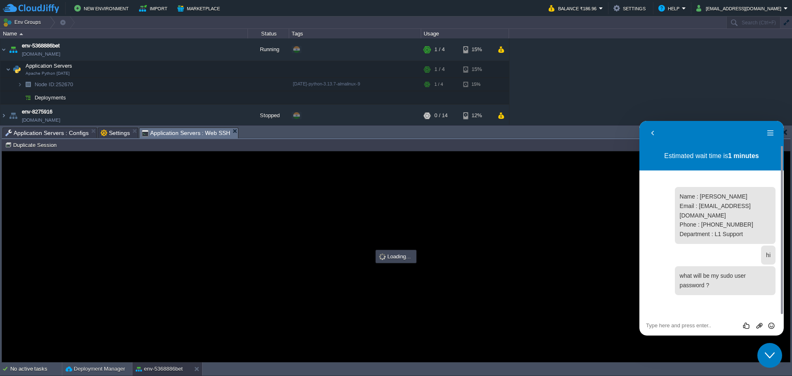
type input "#000000"
click at [246, 217] on guac-modal "Connecting Waiting for response..." at bounding box center [396, 256] width 788 height 210
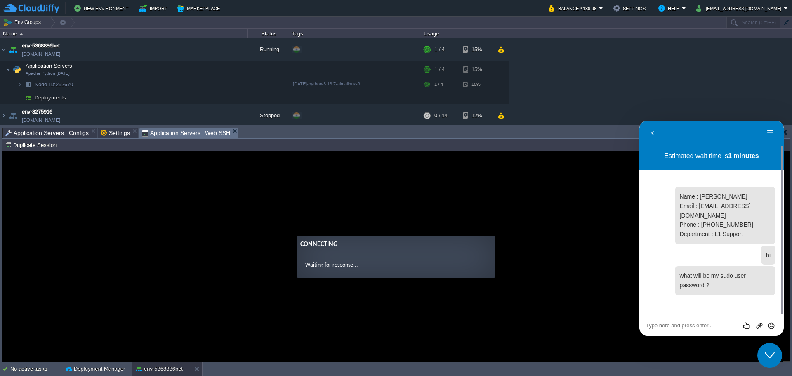
click at [265, 189] on guac-modal "Connecting Waiting for response..." at bounding box center [396, 256] width 788 height 210
